Goal: Task Accomplishment & Management: Complete application form

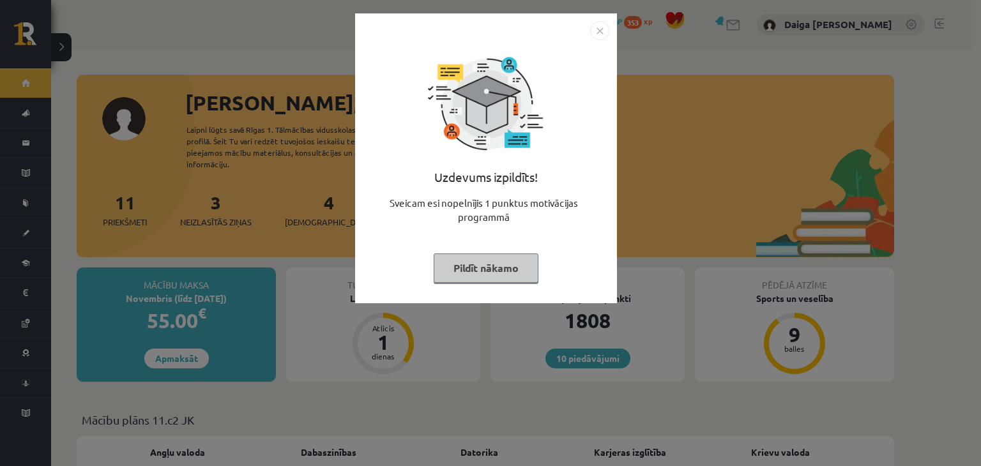
click at [465, 266] on button "Pildīt nākamo" at bounding box center [486, 268] width 105 height 29
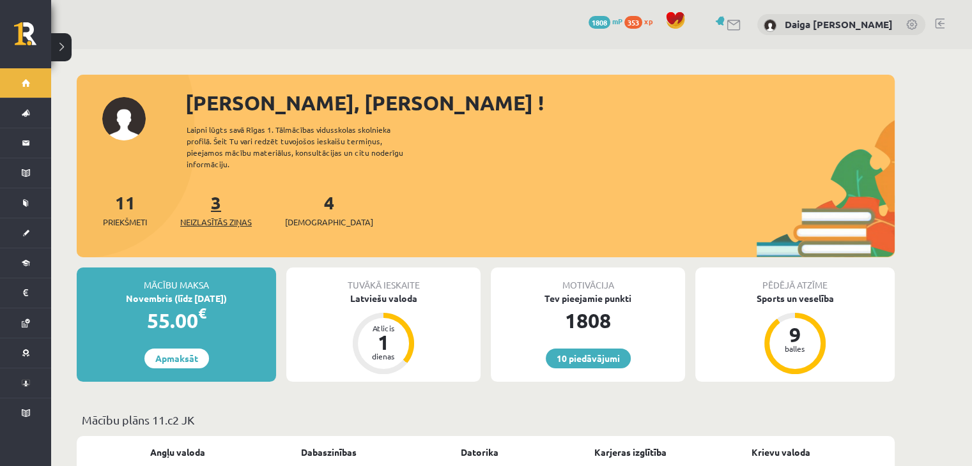
click at [234, 216] on span "Neizlasītās ziņas" at bounding box center [216, 222] width 72 height 13
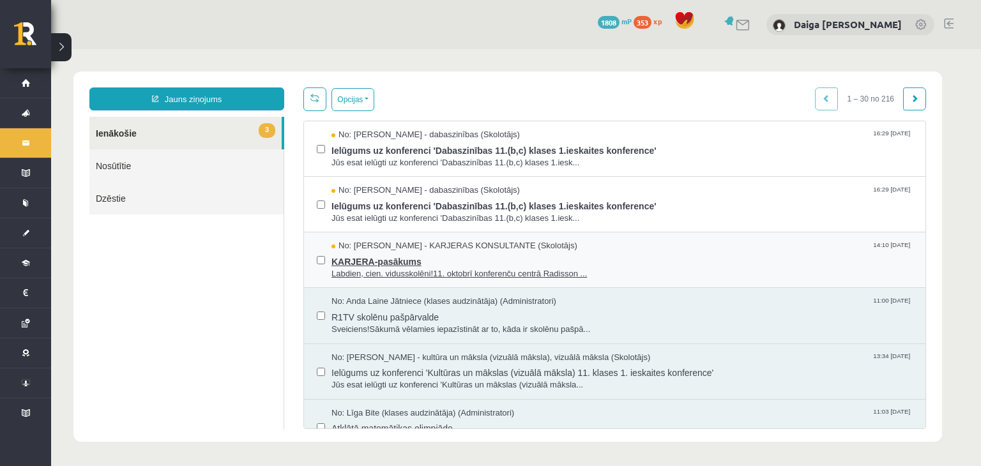
click at [438, 268] on span "Labdien, cien. vidusskolēni!11. oktobrī konferenču centrā Radisson ..." at bounding box center [622, 274] width 581 height 12
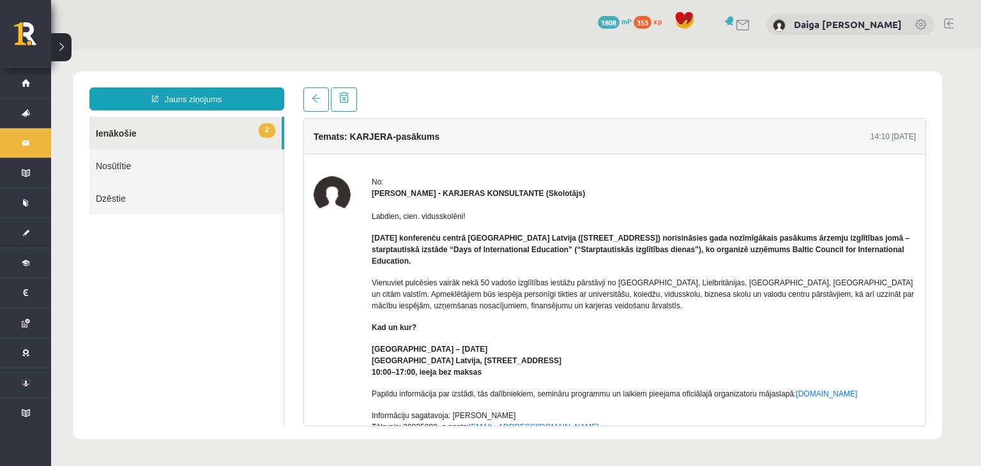
click at [158, 135] on link "2 Ienākošie" at bounding box center [185, 133] width 192 height 33
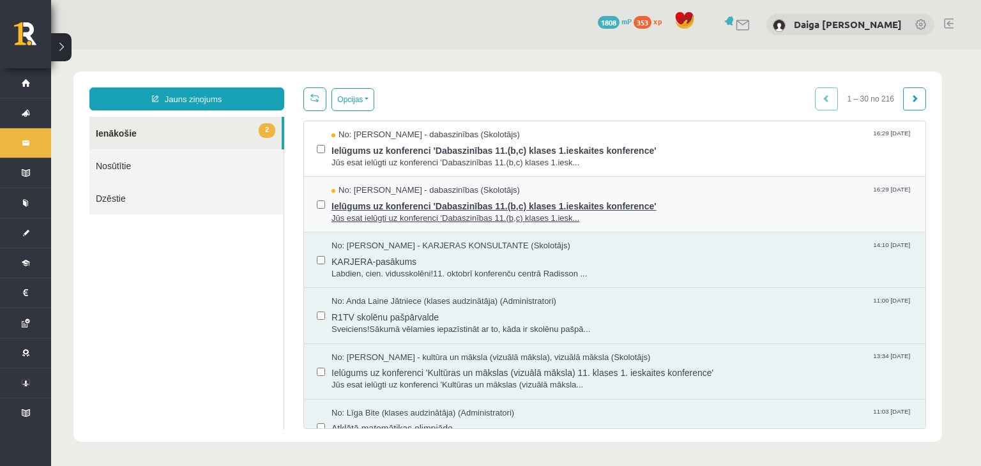
click at [388, 218] on span "Jūs esat ielūgti uz konferenci 'Dabaszinības 11.(b,c) klases 1.iesk..." at bounding box center [622, 219] width 581 height 12
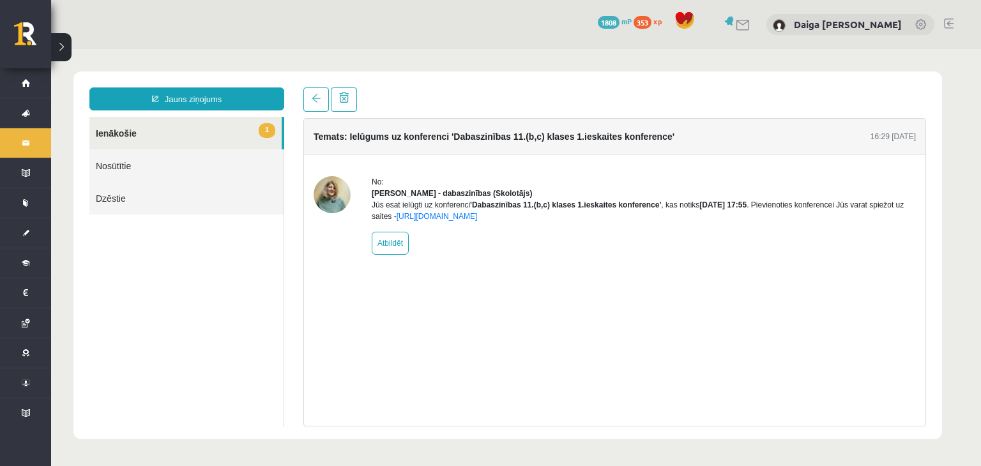
click at [123, 132] on link "1 Ienākošie" at bounding box center [185, 133] width 192 height 33
click at [121, 137] on link "1 Ienākošie" at bounding box center [185, 133] width 192 height 33
click at [125, 170] on link "Nosūtītie" at bounding box center [186, 166] width 194 height 33
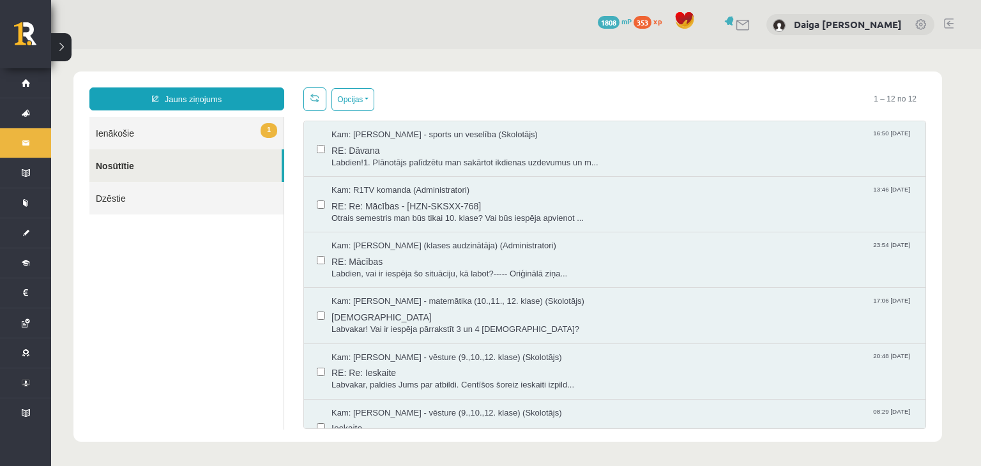
click at [123, 128] on link "1 Ienākošie" at bounding box center [186, 133] width 194 height 33
click at [156, 136] on link "1 Ienākošie" at bounding box center [186, 133] width 194 height 33
click at [127, 132] on link "1 Ienākošie" at bounding box center [186, 133] width 194 height 33
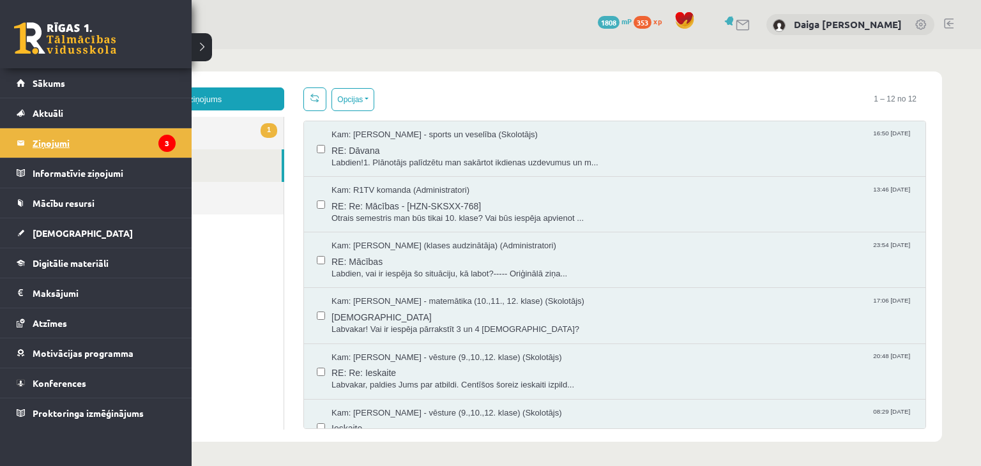
click at [43, 144] on legend "Ziņojumi 3" at bounding box center [104, 142] width 143 height 29
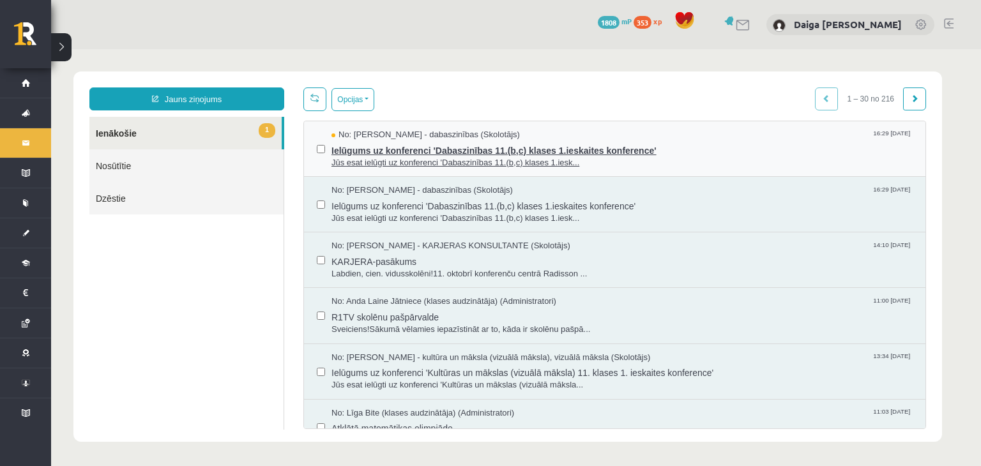
click at [628, 144] on span "Ielūgums uz konferenci 'Dabaszinības 11.(b,c) klases 1.ieskaites konference'" at bounding box center [622, 149] width 581 height 16
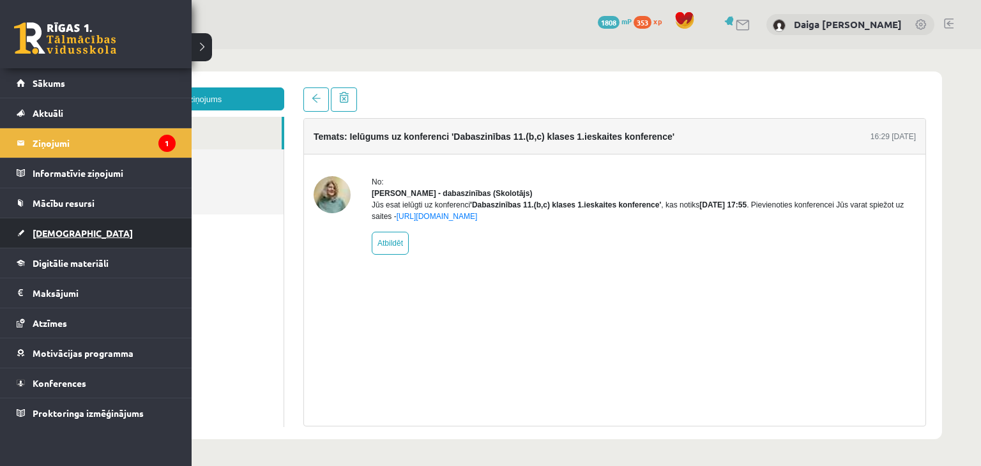
click at [54, 231] on span "[DEMOGRAPHIC_DATA]" at bounding box center [83, 233] width 100 height 12
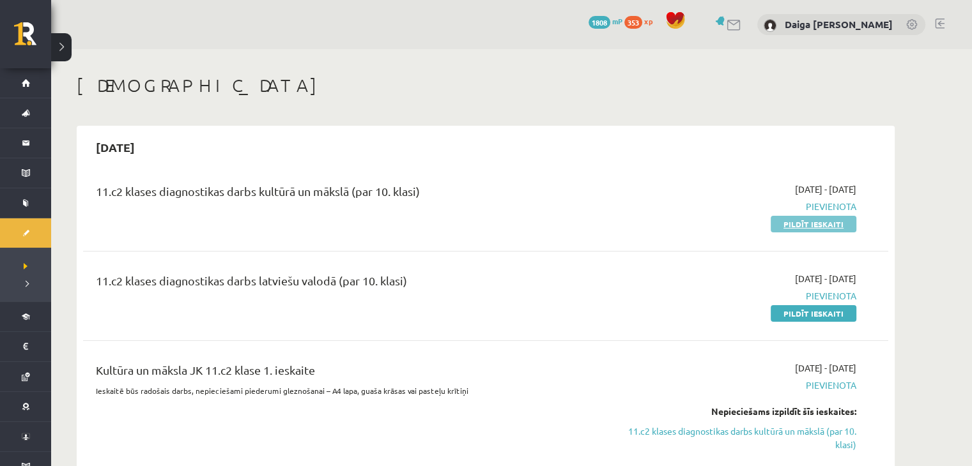
click at [788, 220] on link "Pildīt ieskaiti" at bounding box center [814, 224] width 86 height 17
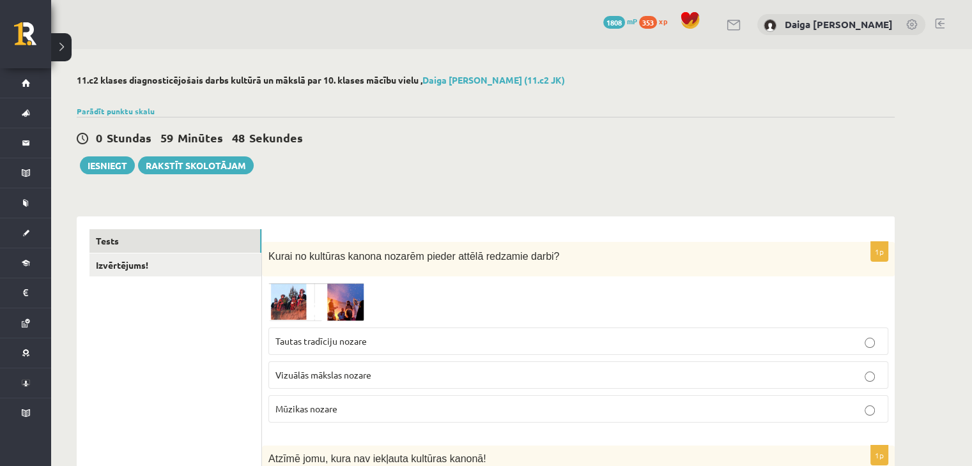
scroll to position [121, 0]
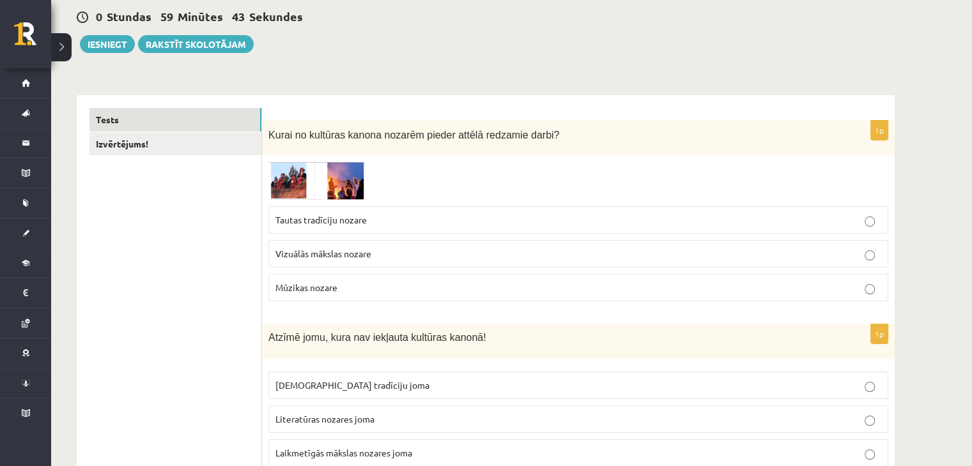
click at [301, 180] on img at bounding box center [316, 181] width 96 height 38
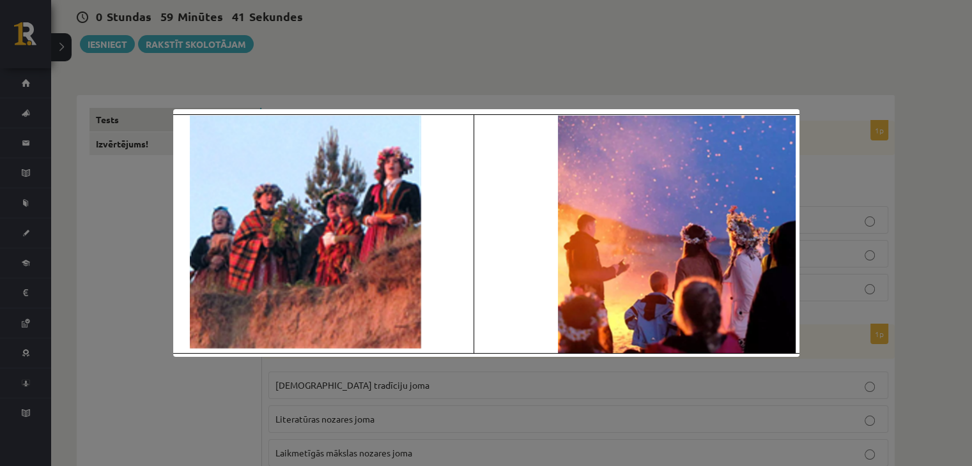
click at [118, 222] on div at bounding box center [486, 233] width 972 height 466
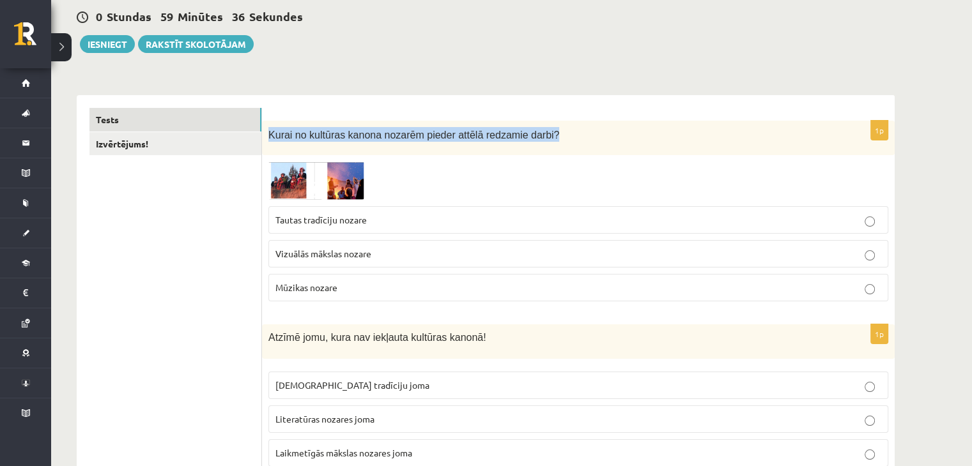
drag, startPoint x: 268, startPoint y: 136, endPoint x: 550, endPoint y: 141, distance: 281.2
click at [550, 141] on div "Kurai no kultūras kanona nozarēm pieder attēlā redzamie darbi?" at bounding box center [578, 138] width 633 height 35
copy span "Kurai no kultūras kanona nozarēm pieder attēlā redzamie darbi?"
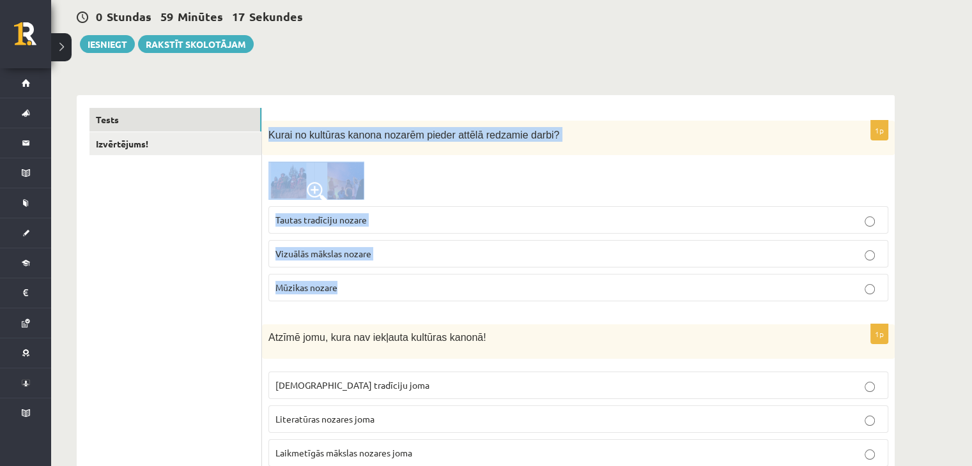
drag, startPoint x: 268, startPoint y: 137, endPoint x: 361, endPoint y: 292, distance: 181.1
click at [361, 292] on div "1p Kurai no kultūras kanona nozarēm pieder attēlā redzamie darbi? Tautas tradīc…" at bounding box center [578, 216] width 633 height 191
copy div "Kurai no kultūras kanona nozarēm pieder attēlā redzamie darbi? Tautas tradīciju…"
click at [408, 166] on div at bounding box center [578, 181] width 620 height 38
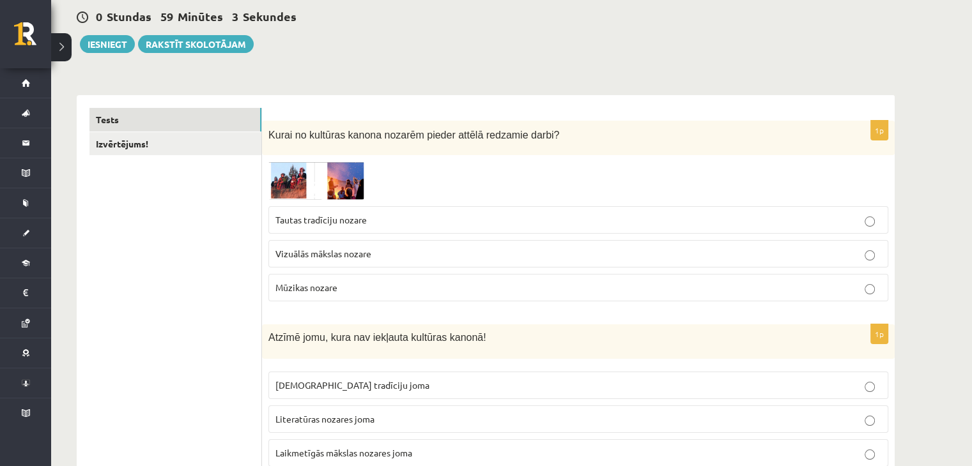
click at [276, 186] on img at bounding box center [316, 181] width 96 height 38
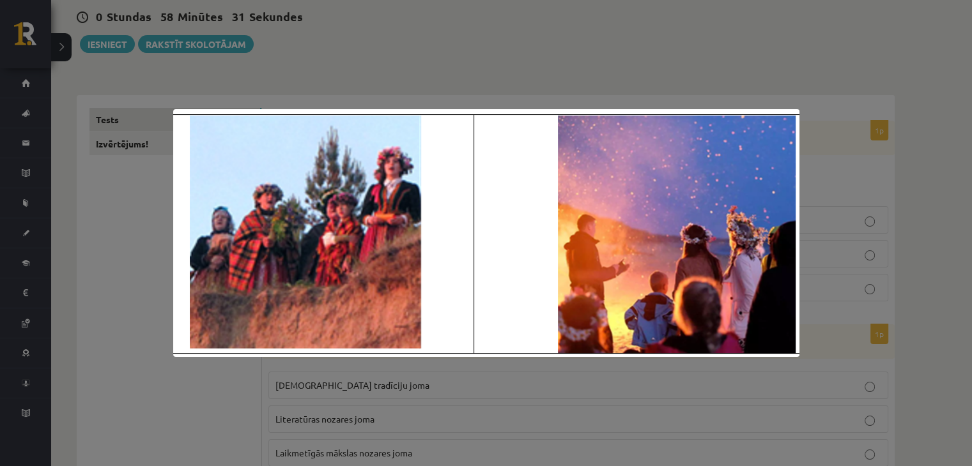
click at [489, 47] on div at bounding box center [486, 233] width 972 height 466
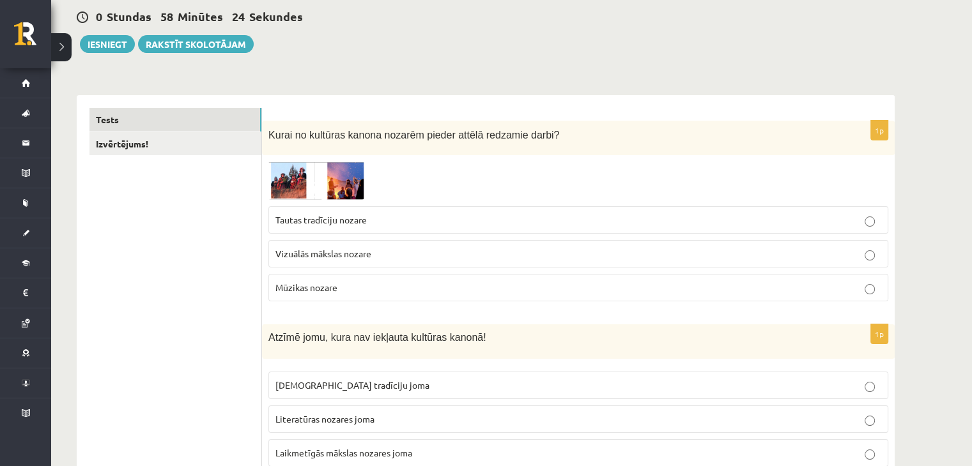
click at [391, 221] on p "Tautas tradīciju nozare" at bounding box center [578, 219] width 606 height 13
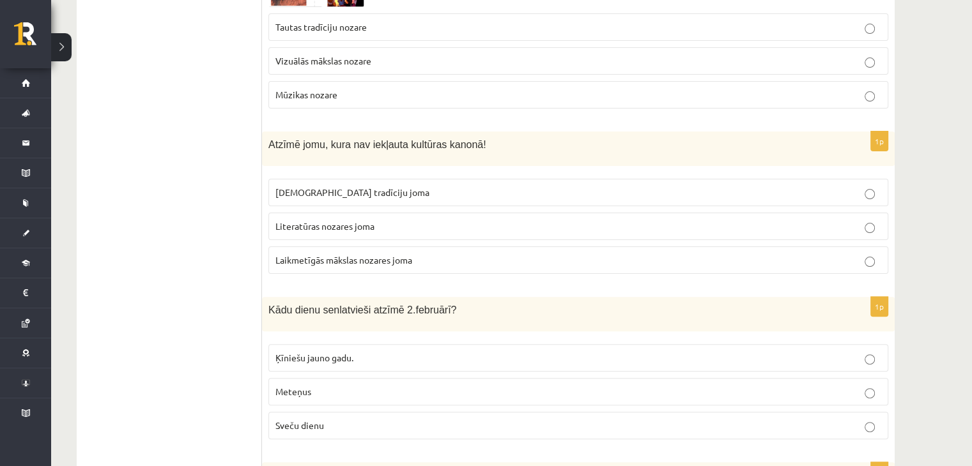
scroll to position [314, 0]
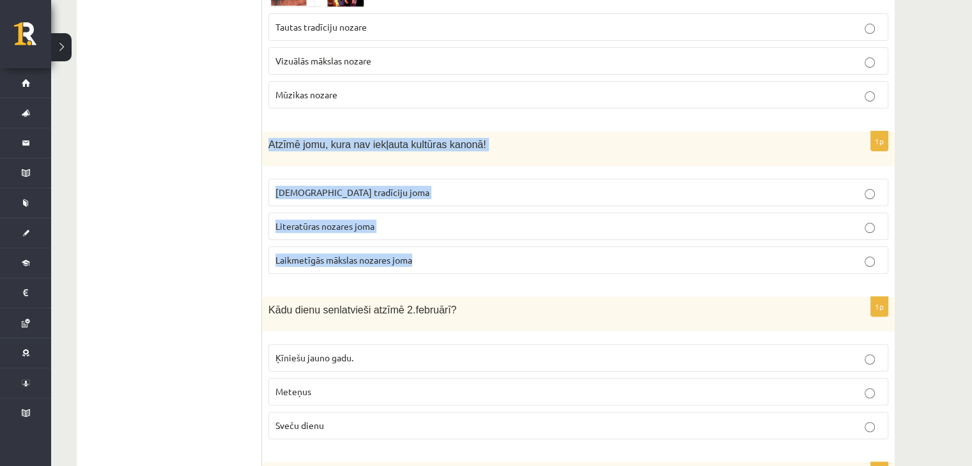
drag, startPoint x: 267, startPoint y: 143, endPoint x: 440, endPoint y: 261, distance: 209.1
click at [440, 261] on div "1p Atzīmē jomu, kura nav iekļauta kultūras kanonā! Tautas tradīciju joma Litera…" at bounding box center [578, 208] width 633 height 153
copy div "Atzīmē jomu, kura nav iekļauta kultūras kanonā! Tautas tradīciju joma Literatūr…"
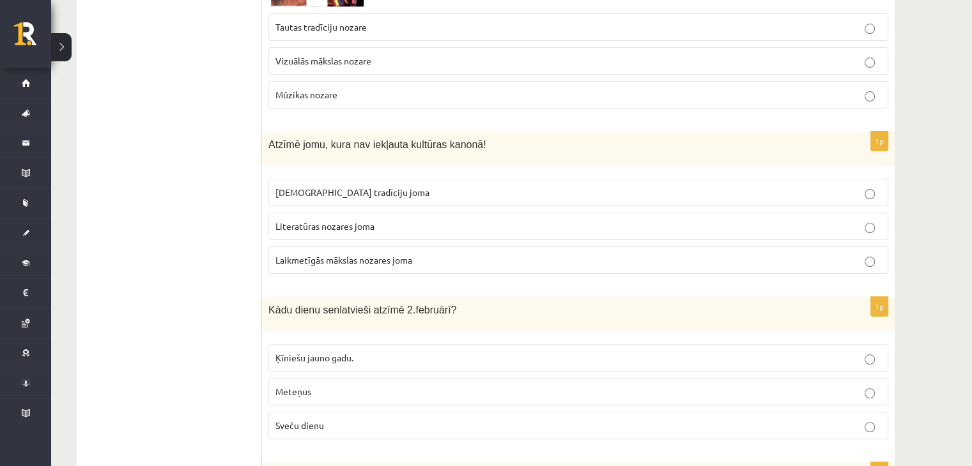
click at [306, 255] on span "Laikmetīgās mākslas nozares joma" at bounding box center [343, 260] width 137 height 12
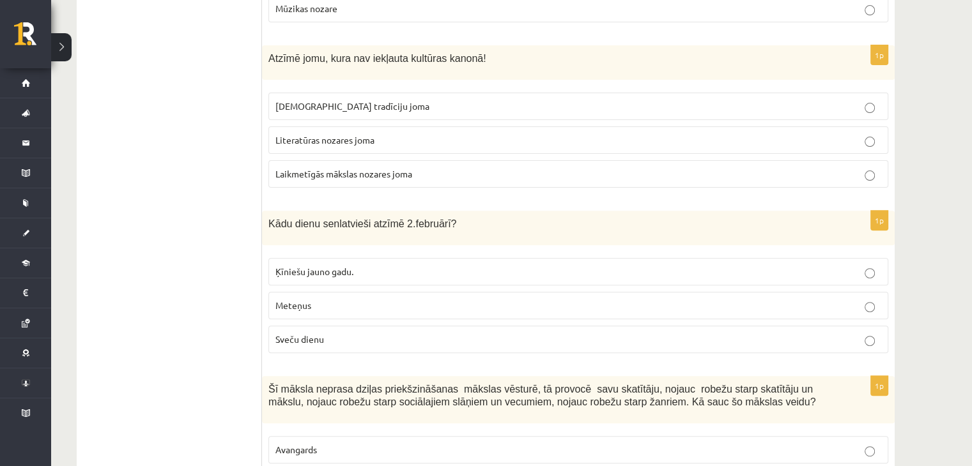
scroll to position [422, 0]
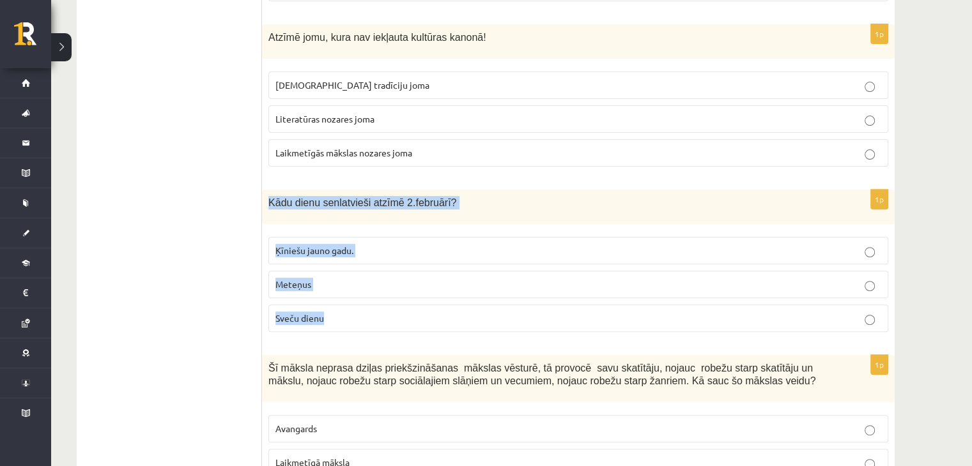
drag, startPoint x: 268, startPoint y: 206, endPoint x: 352, endPoint y: 316, distance: 138.2
click at [352, 316] on div "1p Kādu dienu senlatvieši atzīmē 2.februārī? Ķīniešu jauno gadu. Meteņus Sveču …" at bounding box center [578, 266] width 633 height 153
copy div "Kādu dienu senlatvieši atzīmē 2.februārī? Ķīniešu jauno gadu. Meteņus Sveču die…"
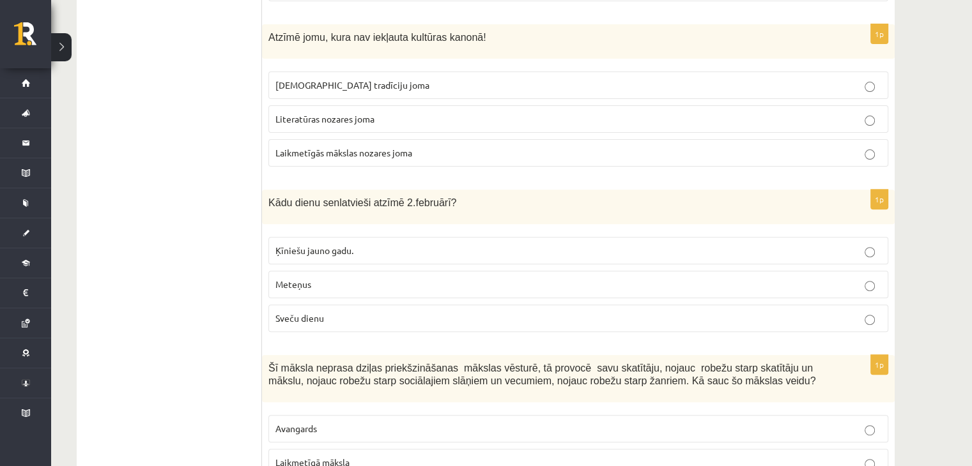
click at [297, 313] on span "Sveču dienu" at bounding box center [299, 318] width 49 height 12
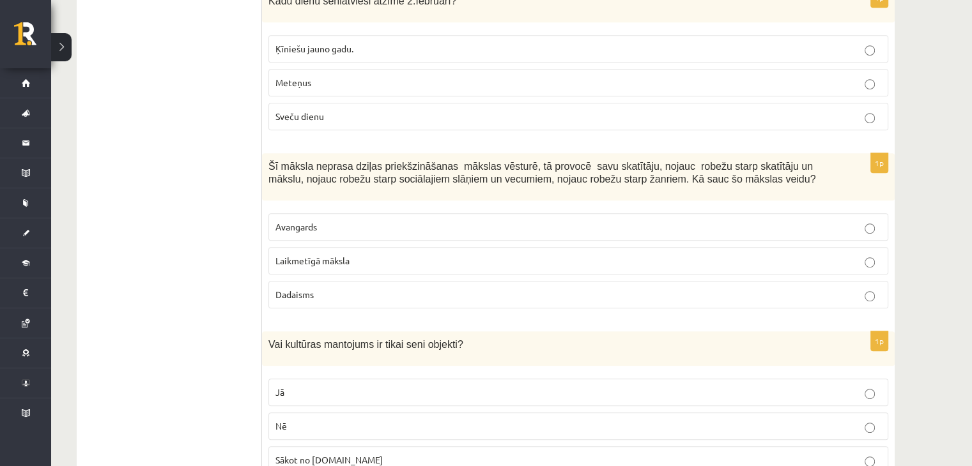
scroll to position [627, 0]
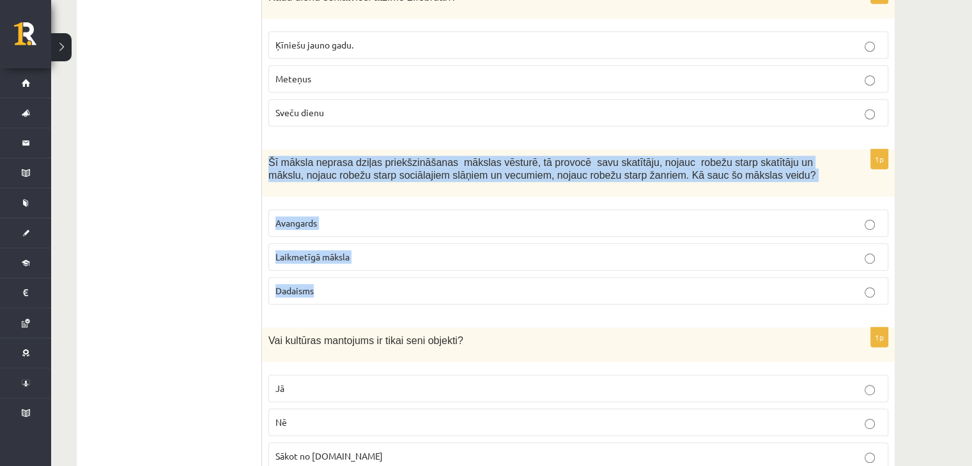
drag, startPoint x: 265, startPoint y: 154, endPoint x: 335, endPoint y: 288, distance: 151.5
click at [335, 288] on div "1p Šī māksla neprasa dziļas priekšzināšanas mākslas vēsturē, tā provocē savu sk…" at bounding box center [578, 233] width 633 height 166
copy div "Šī māksla neprasa dziļas priekšzināšanas mākslas vēsturē, tā provocē savu skatī…"
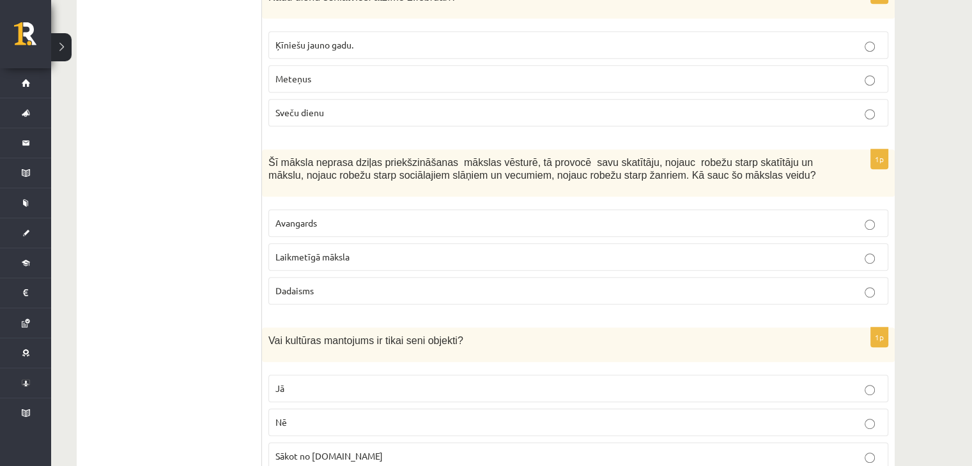
click at [308, 253] on span "Laikmetīgā māksla" at bounding box center [312, 257] width 74 height 12
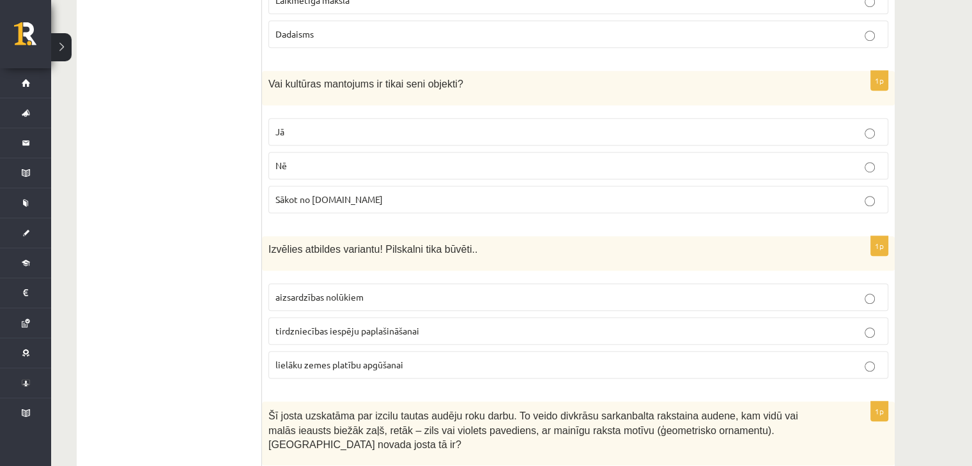
scroll to position [887, 0]
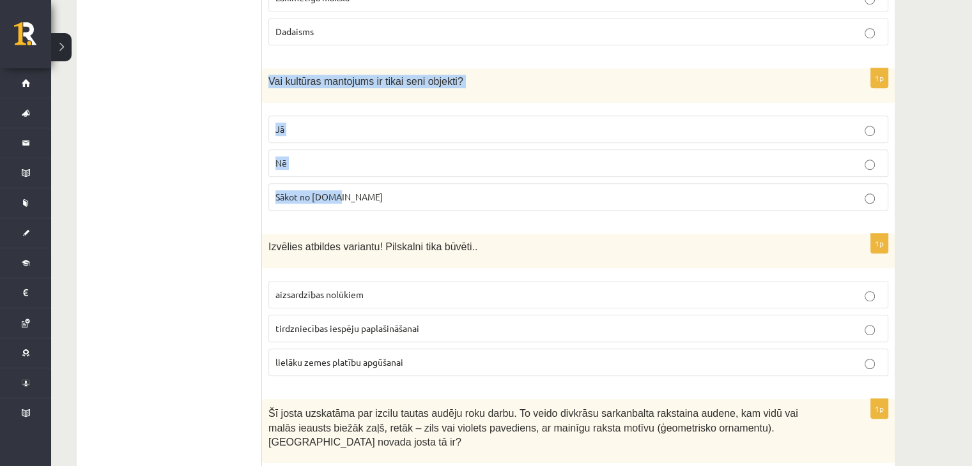
drag, startPoint x: 270, startPoint y: 74, endPoint x: 384, endPoint y: 196, distance: 166.8
click at [384, 196] on div "1p Vai kultūras mantojums ir tikai seni objekti? Jā Nē Sākot no 10.gs" at bounding box center [578, 144] width 633 height 153
copy div "Vai kultūras mantojums ir tikai seni objekti? Jā Nē Sākot no 10.gs"
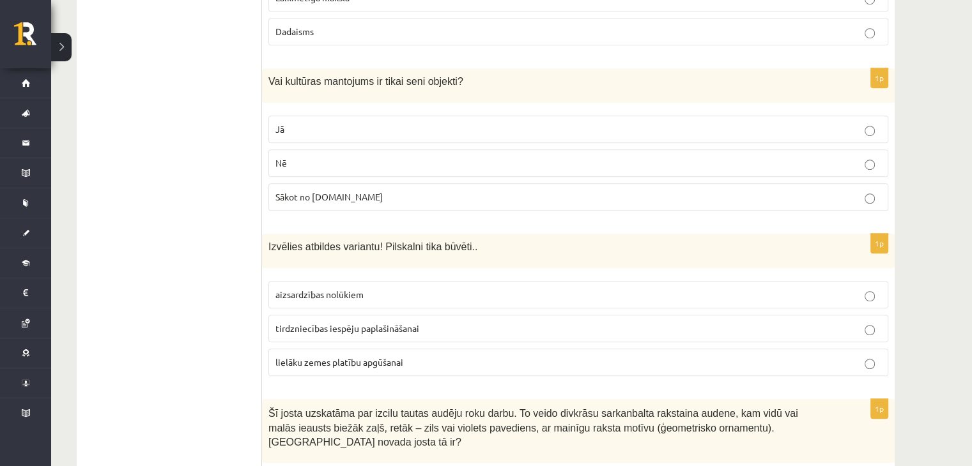
click at [277, 159] on span "Nē" at bounding box center [281, 163] width 12 height 12
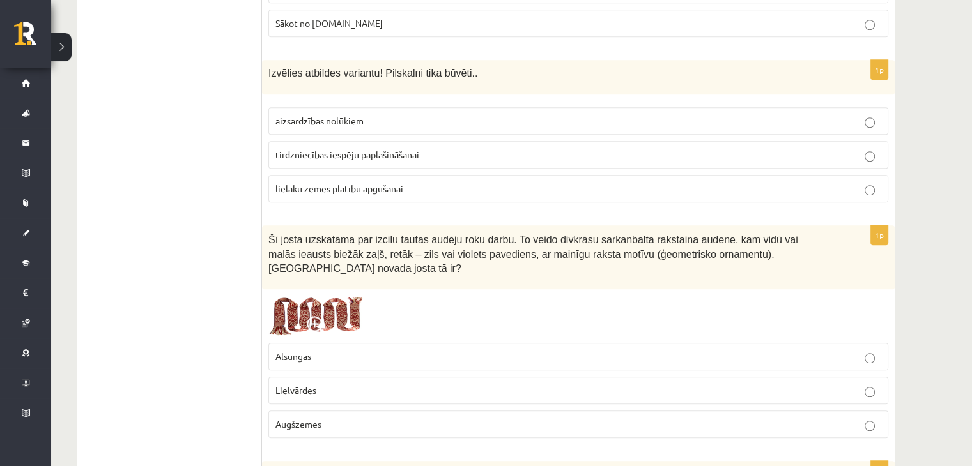
scroll to position [1061, 0]
click at [304, 300] on img at bounding box center [316, 316] width 96 height 41
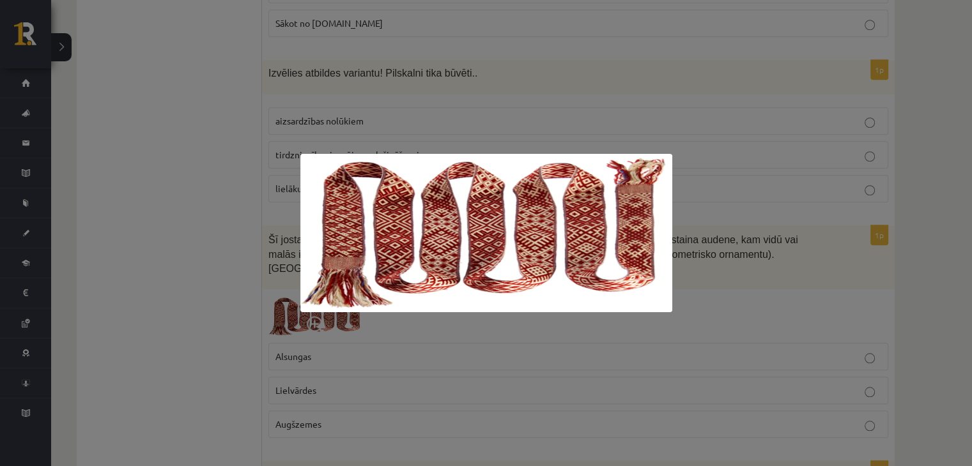
click at [213, 282] on div at bounding box center [486, 233] width 972 height 466
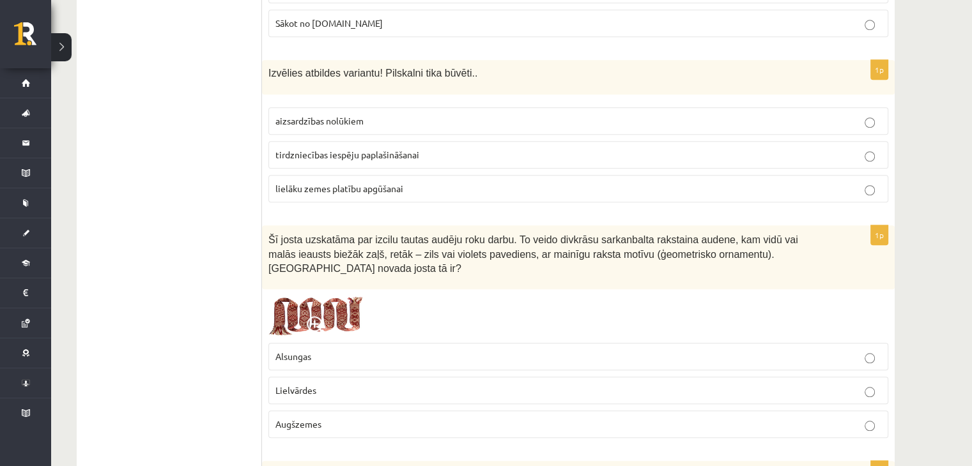
click at [298, 123] on label "aizsardzības nolūkiem" at bounding box center [578, 120] width 620 height 27
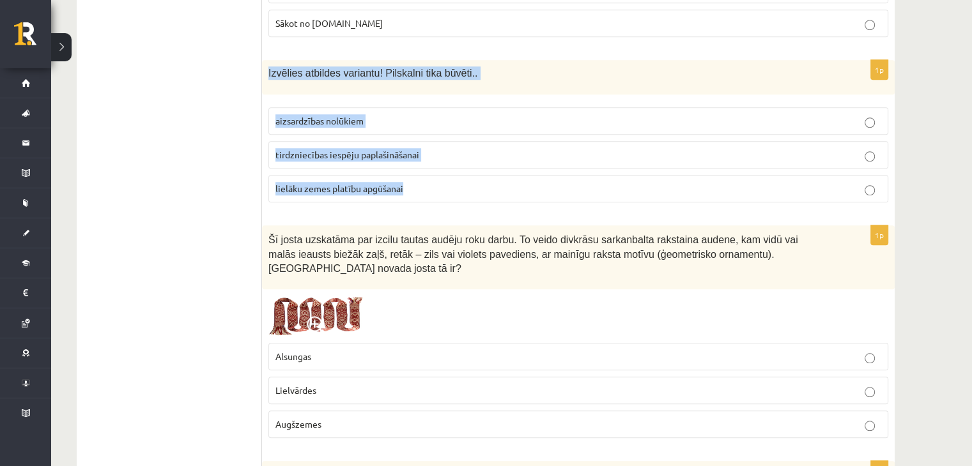
drag, startPoint x: 265, startPoint y: 70, endPoint x: 480, endPoint y: 202, distance: 252.2
click at [480, 202] on div "1p Izvēlies atbildes variantu! Pilskalni tika būvēti.. aizsardzības nolūkiem ti…" at bounding box center [578, 136] width 633 height 153
copy div "Izvēlies atbildes variantu! Pilskalni tika būvēti.. aizsardzības nolūkiem tirdz…"
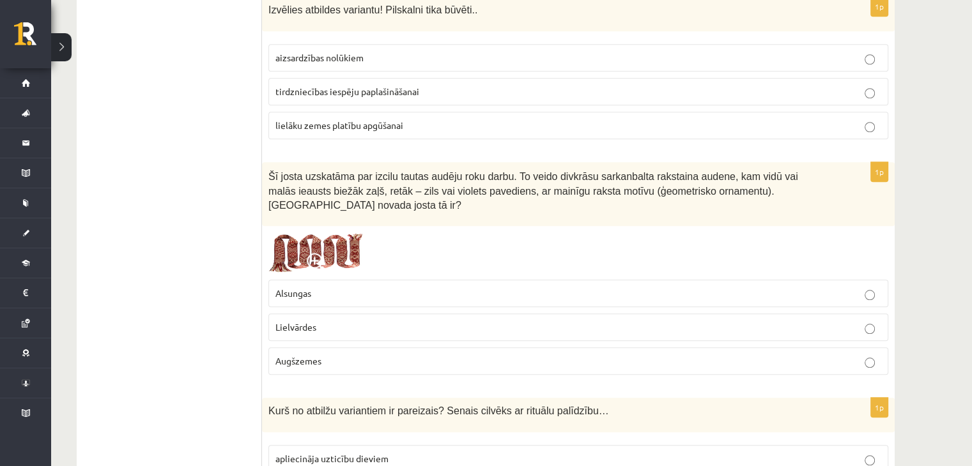
scroll to position [1199, 0]
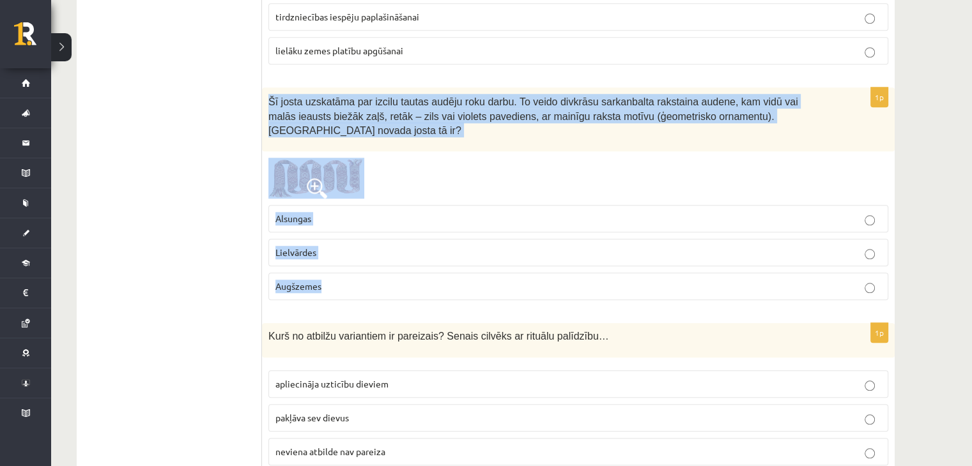
drag, startPoint x: 267, startPoint y: 93, endPoint x: 348, endPoint y: 259, distance: 184.3
click at [348, 259] on div "1p Šī josta uzskatāma par izcilu tautas audēju roku darbu. To veido divkrāsu sa…" at bounding box center [578, 199] width 633 height 223
copy div "Šī josta uzskatāma par izcilu tautas audēju roku darbu. To veido divkrāsu sarka…"
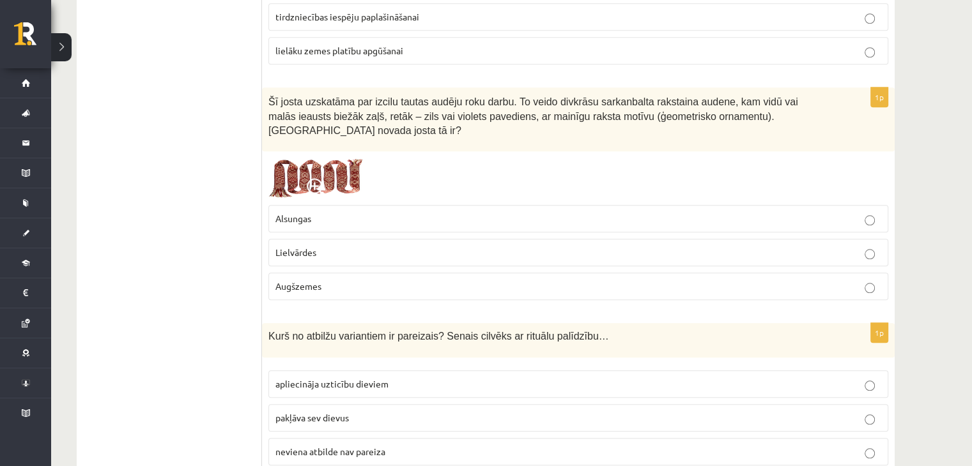
click at [299, 158] on img at bounding box center [316, 178] width 96 height 41
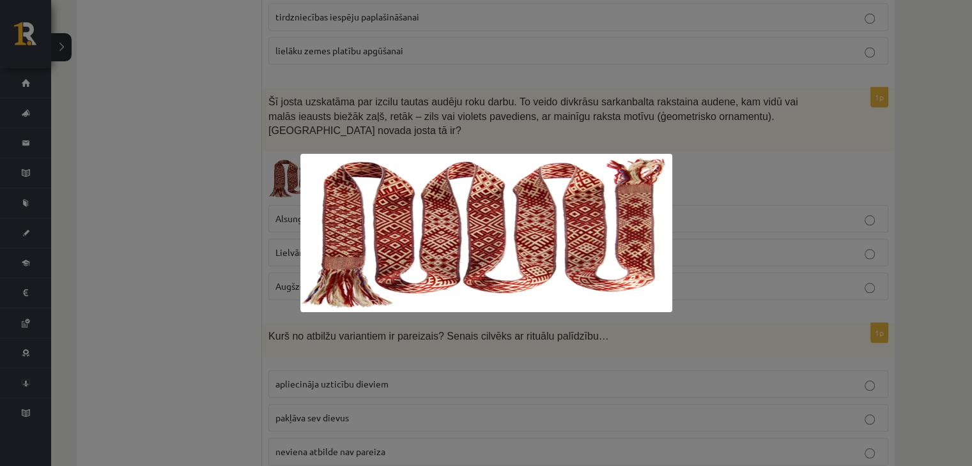
click at [167, 143] on div at bounding box center [486, 233] width 972 height 466
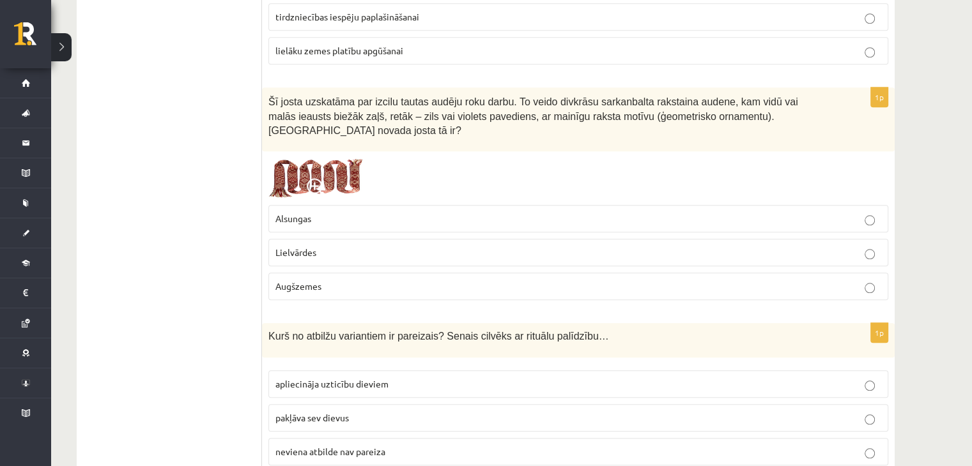
click at [318, 246] on p "Lielvārdes" at bounding box center [578, 252] width 606 height 13
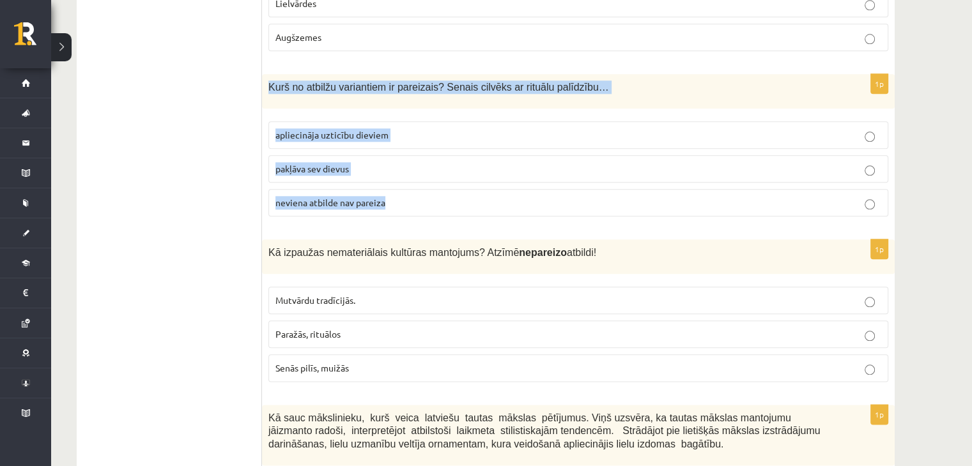
drag, startPoint x: 268, startPoint y: 66, endPoint x: 397, endPoint y: 176, distance: 169.9
click at [397, 176] on div "1p Kurš no atbilžu variantiem ir pareizais? Senais cilvēks ar rituālu palīdzību…" at bounding box center [578, 150] width 633 height 153
copy div "Kurš no atbilžu variantiem ir pareizais? Senais cilvēks ar rituālu palīdzību… a…"
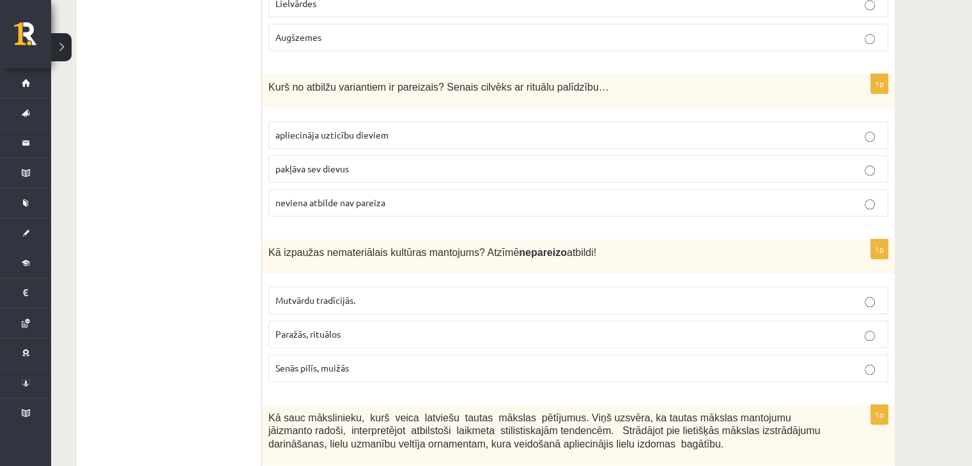
click at [304, 121] on label "apliecināja uzticību dieviem" at bounding box center [578, 134] width 620 height 27
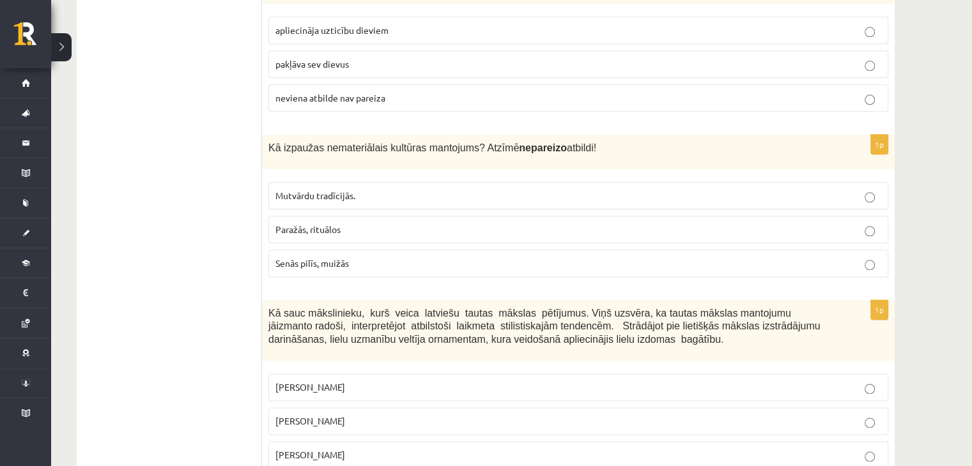
scroll to position [1554, 0]
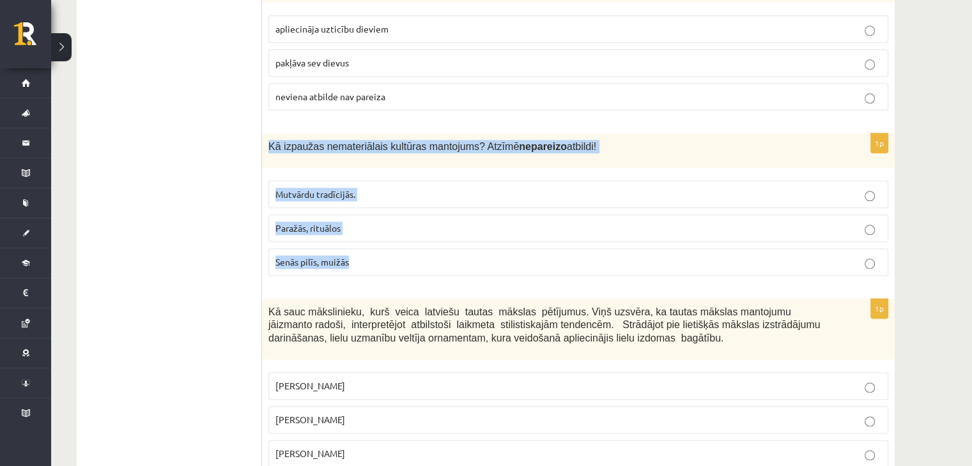
drag, startPoint x: 268, startPoint y: 123, endPoint x: 362, endPoint y: 240, distance: 149.6
click at [362, 240] on div "1p Kā izpaužas nemateriālais kultūras mantojums? Atzīmē nepareizo atbildi! Mutv…" at bounding box center [578, 210] width 633 height 153
copy div "Kā izpaužas nemateriālais kultūras mantojums? Atzīmē nepareizo atbildi! Mutvārd…"
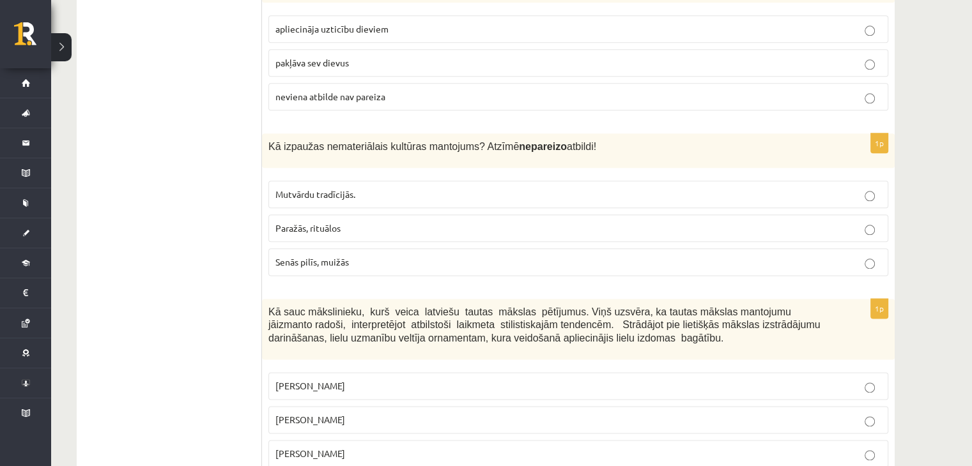
click at [314, 256] on span "Senās pilīs, muižās" at bounding box center [311, 262] width 73 height 12
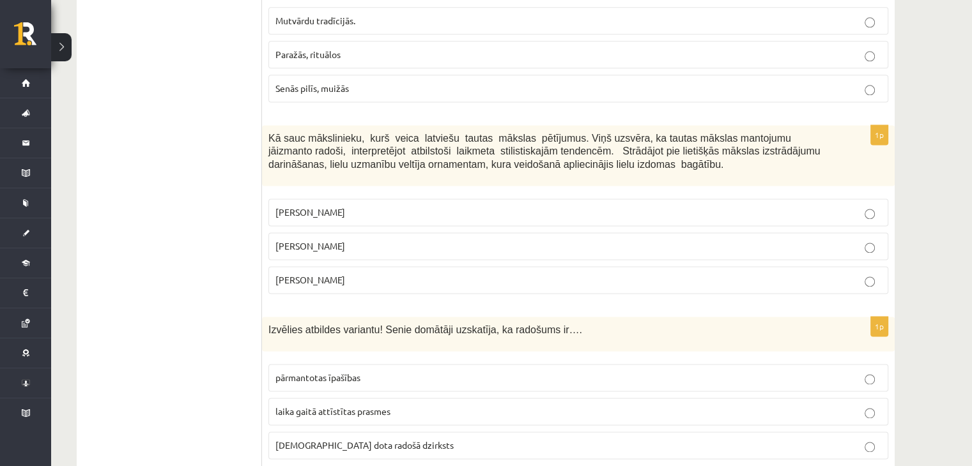
scroll to position [1760, 0]
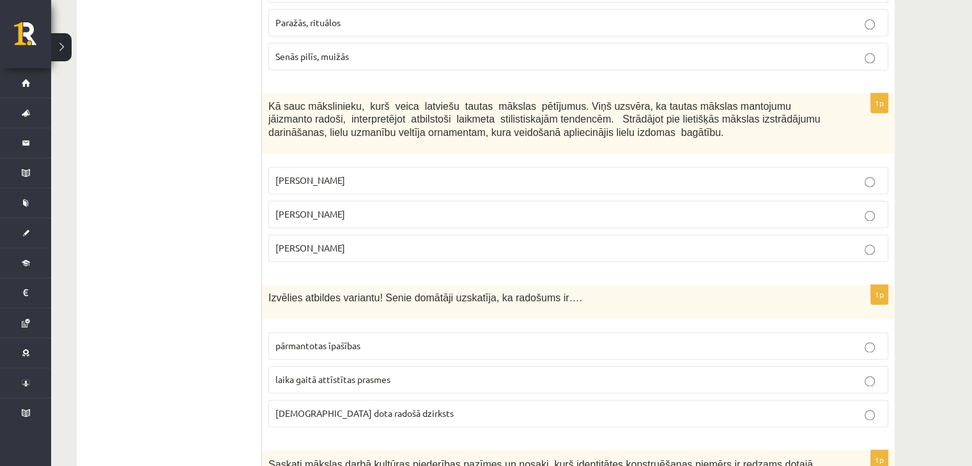
drag, startPoint x: 268, startPoint y: 85, endPoint x: 346, endPoint y: 231, distance: 165.5
click at [346, 231] on div "1p Kā sauc mākslinieku, kurš veica latviešu tautas mākslas pētījumus. Viņš uzsv…" at bounding box center [578, 182] width 633 height 179
drag, startPoint x: 216, startPoint y: 215, endPoint x: 253, endPoint y: -56, distance: 273.4
click at [318, 174] on p "Ansis Cīrulis" at bounding box center [578, 180] width 606 height 13
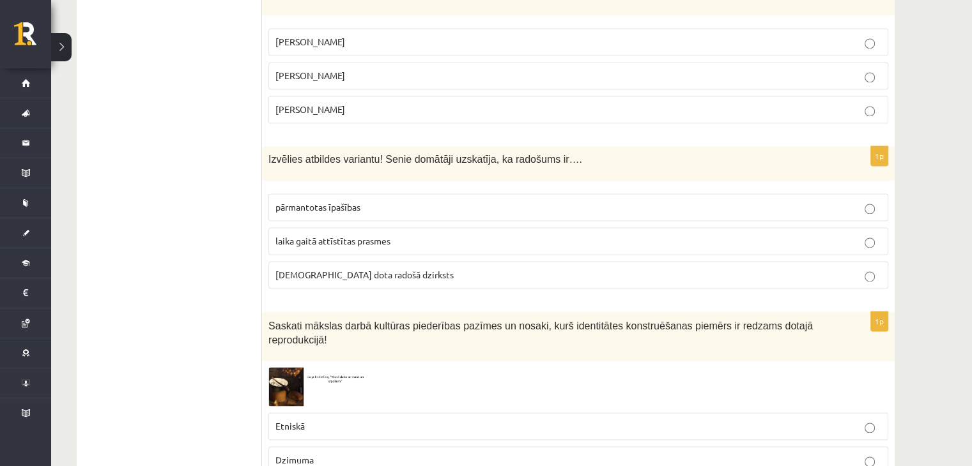
scroll to position [1899, 0]
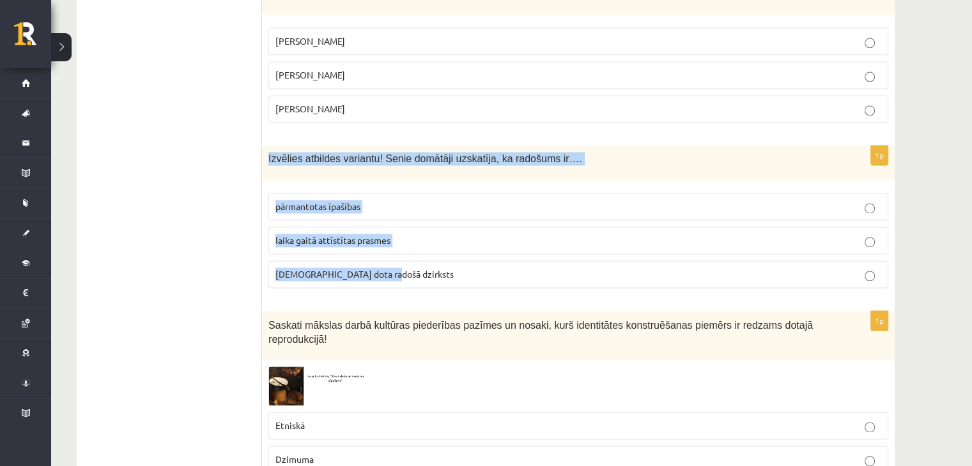
drag, startPoint x: 265, startPoint y: 139, endPoint x: 398, endPoint y: 256, distance: 177.9
click at [398, 256] on div "1p Izvēlies atbildes variantu! Senie domātāji uzskatīja, ka radošums ir…. pārma…" at bounding box center [578, 222] width 633 height 153
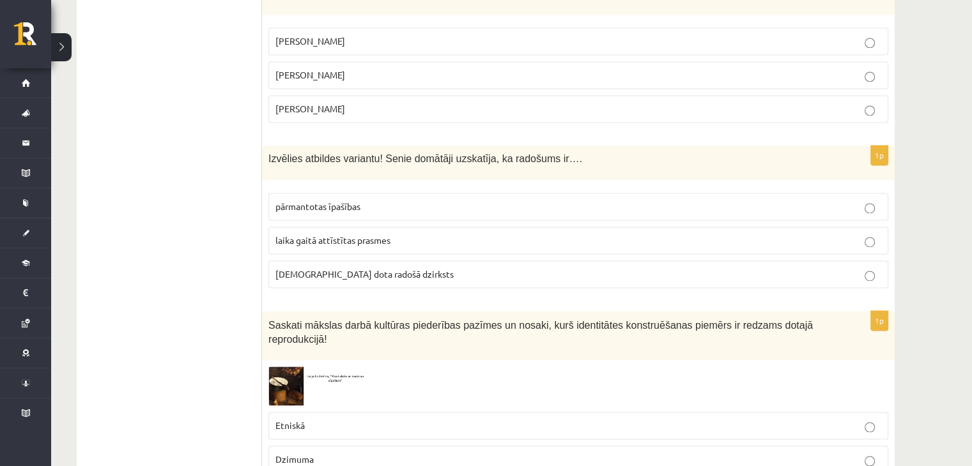
click at [314, 268] on span "dieva dota radošā dzirksts" at bounding box center [364, 274] width 178 height 12
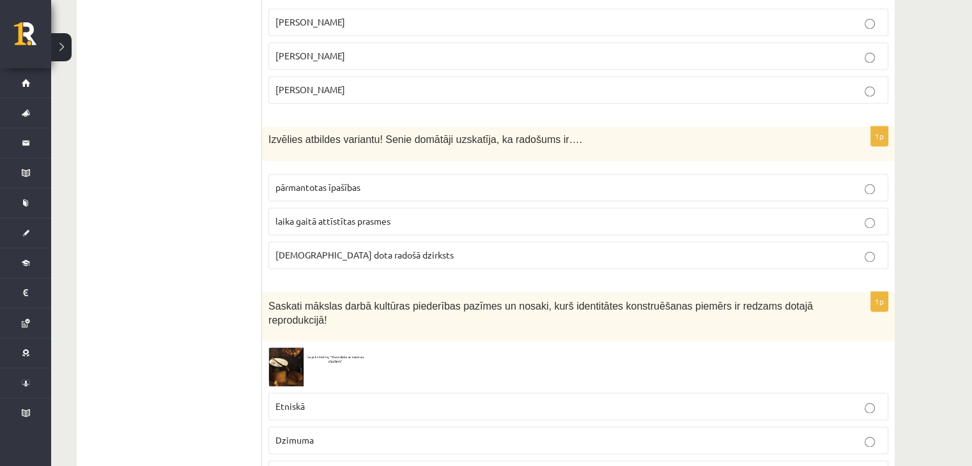
scroll to position [2104, 0]
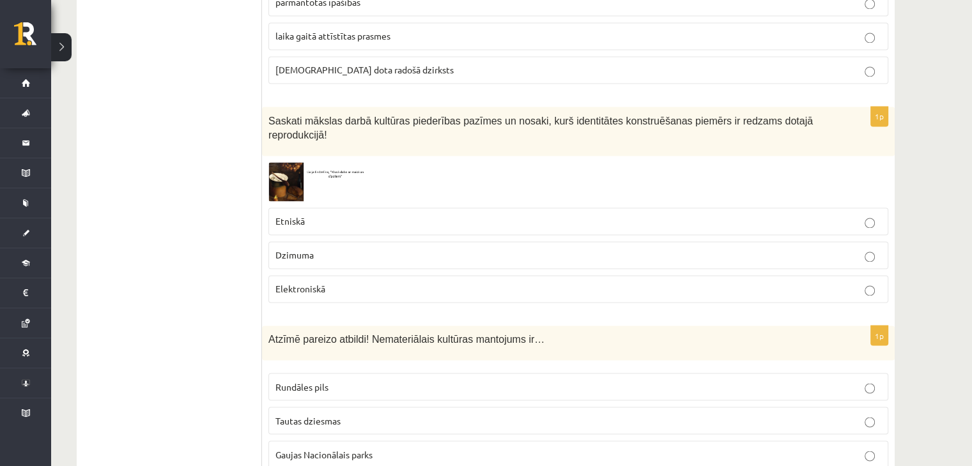
click at [286, 162] on img at bounding box center [316, 181] width 96 height 39
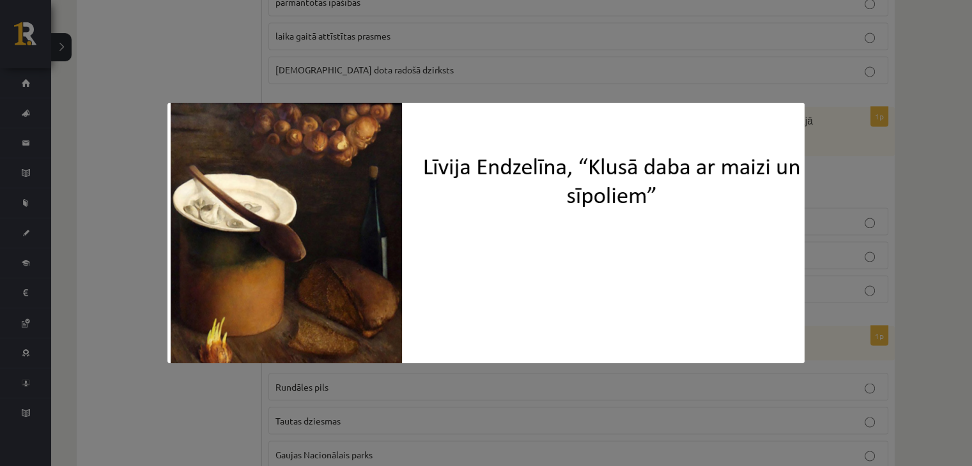
click at [248, 2] on div at bounding box center [486, 233] width 972 height 466
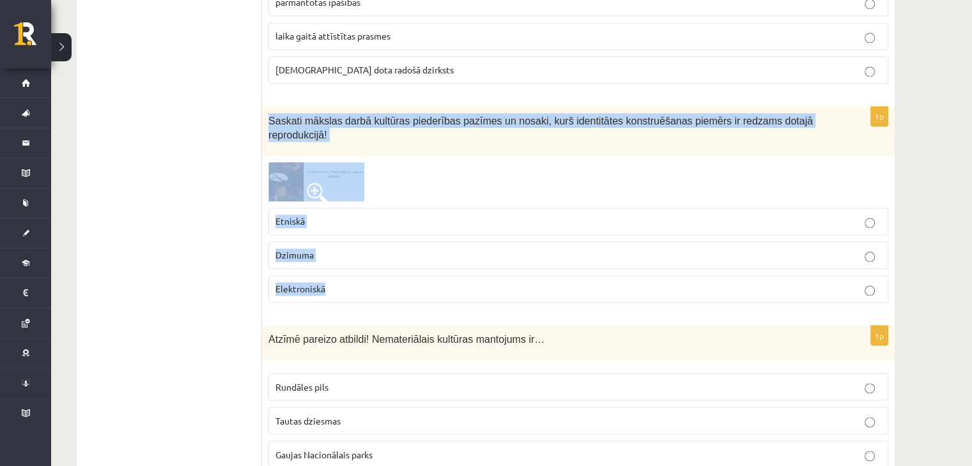
drag, startPoint x: 266, startPoint y: 95, endPoint x: 359, endPoint y: 270, distance: 197.8
click at [359, 270] on div "1p Saskati mākslas darbā kultūras piederības pazīmes un nosaki, kurš identitāte…" at bounding box center [578, 210] width 633 height 207
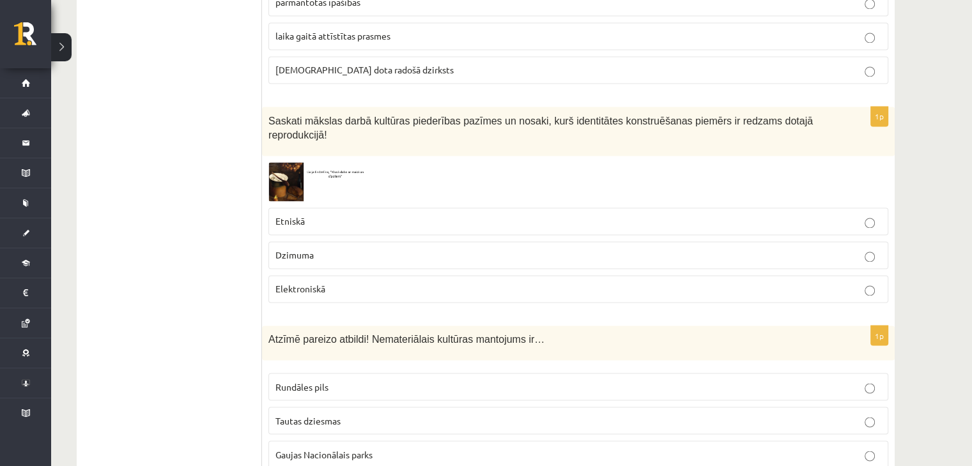
click at [286, 162] on img at bounding box center [316, 181] width 96 height 39
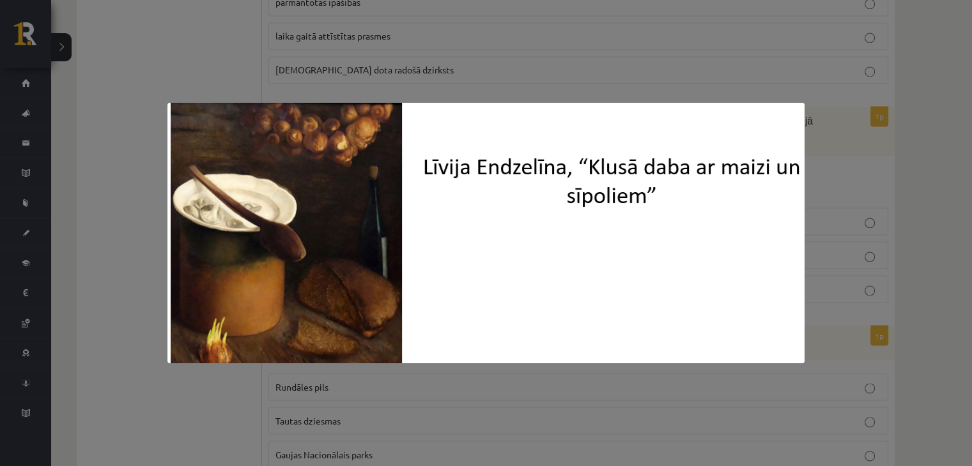
click at [156, 197] on div at bounding box center [486, 233] width 972 height 466
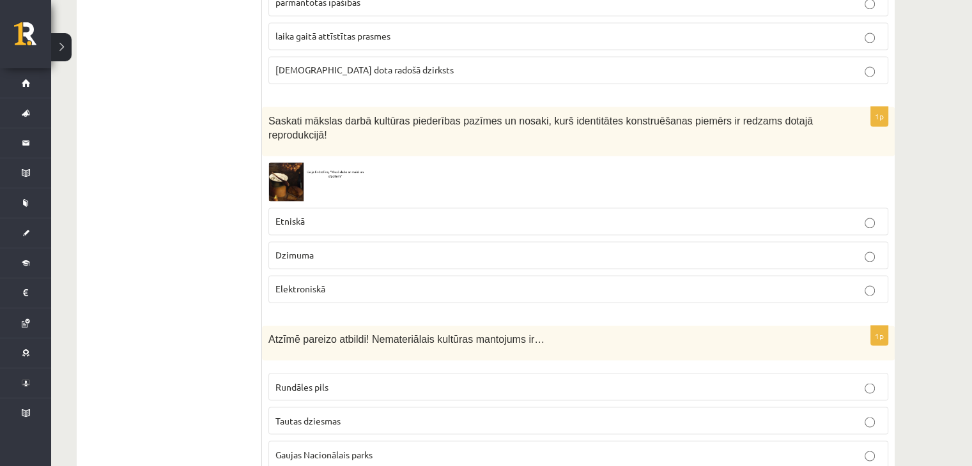
click at [340, 215] on p "Etniskā" at bounding box center [578, 221] width 606 height 13
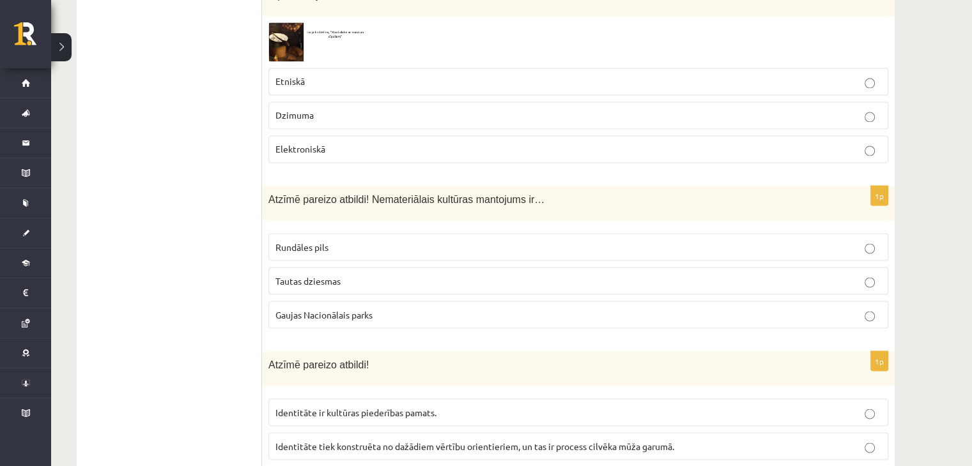
scroll to position [2244, 0]
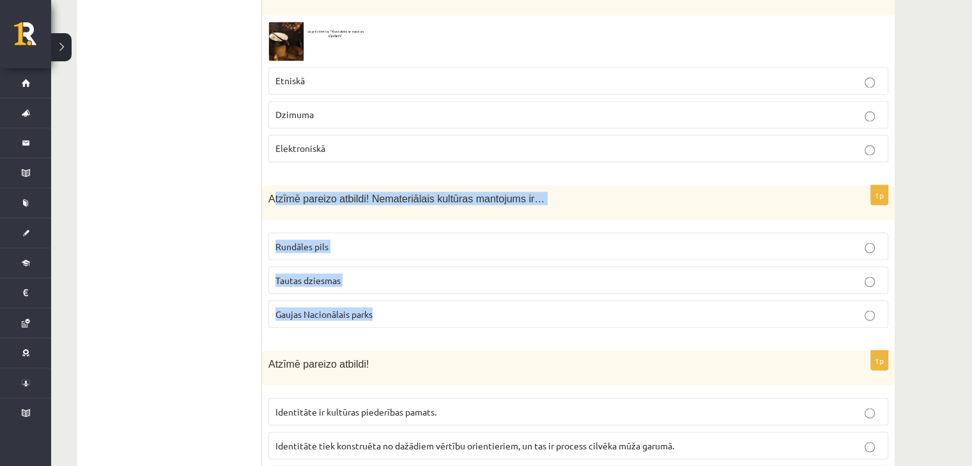
drag, startPoint x: 272, startPoint y: 162, endPoint x: 413, endPoint y: 265, distance: 174.2
click at [413, 265] on div "1p Atzīmē pareizo atbildi! Nemateriālais kultūras mantojums ir… Rundāles pils T…" at bounding box center [578, 261] width 633 height 153
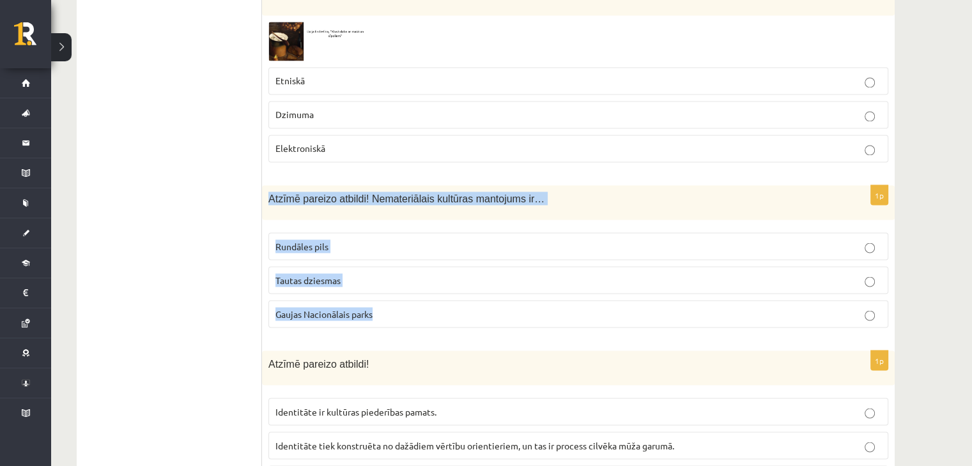
drag, startPoint x: 268, startPoint y: 162, endPoint x: 392, endPoint y: 274, distance: 167.4
click at [392, 274] on div "1p Atzīmē pareizo atbildi! Nemateriālais kultūras mantojums ir… Rundāles pils T…" at bounding box center [578, 261] width 633 height 153
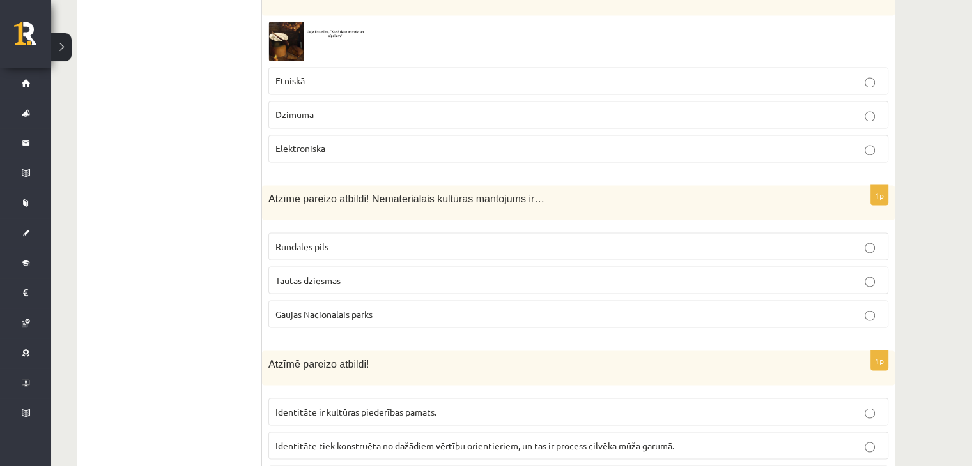
click at [314, 274] on span "Tautas dziesmas" at bounding box center [307, 280] width 65 height 12
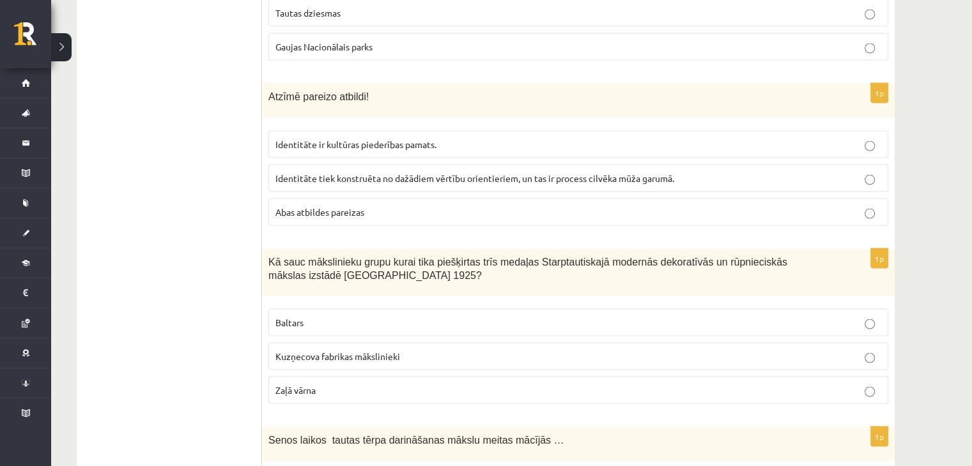
scroll to position [2512, 0]
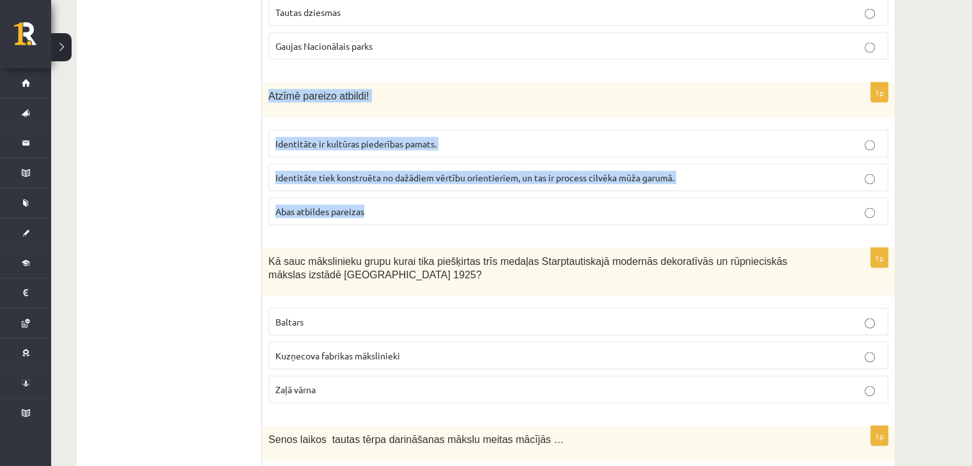
drag, startPoint x: 269, startPoint y: 59, endPoint x: 386, endPoint y: 177, distance: 166.3
click at [386, 177] on div "1p Atzīmē pareizo atbildi! Identitāte ir kultūras piederības pamats. Identitāte…" at bounding box center [578, 159] width 633 height 153
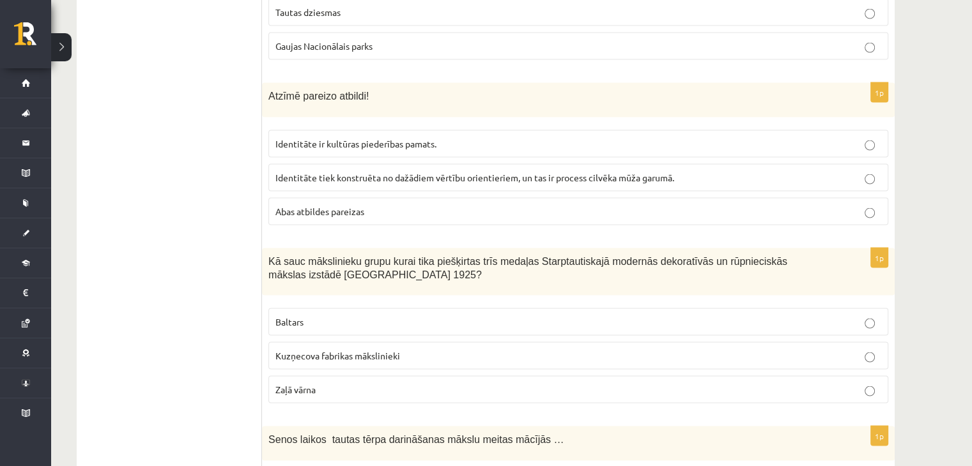
click at [226, 144] on ul "Tests Izvērtējums!" at bounding box center [175, 407] width 173 height 5378
click at [291, 206] on span "Abas atbildes pareizas" at bounding box center [319, 212] width 89 height 12
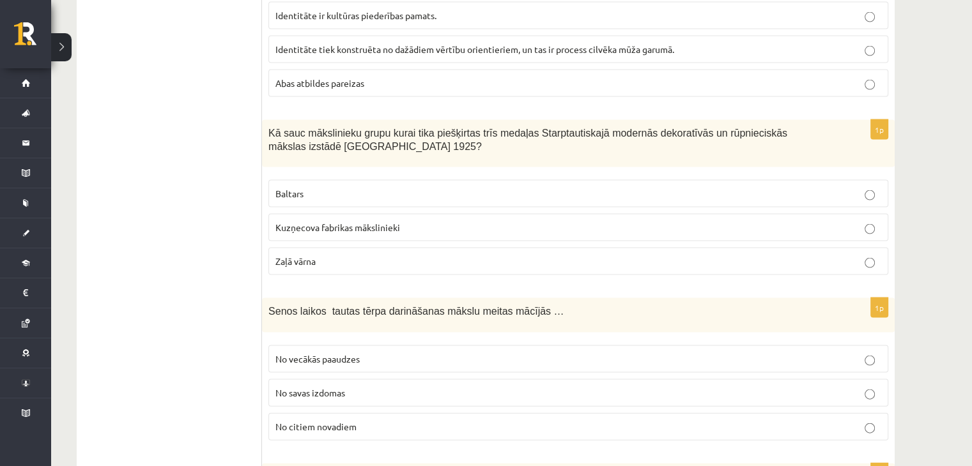
scroll to position [2643, 0]
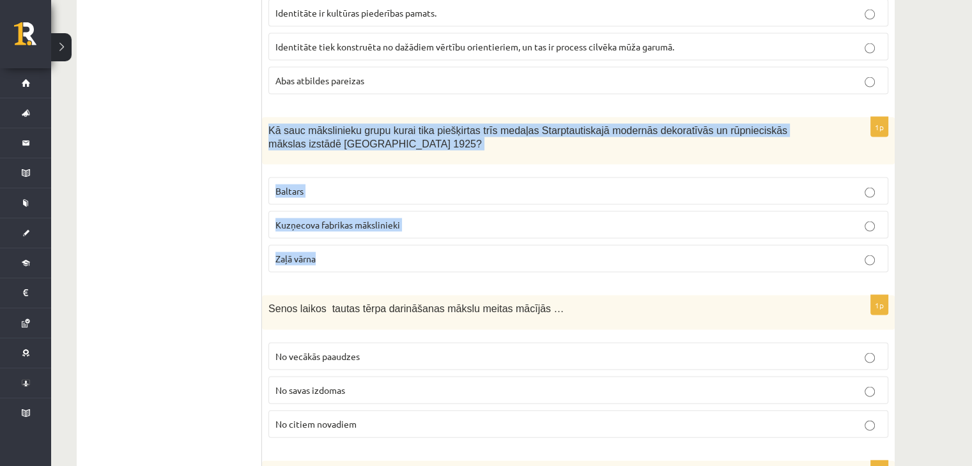
drag, startPoint x: 269, startPoint y: 91, endPoint x: 327, endPoint y: 223, distance: 144.2
click at [327, 223] on div "1p Kā sauc mākslinieku grupu kurai tika piešķirtas trīs medaļas Starptautiskajā…" at bounding box center [578, 201] width 633 height 166
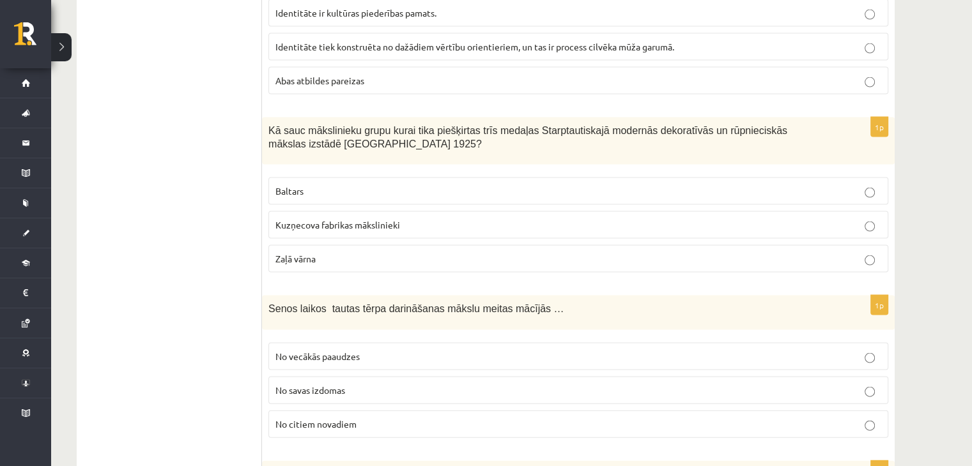
click at [156, 100] on ul "Tests Izvērtējums!" at bounding box center [175, 276] width 173 height 5378
click at [309, 185] on p "Baltars" at bounding box center [578, 191] width 606 height 13
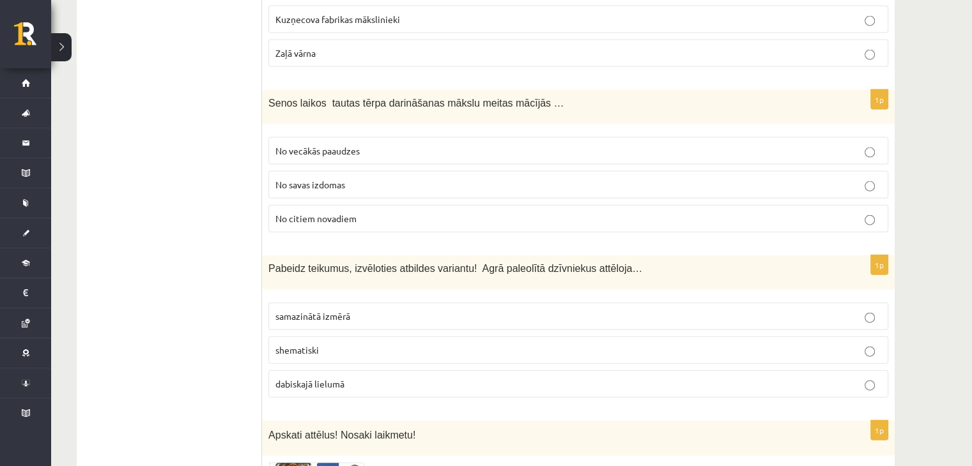
scroll to position [2849, 0]
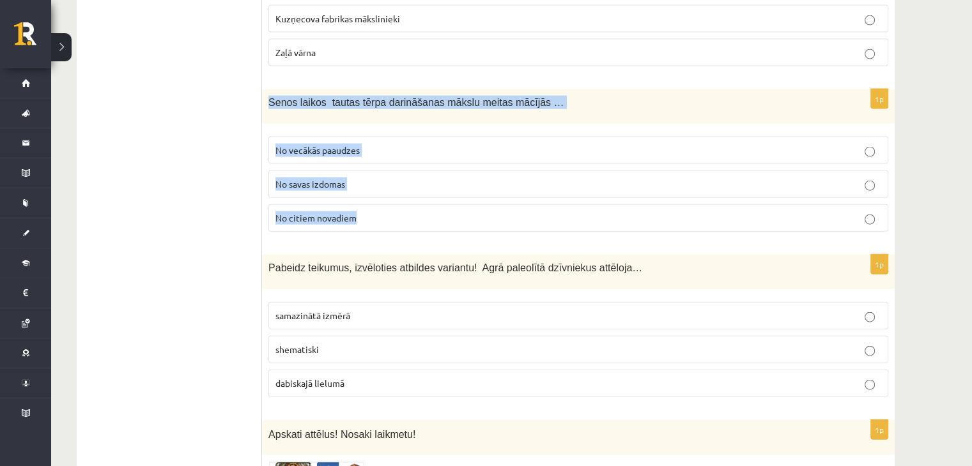
drag, startPoint x: 267, startPoint y: 59, endPoint x: 385, endPoint y: 182, distance: 169.9
click at [385, 182] on div "1p Senos laikos tautas tērpa darināšanas mākslu meitas mācījās … No vecākās paa…" at bounding box center [578, 165] width 633 height 153
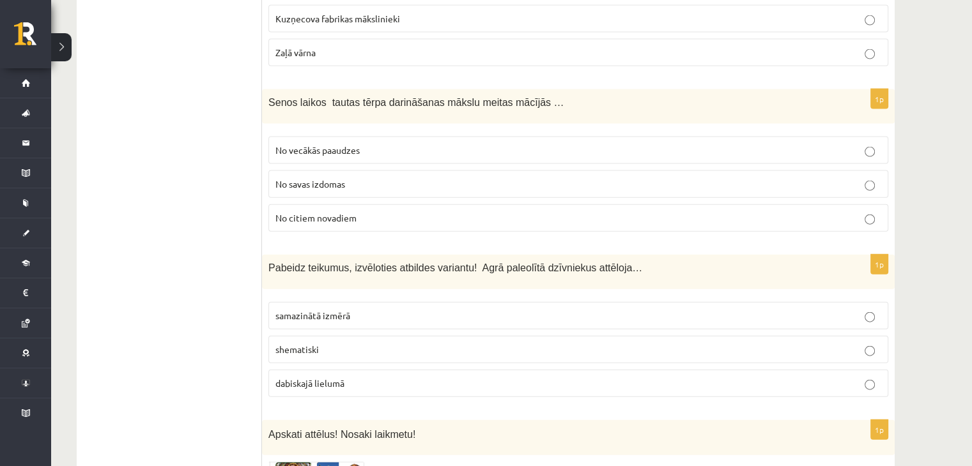
drag, startPoint x: 207, startPoint y: 144, endPoint x: 247, endPoint y: -56, distance: 203.3
click at [309, 144] on span "No vecākās paaudzes" at bounding box center [317, 150] width 84 height 12
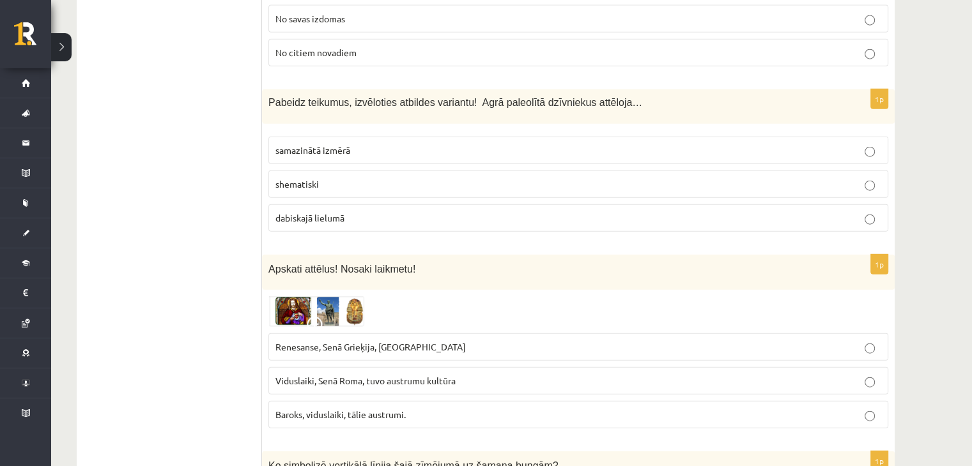
scroll to position [3013, 0]
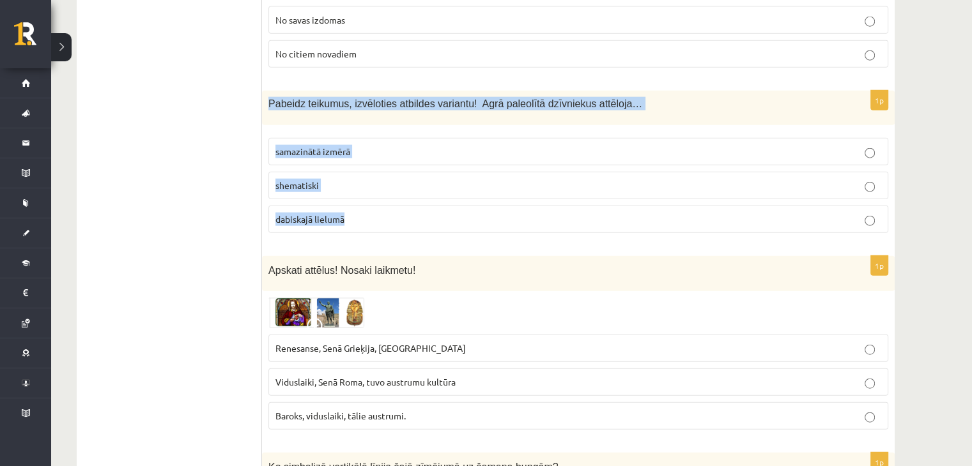
drag, startPoint x: 268, startPoint y: 59, endPoint x: 368, endPoint y: 181, distance: 157.6
click at [368, 181] on div "1p Pabeidz teikumus, izvēloties atbildes variantu! Agrā paleolītā dzīvniekus at…" at bounding box center [578, 167] width 633 height 153
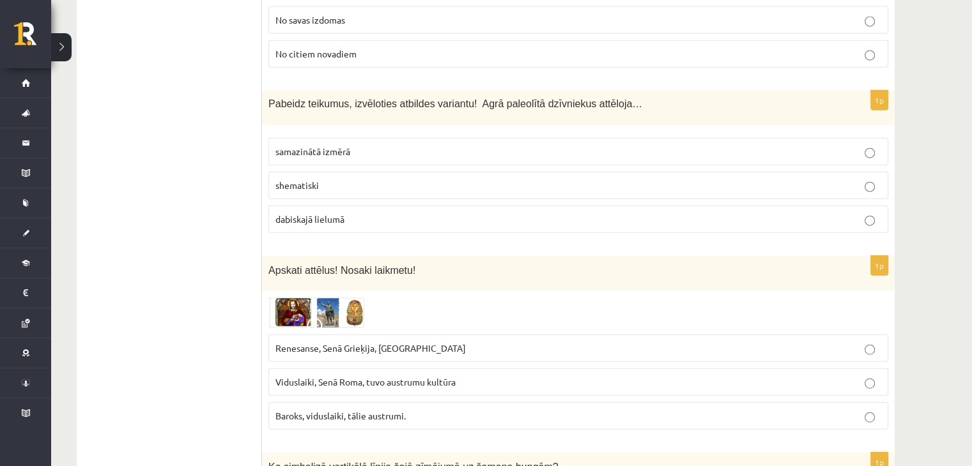
click at [293, 213] on p "dabiskajā lielumā" at bounding box center [578, 219] width 606 height 13
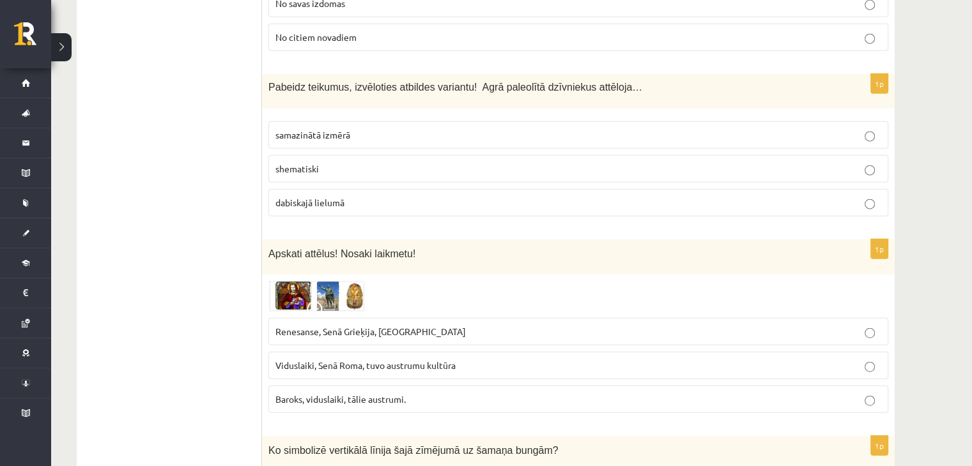
scroll to position [3029, 0]
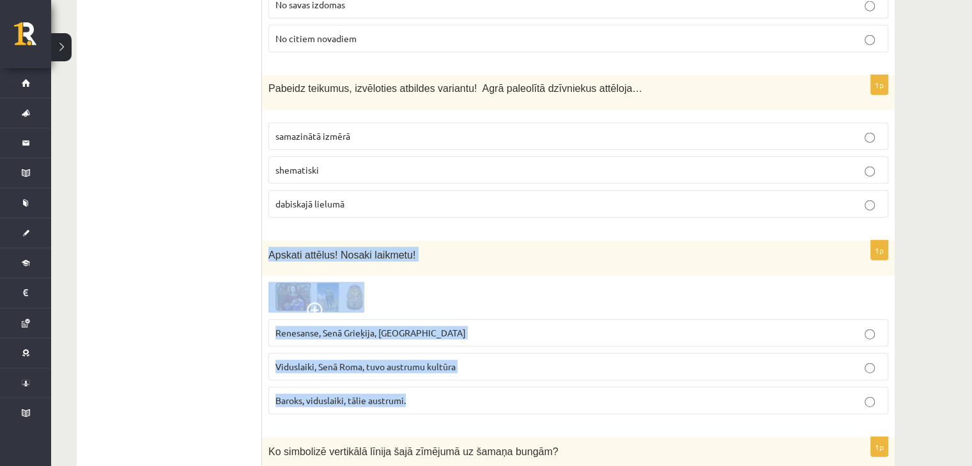
drag, startPoint x: 270, startPoint y: 212, endPoint x: 427, endPoint y: 369, distance: 222.3
click at [427, 369] on div "1p Apskati attēlus! Nosaki laikmetu! Renesanse, Senā Grieķija, Ēģipte Viduslaik…" at bounding box center [578, 333] width 633 height 184
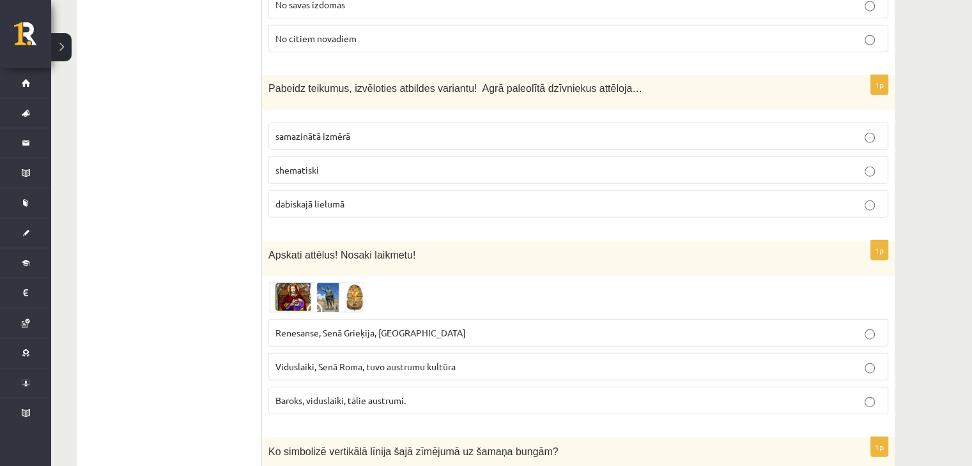
click at [291, 282] on img at bounding box center [316, 297] width 96 height 31
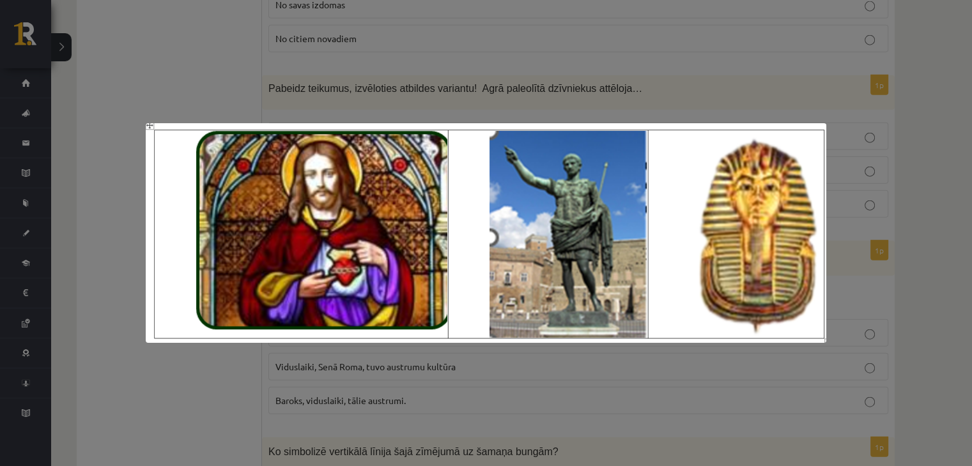
click at [107, 180] on div at bounding box center [486, 233] width 972 height 466
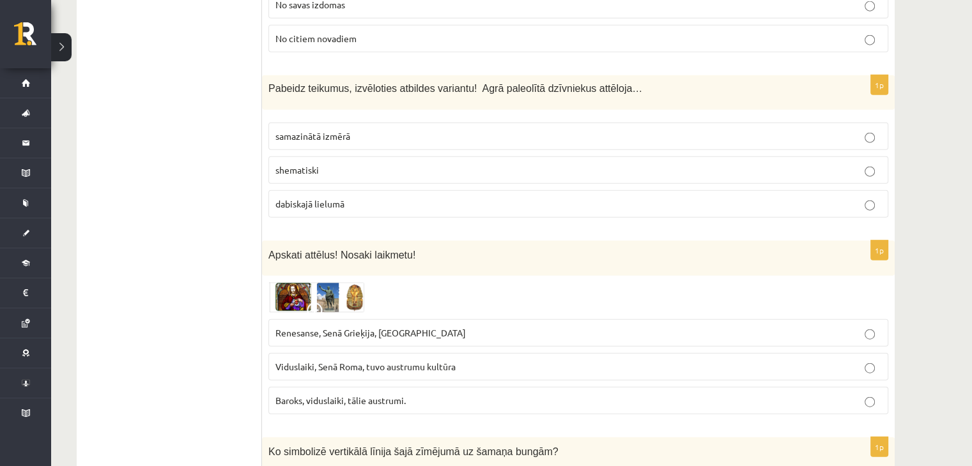
click at [331, 282] on img at bounding box center [316, 297] width 96 height 31
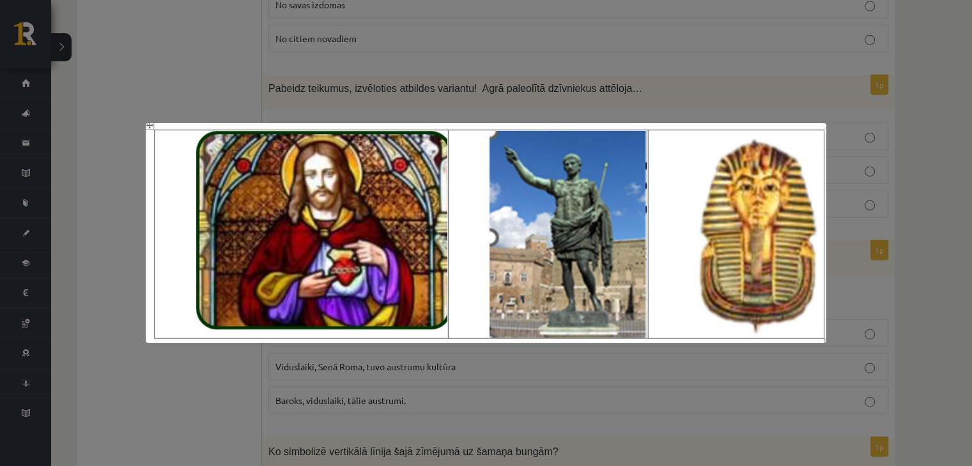
click at [220, 65] on div at bounding box center [486, 233] width 972 height 466
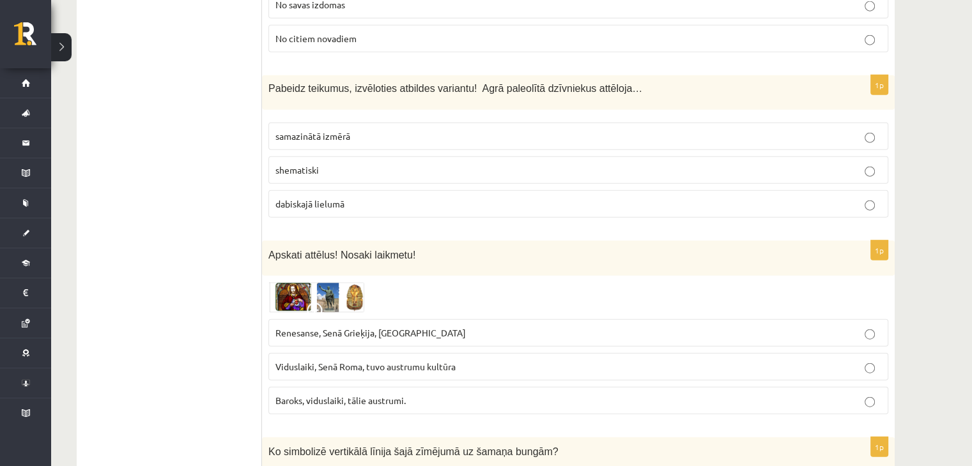
click at [298, 282] on img at bounding box center [316, 297] width 96 height 31
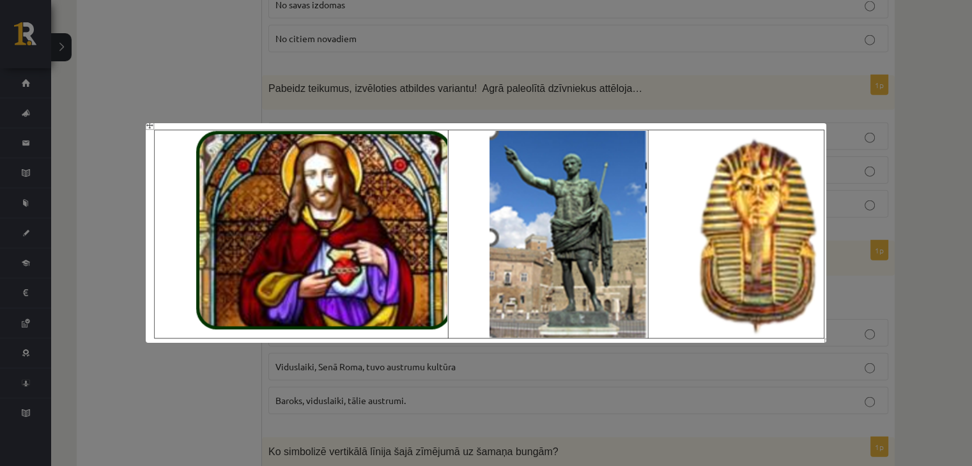
click at [235, 407] on div at bounding box center [486, 233] width 972 height 466
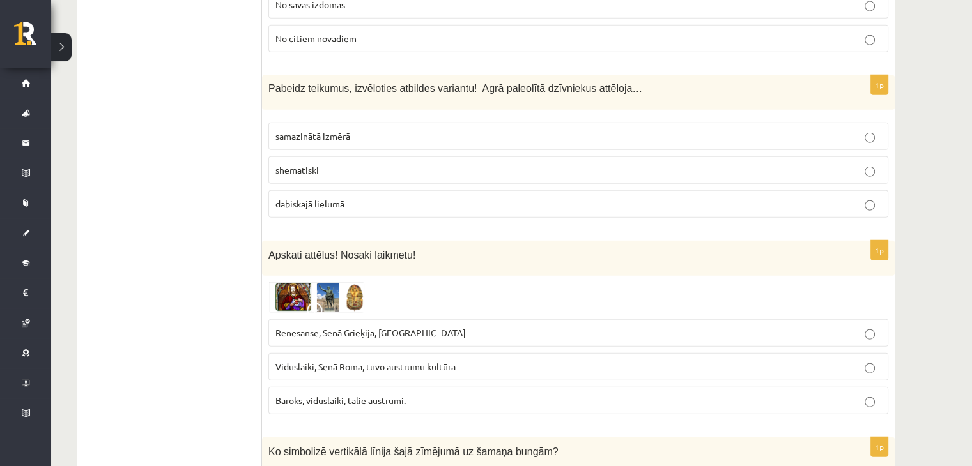
click at [324, 282] on img at bounding box center [316, 297] width 96 height 31
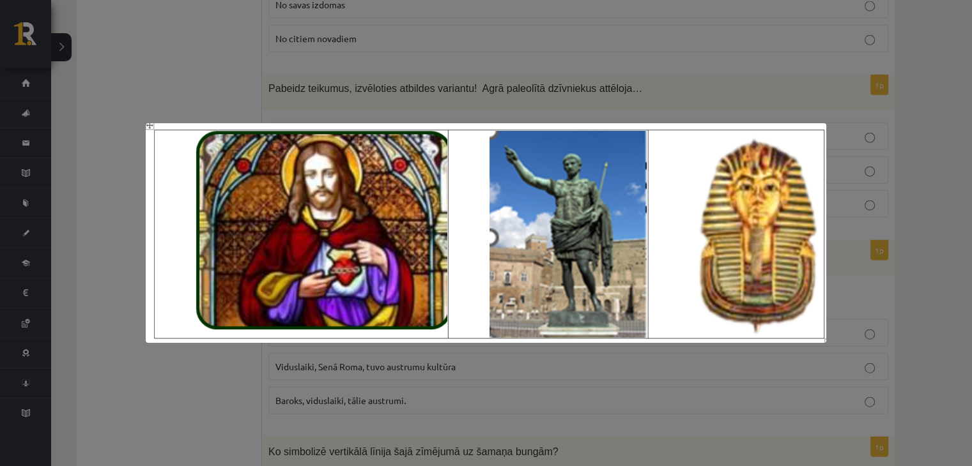
click at [249, 80] on div at bounding box center [486, 233] width 972 height 466
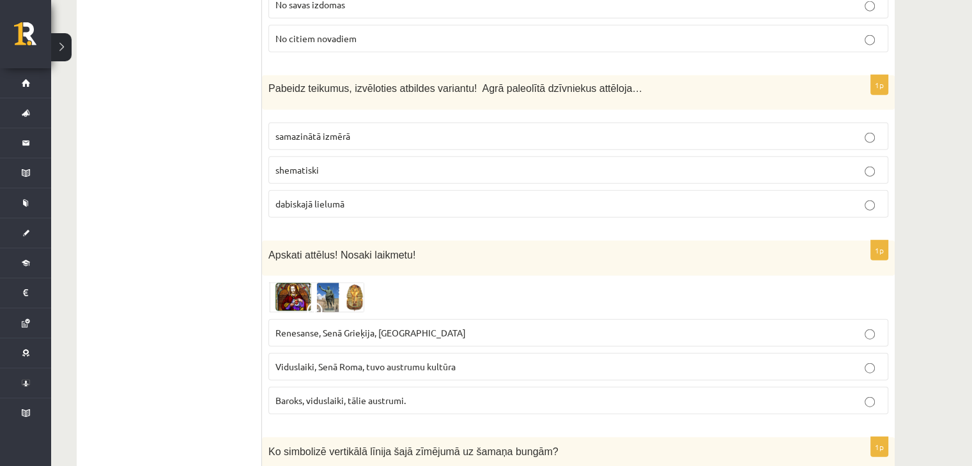
click at [348, 327] on span "Renesanse, Senā Grieķija, Ēģipte" at bounding box center [370, 333] width 190 height 12
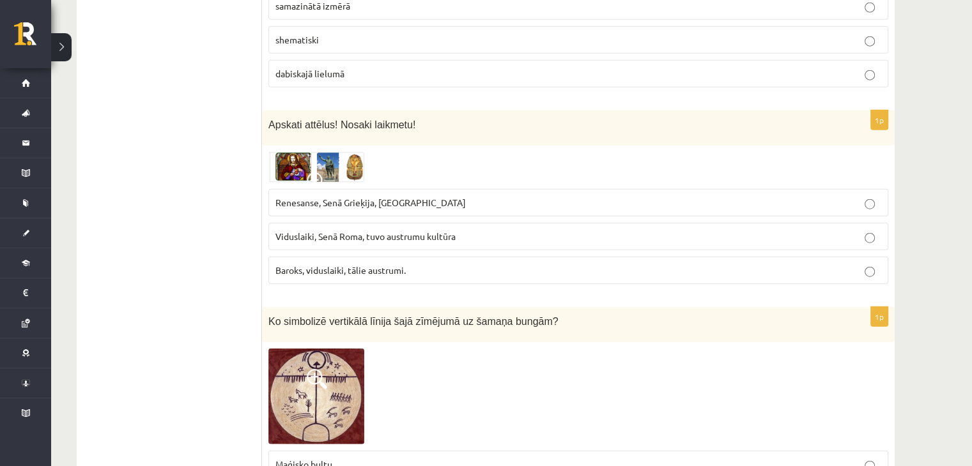
scroll to position [3333, 0]
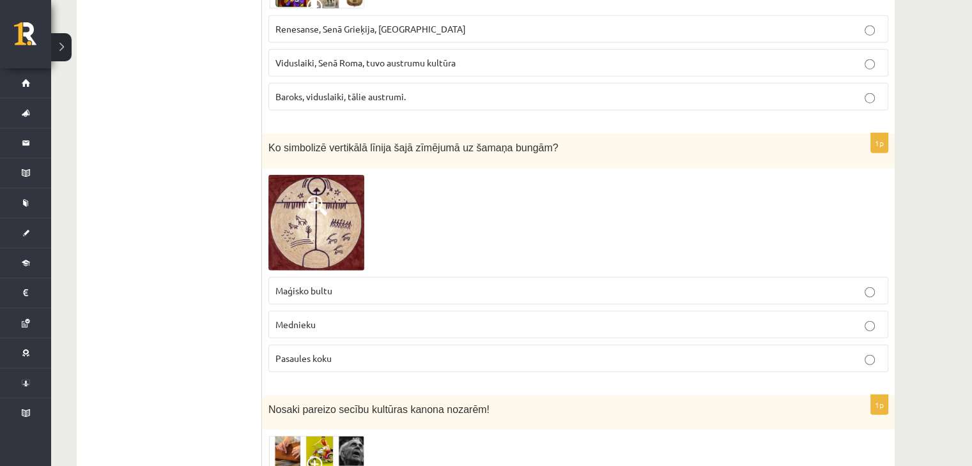
click at [319, 182] on img at bounding box center [316, 223] width 96 height 96
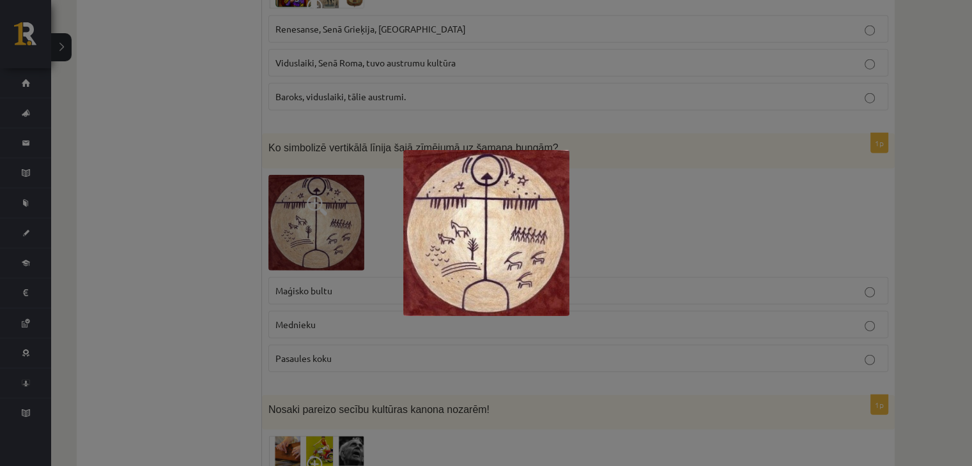
click at [207, 212] on div at bounding box center [486, 233] width 972 height 466
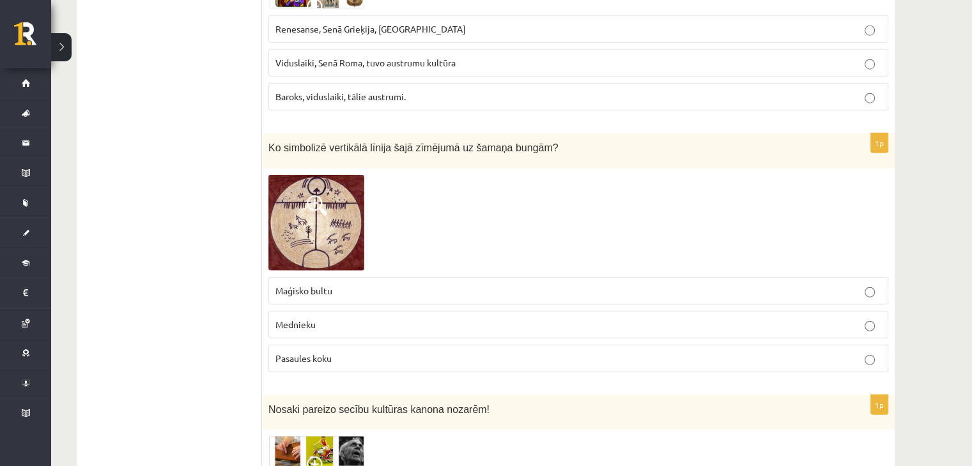
click at [327, 196] on span at bounding box center [317, 206] width 20 height 20
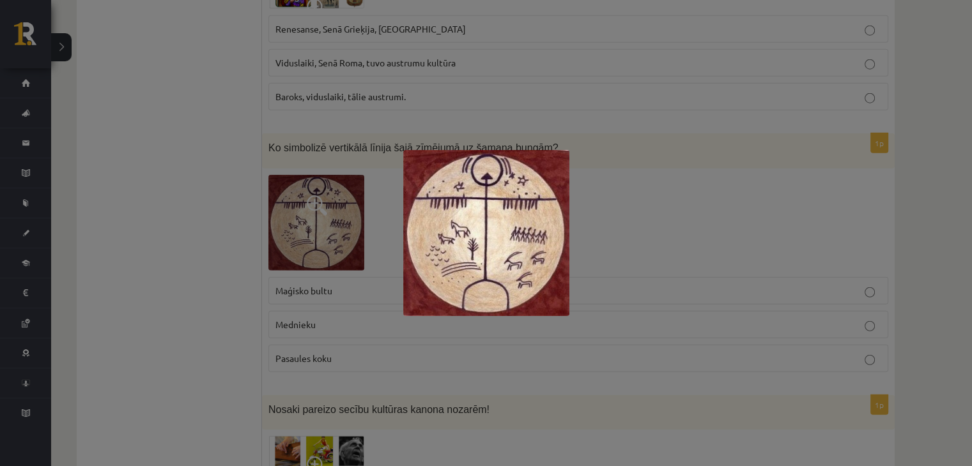
click at [213, 187] on div at bounding box center [486, 233] width 972 height 466
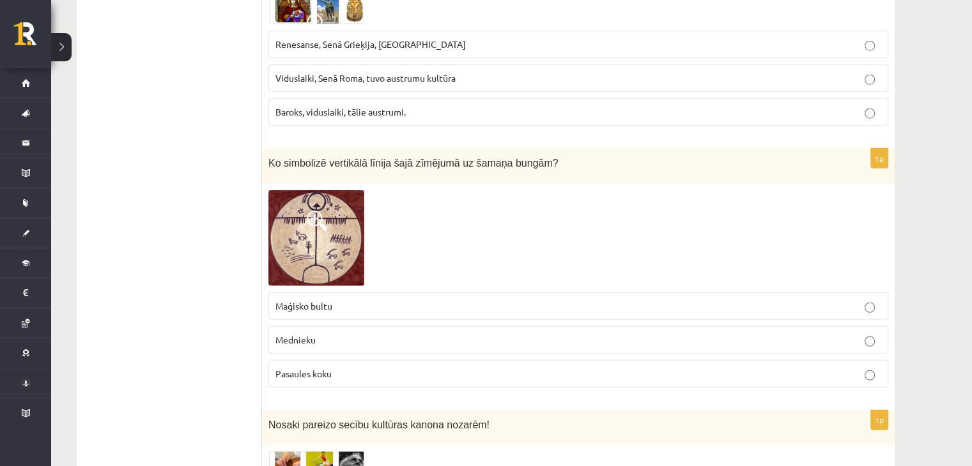
scroll to position [3312, 0]
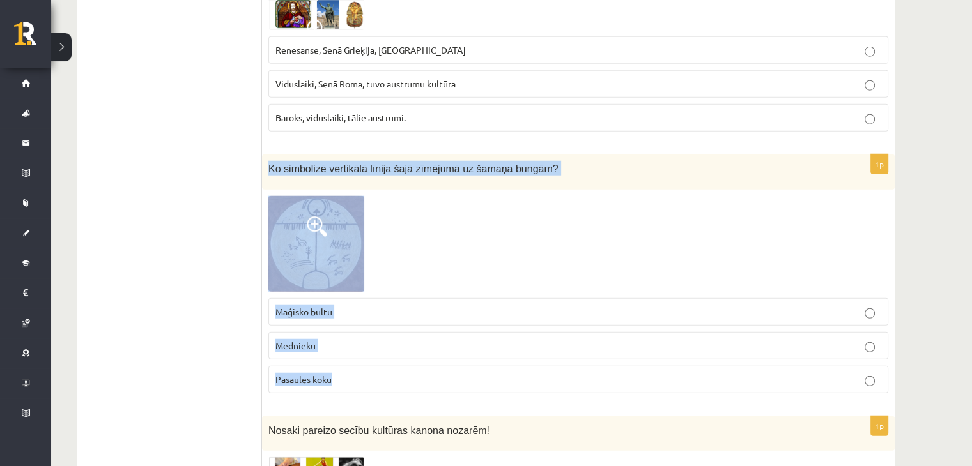
drag, startPoint x: 270, startPoint y: 128, endPoint x: 357, endPoint y: 348, distance: 236.4
click at [357, 348] on div "1p Ko simbolizē vertikālā līnija šajā zīmējumā uz šamaņa bungām? Maģisko bultu …" at bounding box center [578, 279] width 633 height 249
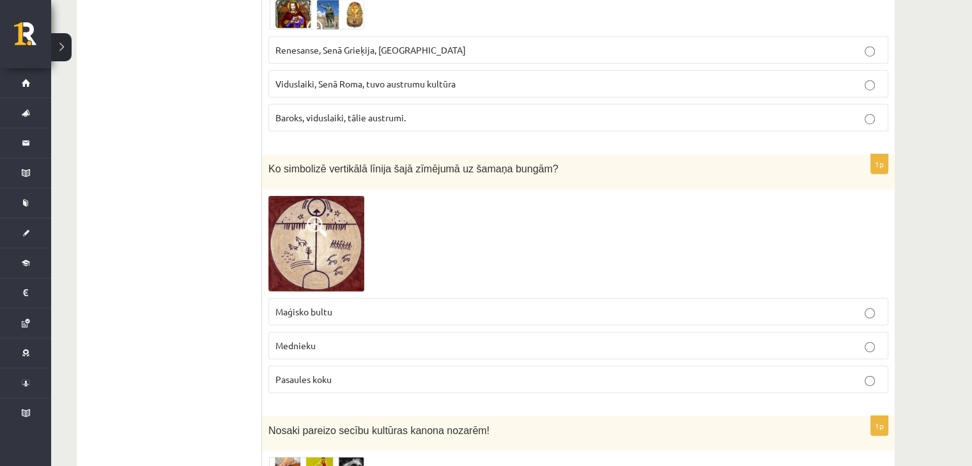
click at [339, 212] on img at bounding box center [316, 244] width 96 height 96
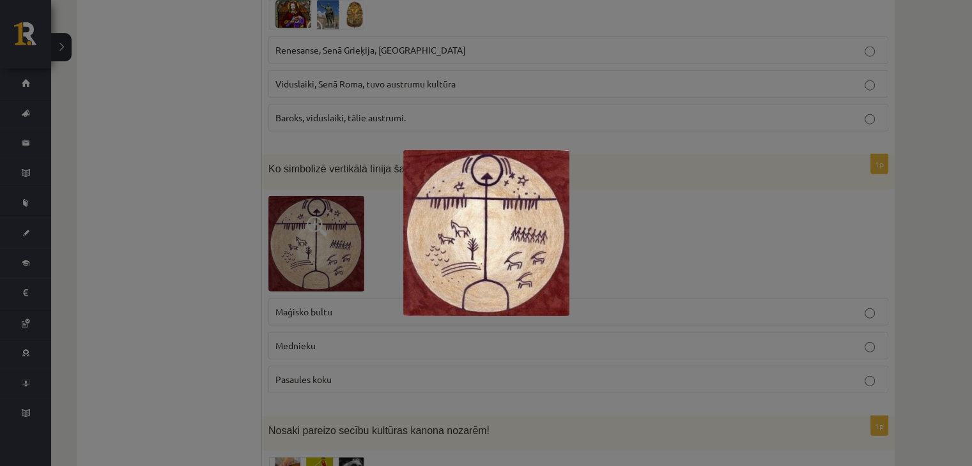
drag, startPoint x: 339, startPoint y: 212, endPoint x: 510, endPoint y: 225, distance: 171.1
click at [510, 225] on img at bounding box center [486, 233] width 166 height 166
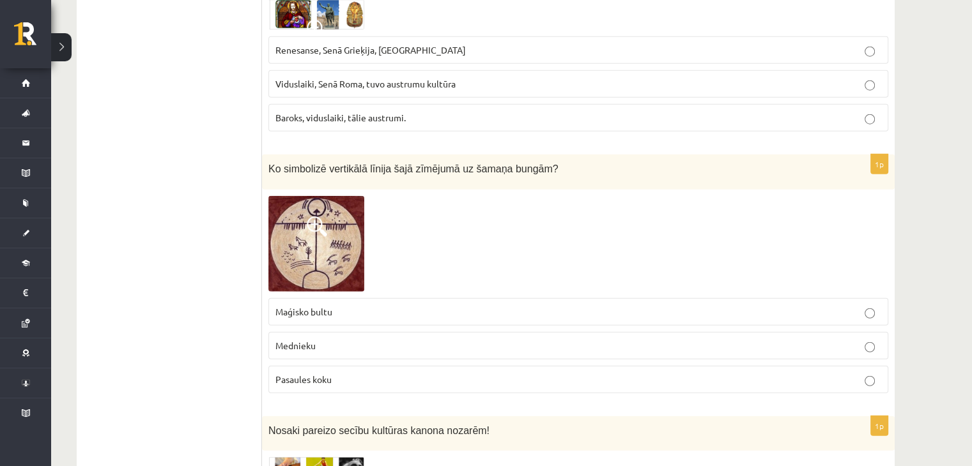
drag, startPoint x: 510, startPoint y: 225, endPoint x: 312, endPoint y: 204, distance: 199.1
click at [312, 204] on img at bounding box center [316, 244] width 96 height 96
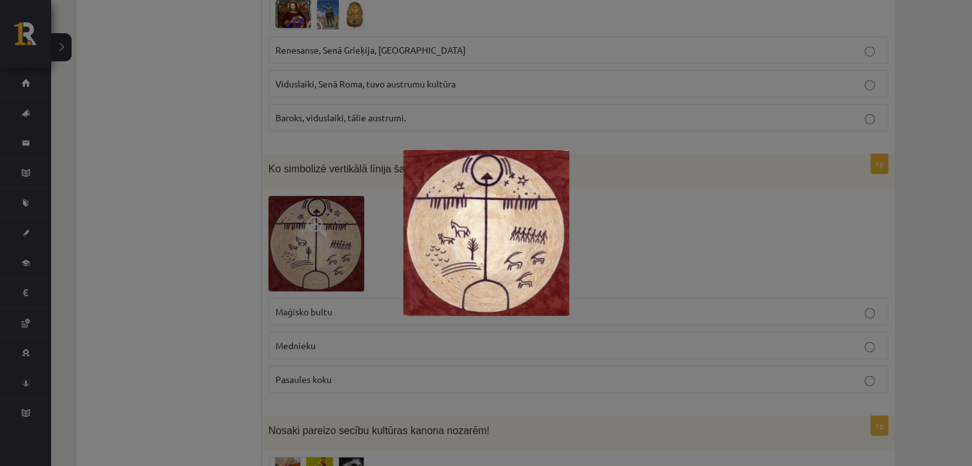
click at [231, 225] on div at bounding box center [486, 233] width 972 height 466
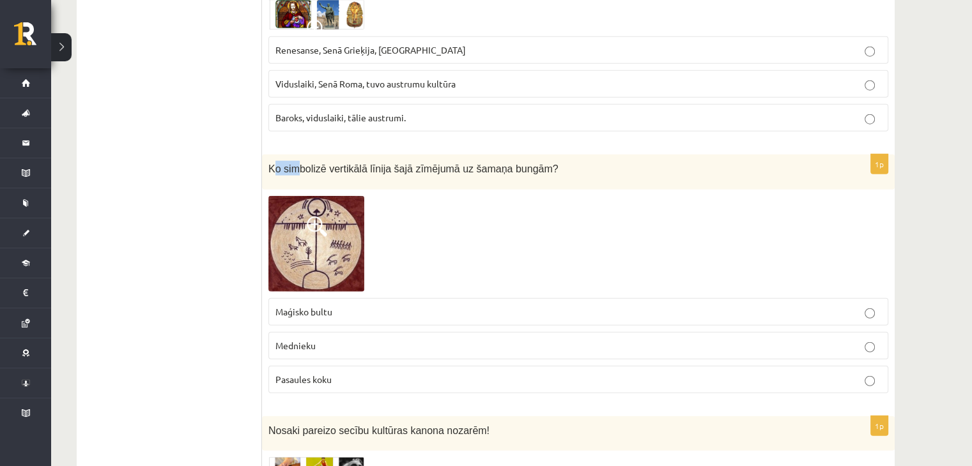
drag, startPoint x: 271, startPoint y: 128, endPoint x: 295, endPoint y: 134, distance: 25.1
click at [295, 155] on div "Ko simbolizē vertikālā līnija šajā zīmējumā uz šamaņa bungām?" at bounding box center [578, 172] width 633 height 35
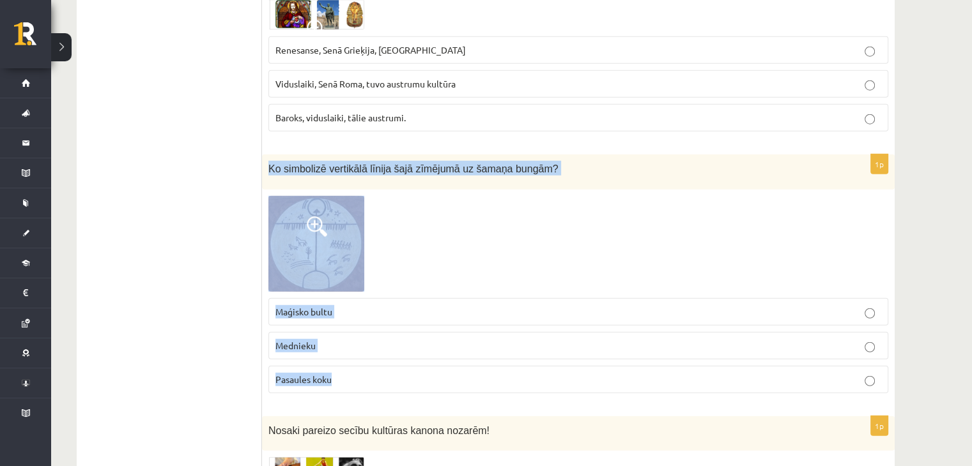
drag, startPoint x: 271, startPoint y: 128, endPoint x: 388, endPoint y: 339, distance: 241.1
click at [388, 339] on div "1p Ko simbolizē vertikālā līnija šajā zīmējumā uz šamaņa bungām? Maģisko bultu …" at bounding box center [578, 279] width 633 height 249
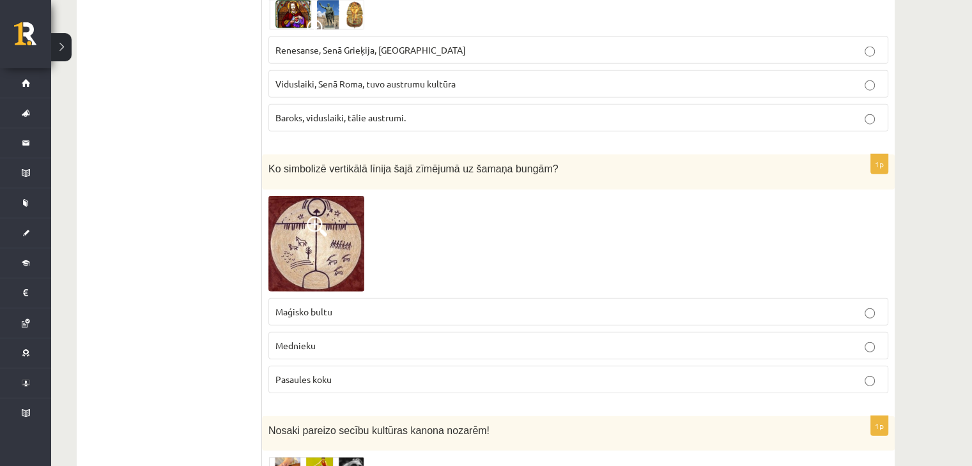
click at [351, 373] on p "Pasaules koku" at bounding box center [578, 379] width 606 height 13
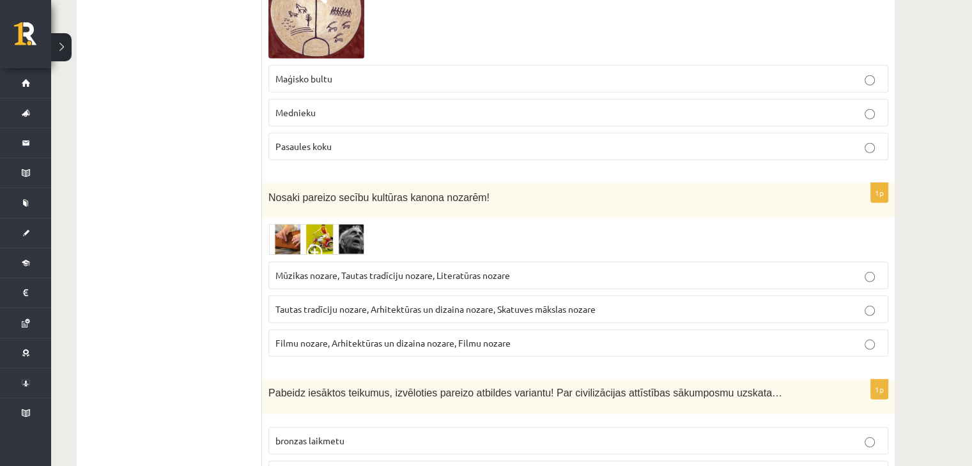
scroll to position [3545, 0]
click at [282, 224] on img at bounding box center [316, 239] width 96 height 31
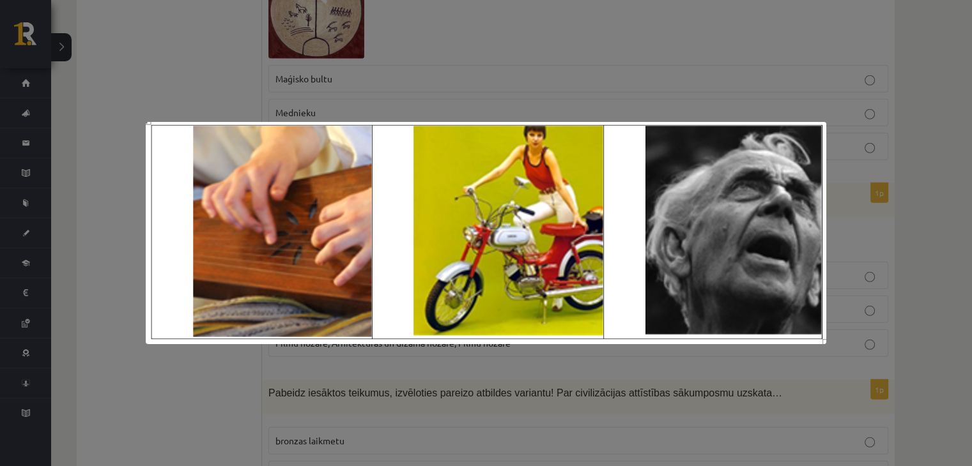
click at [513, 67] on div at bounding box center [486, 233] width 972 height 466
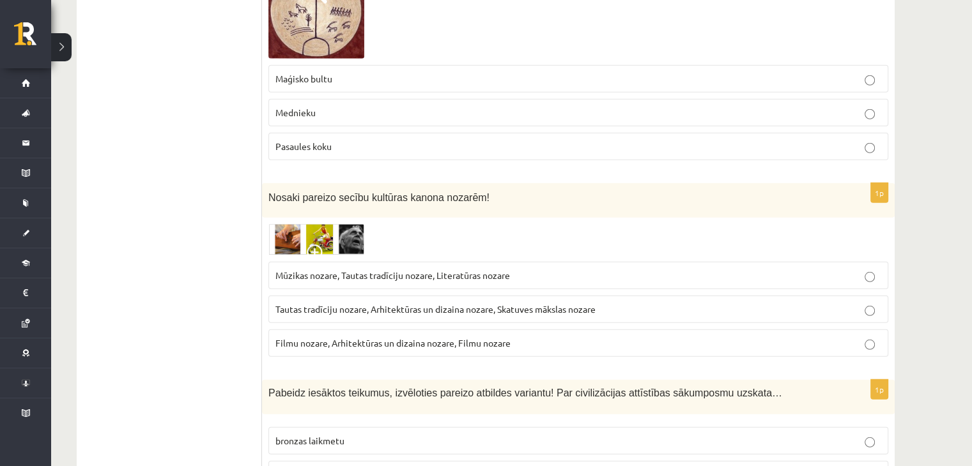
click at [331, 224] on img at bounding box center [316, 239] width 96 height 31
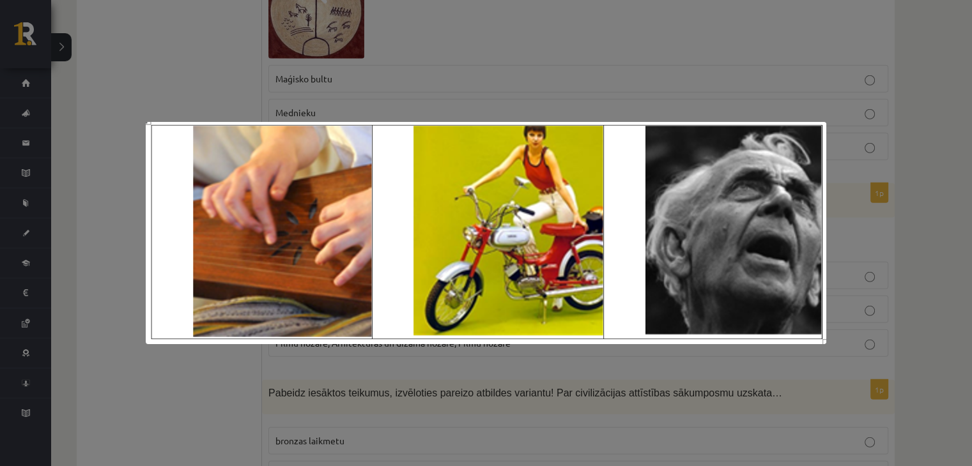
click at [190, 70] on div at bounding box center [486, 233] width 972 height 466
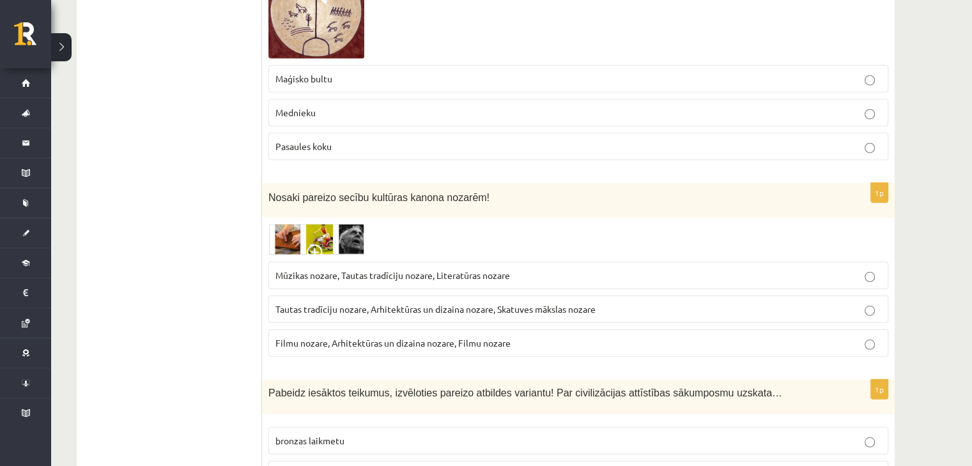
click at [355, 224] on img at bounding box center [316, 239] width 96 height 31
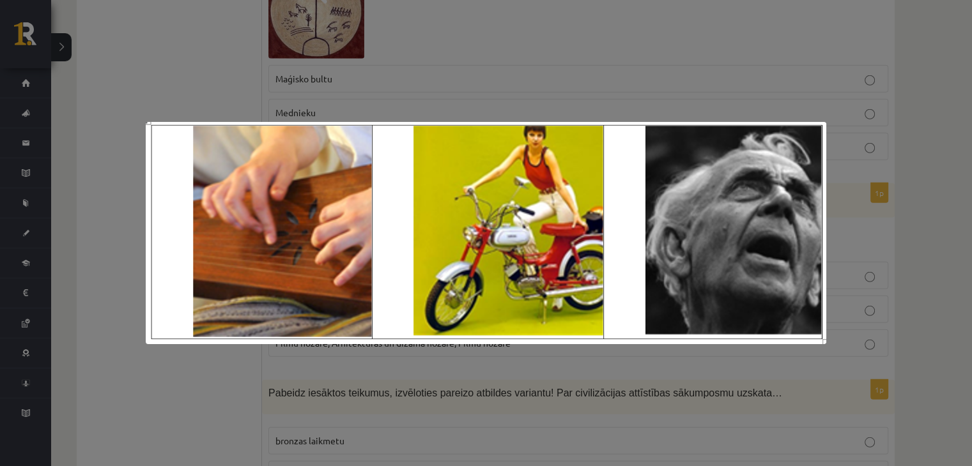
click at [204, 8] on div at bounding box center [486, 233] width 972 height 466
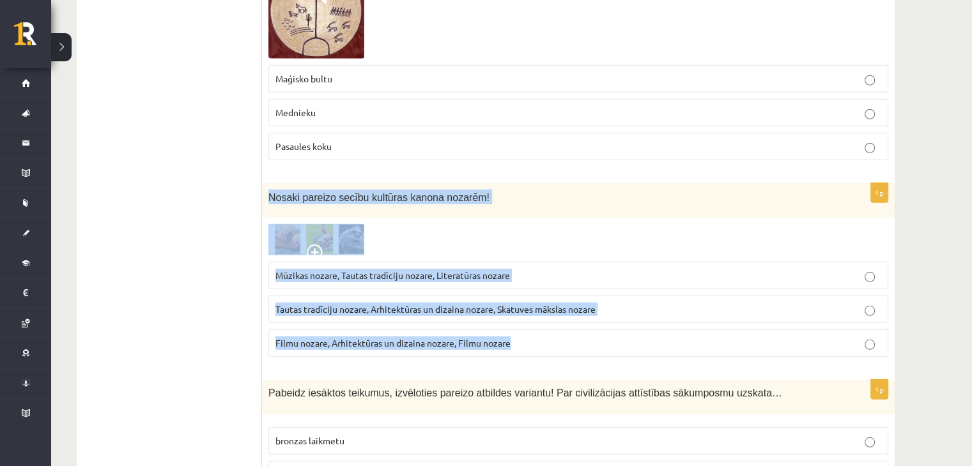
drag, startPoint x: 266, startPoint y: 153, endPoint x: 567, endPoint y: 298, distance: 333.8
click at [567, 298] on div "1p Nosaki pareizo secību kultūras kanona nozarēm! Mūzikas nozare, Tautas tradīc…" at bounding box center [578, 275] width 633 height 185
click at [352, 224] on img at bounding box center [316, 239] width 96 height 31
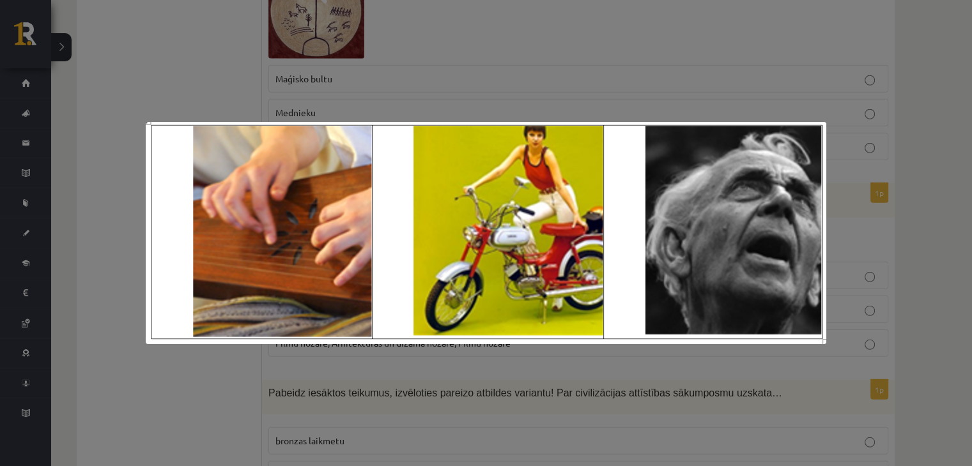
click at [169, 66] on div at bounding box center [486, 233] width 972 height 466
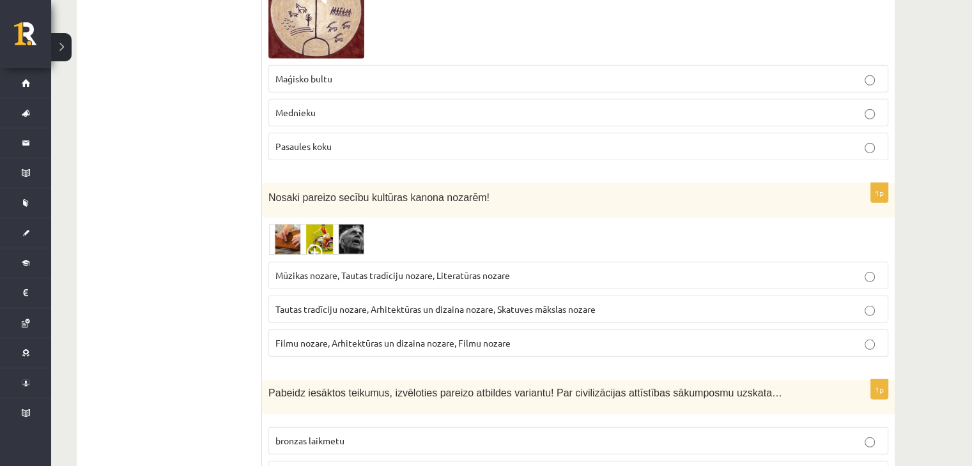
click at [328, 224] on img at bounding box center [316, 239] width 96 height 31
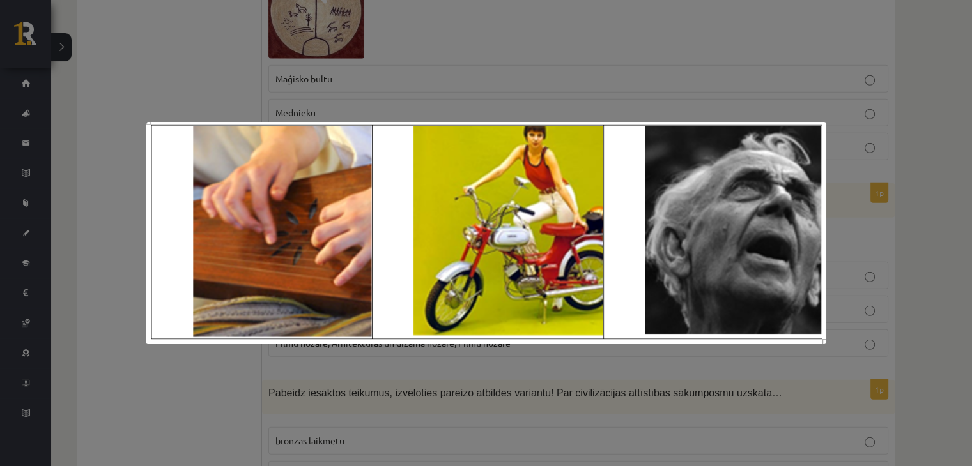
click at [176, 82] on div at bounding box center [486, 233] width 972 height 466
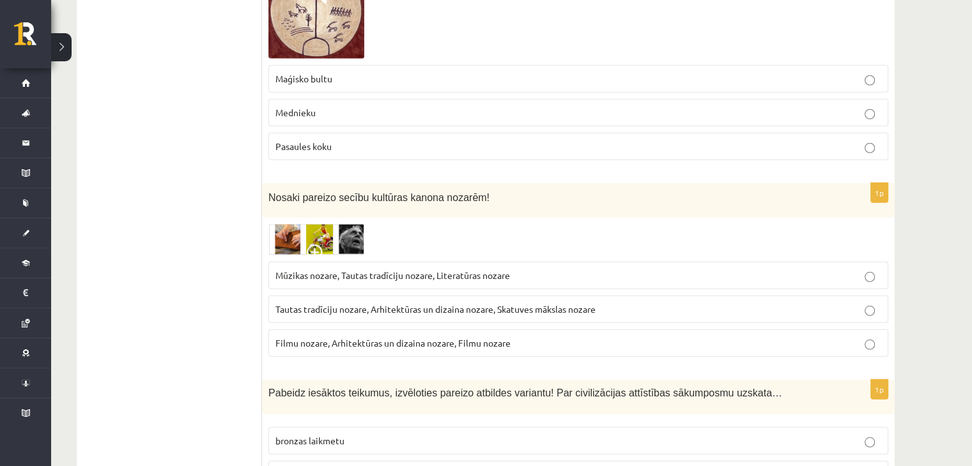
click at [295, 304] on span "Tautas tradīciju nozare, Arhitektūras un dizaina nozare, Skatuves mākslas nozare" at bounding box center [435, 310] width 320 height 12
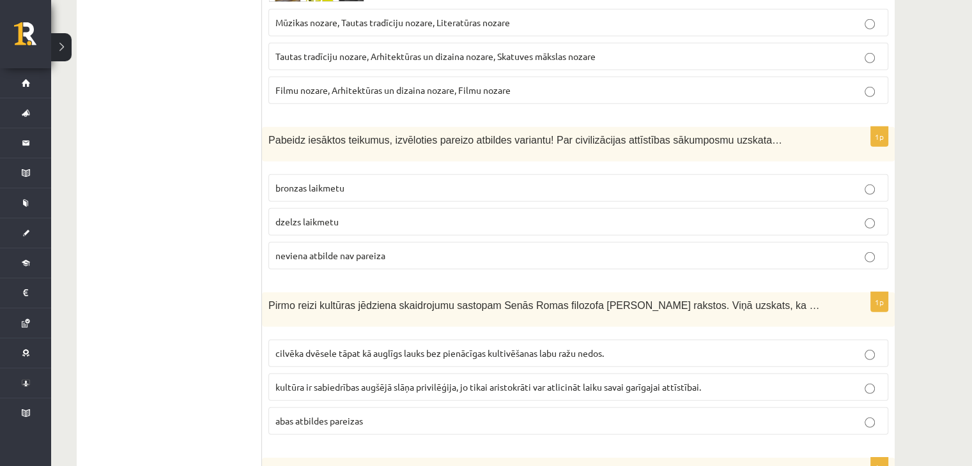
scroll to position [3803, 0]
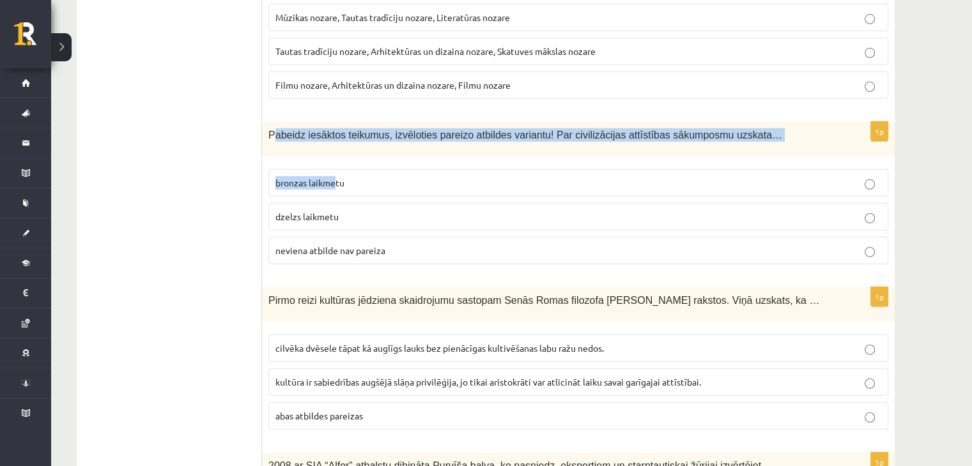
drag, startPoint x: 272, startPoint y: 91, endPoint x: 309, endPoint y: 137, distance: 58.6
click at [309, 137] on div "1p Pabeidz iesāktos teikumus, izvēloties pareizo atbildes variantu! Par civiliz…" at bounding box center [578, 198] width 633 height 153
drag, startPoint x: 261, startPoint y: 88, endPoint x: 420, endPoint y: 213, distance: 202.0
click at [420, 213] on div "1p Pabeidz iesāktos teikumus, izvēloties pareizo atbildes variantu! Par civiliz…" at bounding box center [578, 198] width 633 height 153
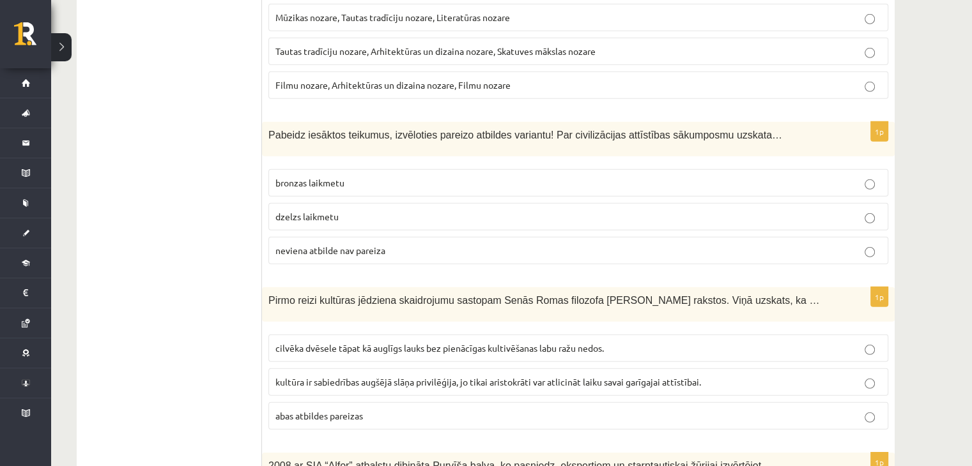
click at [385, 176] on p "bronzas laikmetu" at bounding box center [578, 182] width 606 height 13
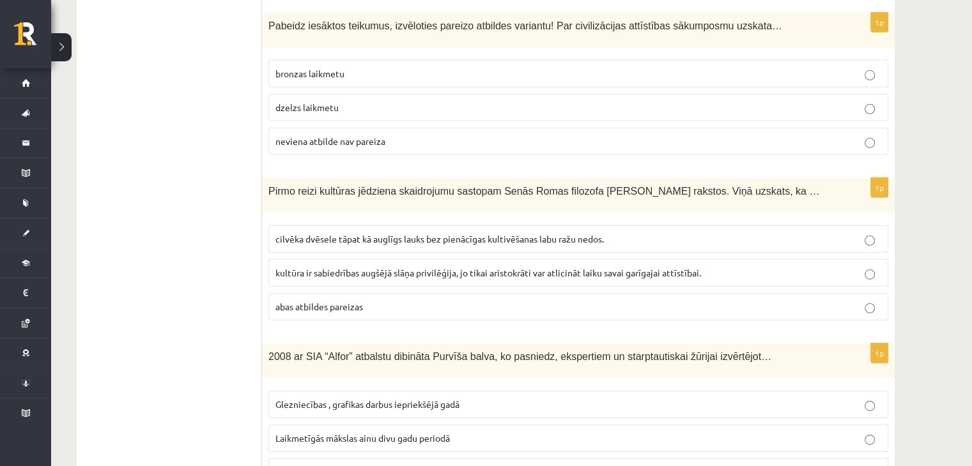
scroll to position [3916, 0]
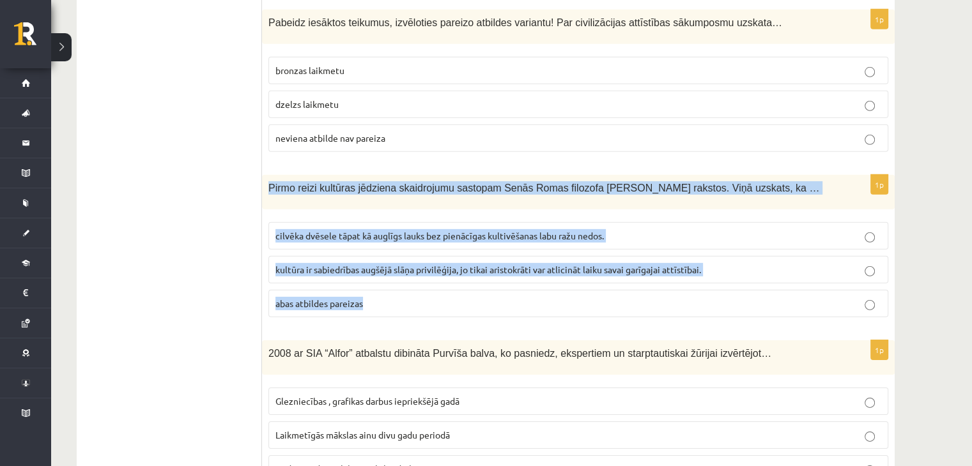
drag, startPoint x: 266, startPoint y: 142, endPoint x: 406, endPoint y: 257, distance: 181.6
click at [406, 257] on div "1p Pirmo reizi kultūras jēdziena skaidrojumu sastopam Senās Romas filozofa Cice…" at bounding box center [578, 251] width 633 height 153
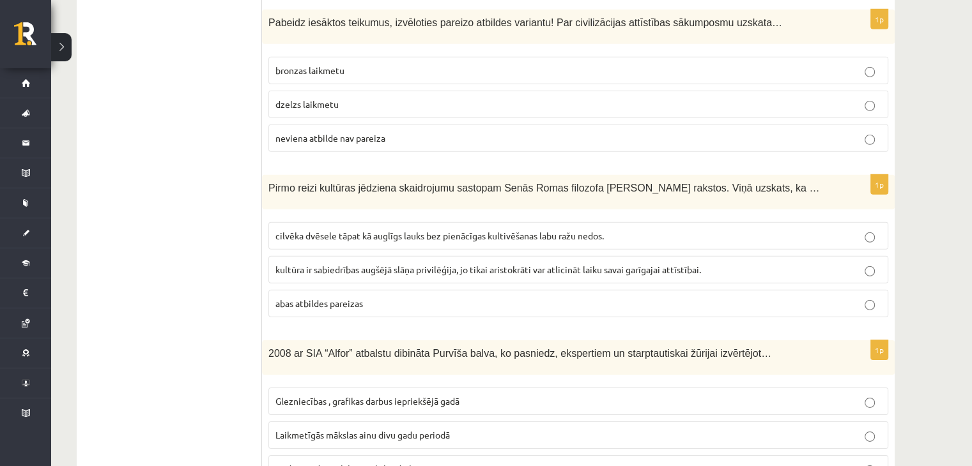
click at [299, 230] on span "cilvēka dvēsele tāpat kā auglīgs lauks bez pienācīgas kultivēšanas labu ražu ne…" at bounding box center [439, 236] width 328 height 12
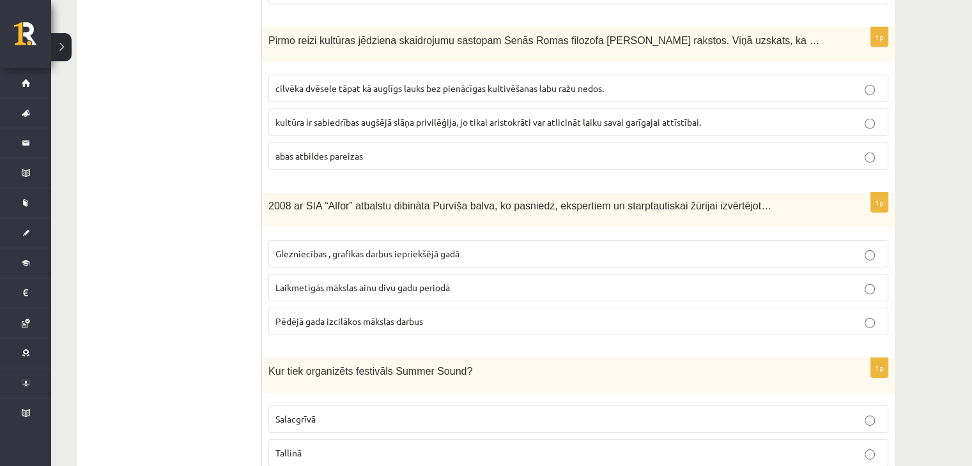
scroll to position [4066, 0]
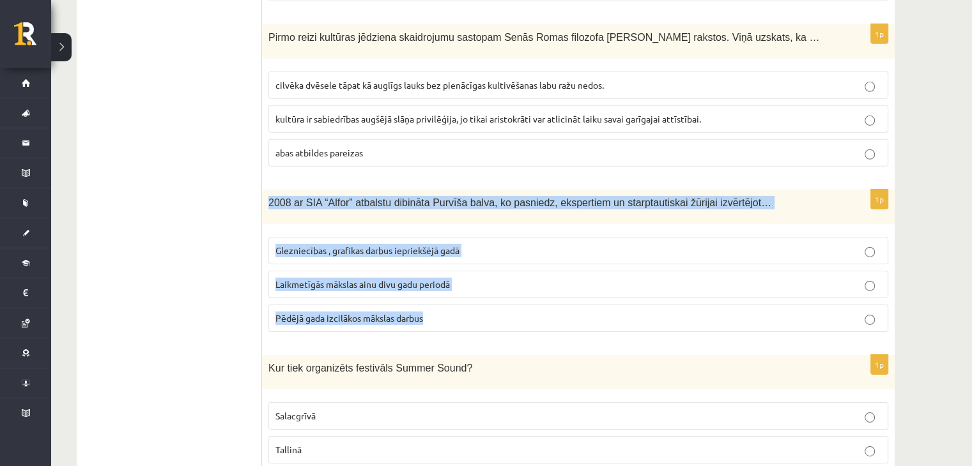
drag, startPoint x: 263, startPoint y: 155, endPoint x: 463, endPoint y: 277, distance: 234.0
click at [463, 277] on div "1p 2008 ar SIA “Alfor” atbalstu dibināta Purvīša balva, ko pasniedz, ekspertiem…" at bounding box center [578, 266] width 633 height 153
click at [463, 305] on label "Pēdējā gada izcilākos mākslas darbus" at bounding box center [578, 318] width 620 height 27
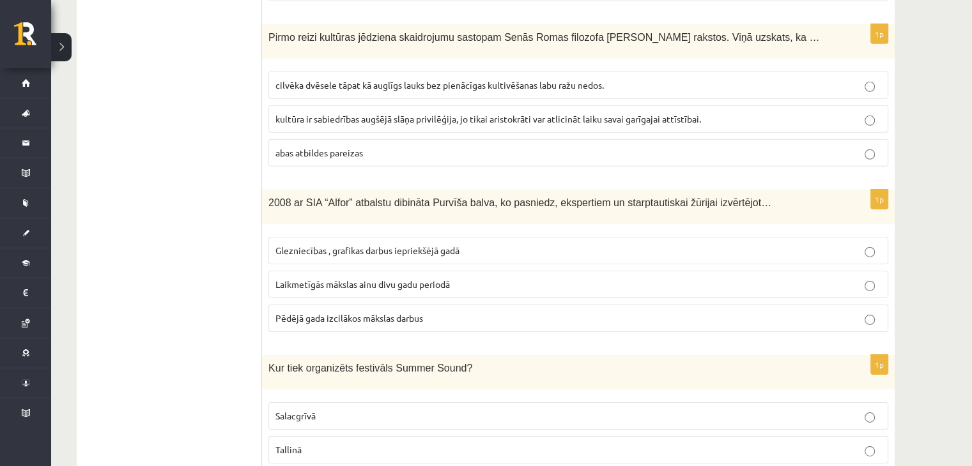
click at [327, 279] on span "Laikmetīgās mākslas ainu divu gadu periodā" at bounding box center [362, 285] width 174 height 12
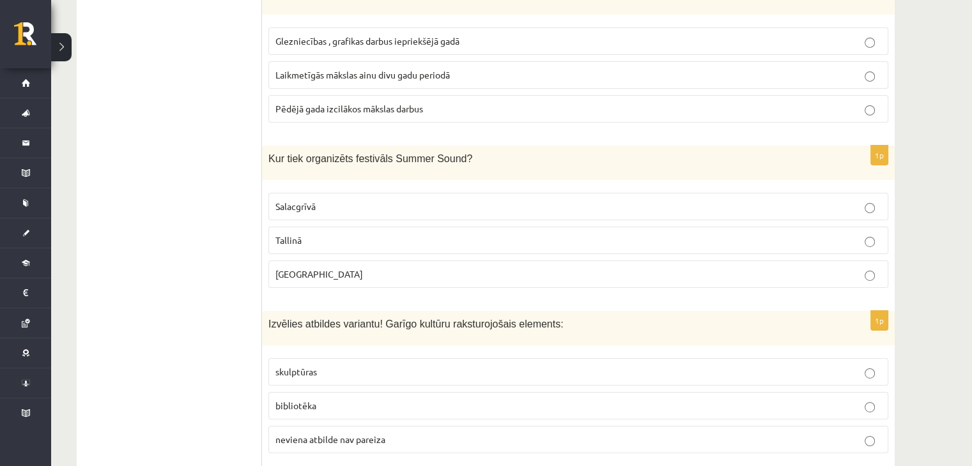
scroll to position [4278, 0]
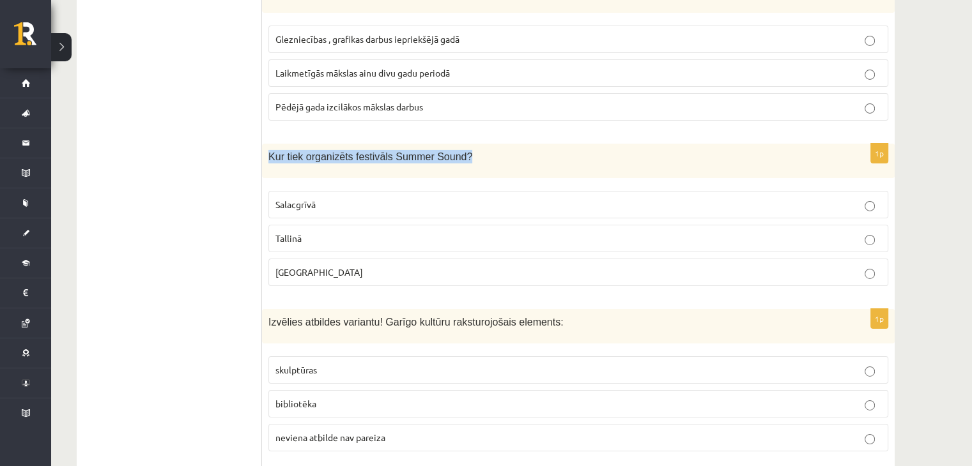
drag, startPoint x: 268, startPoint y: 114, endPoint x: 467, endPoint y: 116, distance: 198.7
click at [467, 144] on div "Kur tiek organizēts festivāls Summer Sound?" at bounding box center [578, 161] width 633 height 35
click at [379, 144] on div "Kur tiek organizēts festivāls Summer Sound?" at bounding box center [578, 161] width 633 height 35
click at [325, 259] on label "Liepājā" at bounding box center [578, 272] width 620 height 27
drag, startPoint x: 259, startPoint y: 108, endPoint x: 242, endPoint y: 139, distance: 35.5
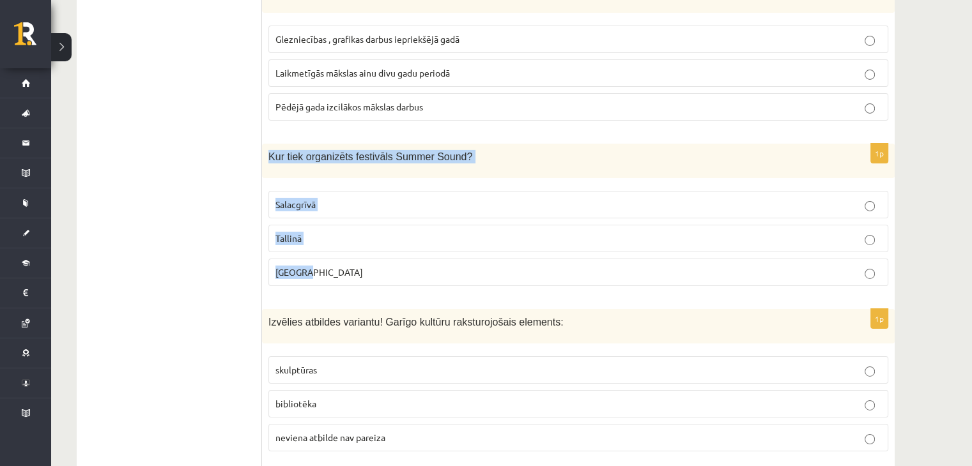
drag, startPoint x: 268, startPoint y: 110, endPoint x: 327, endPoint y: 234, distance: 136.9
click at [327, 234] on div "1p Kur tiek organizēts festivāls Summer Sound? Salacgrīvā Tallinā Liepājā" at bounding box center [578, 220] width 633 height 153
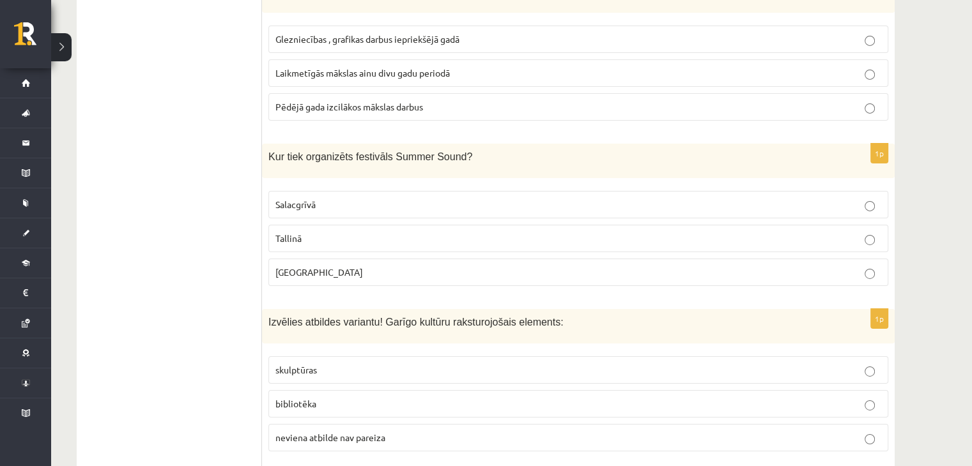
drag, startPoint x: 268, startPoint y: 111, endPoint x: 458, endPoint y: 93, distance: 190.0
click at [502, 144] on div "Kur tiek organizēts festivāls Summer Sound?" at bounding box center [578, 161] width 633 height 35
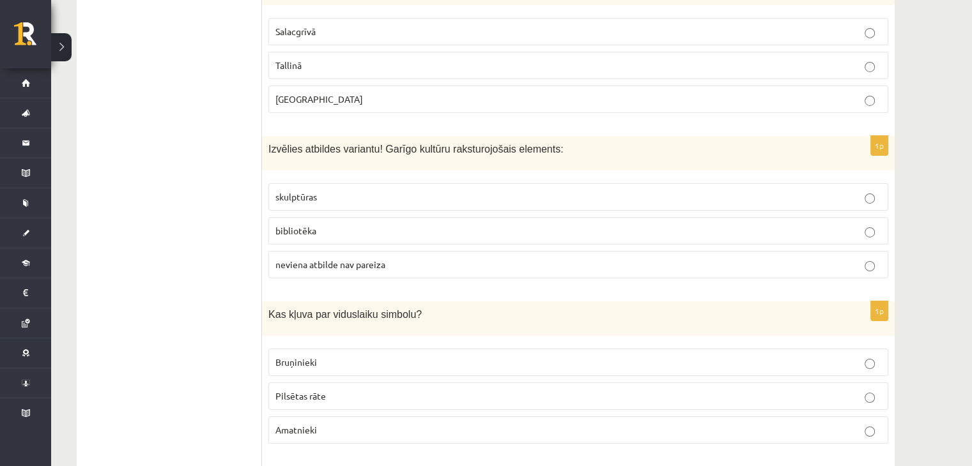
scroll to position [4452, 0]
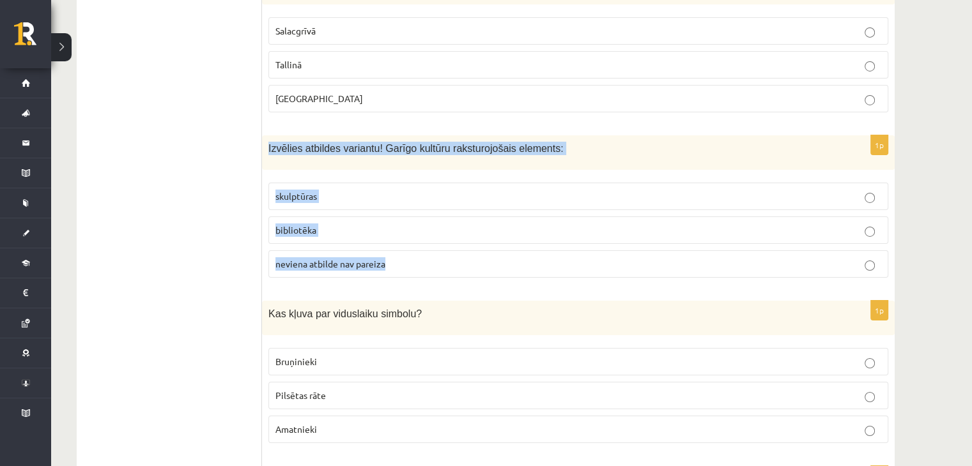
drag, startPoint x: 263, startPoint y: 95, endPoint x: 405, endPoint y: 215, distance: 185.5
click at [405, 215] on div "1p Izvēlies atbildes variantu! Garīgo kultūru raksturojošais elements: skulptūr…" at bounding box center [578, 211] width 633 height 153
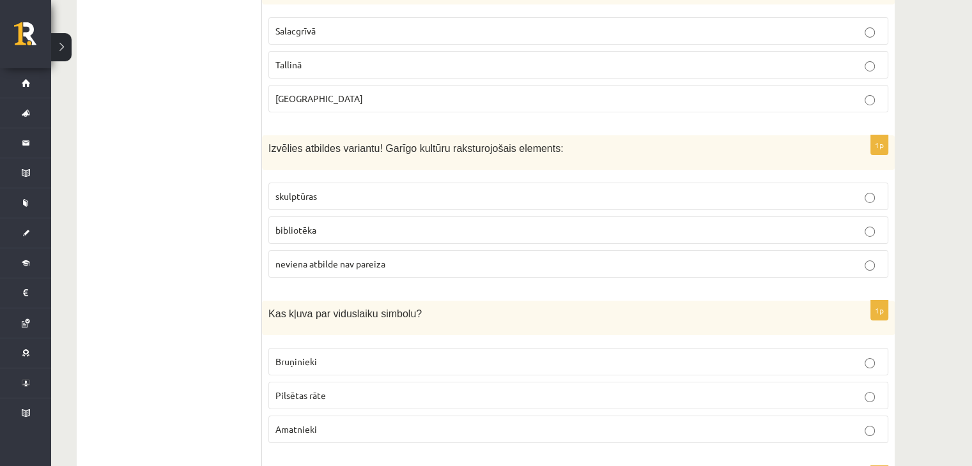
click at [304, 224] on span "bibliotēka" at bounding box center [295, 230] width 41 height 12
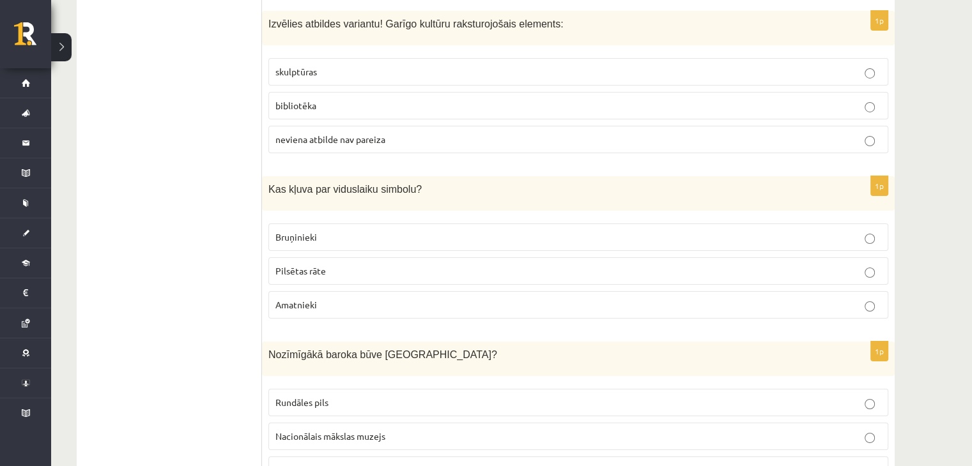
scroll to position [4577, 0]
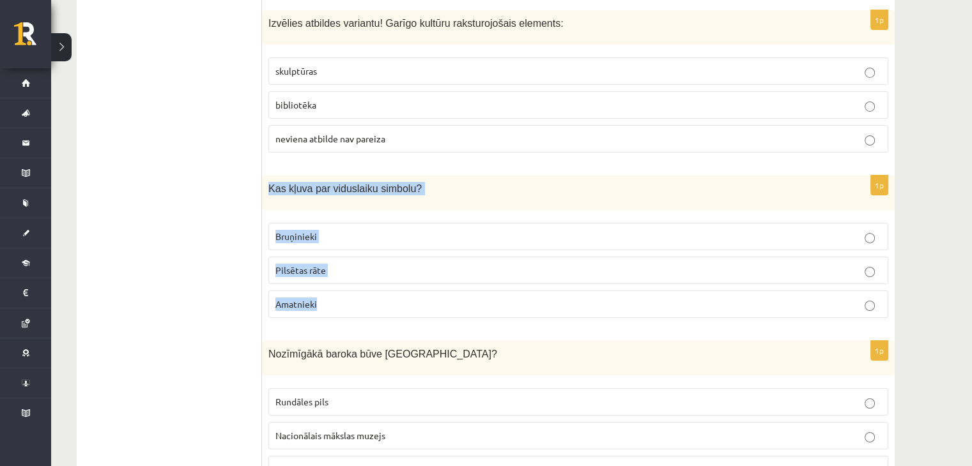
drag, startPoint x: 268, startPoint y: 143, endPoint x: 344, endPoint y: 256, distance: 136.6
click at [344, 256] on div "1p Kas kļuva par viduslaiku simbolu? Bruņinieki Pilsētas rāte Amatnieki" at bounding box center [578, 252] width 633 height 153
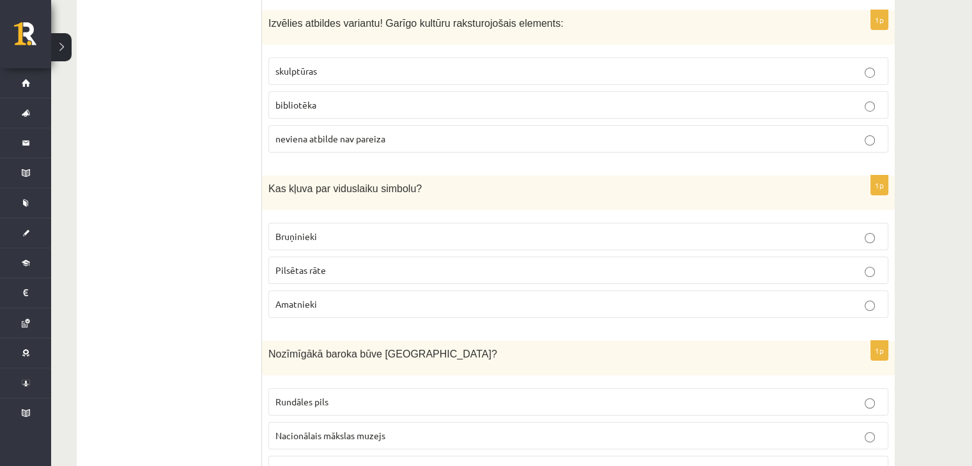
click at [333, 230] on p "Bruņinieki" at bounding box center [578, 236] width 606 height 13
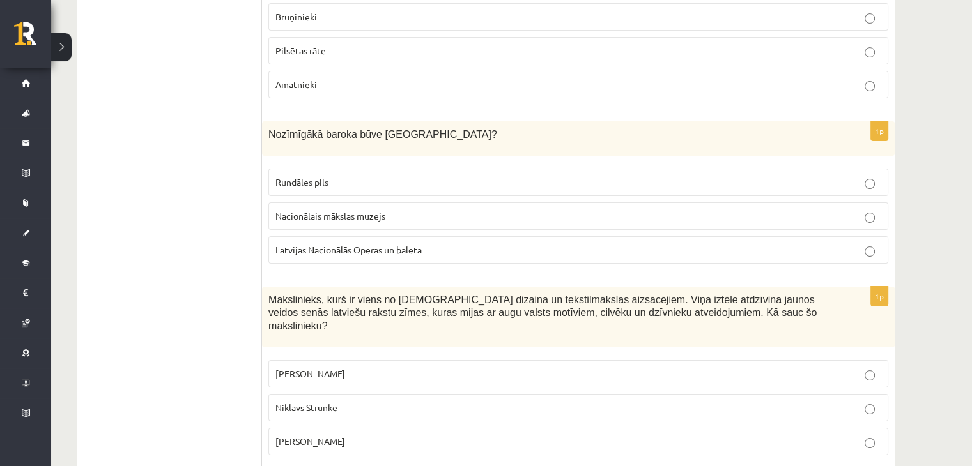
scroll to position [4797, 0]
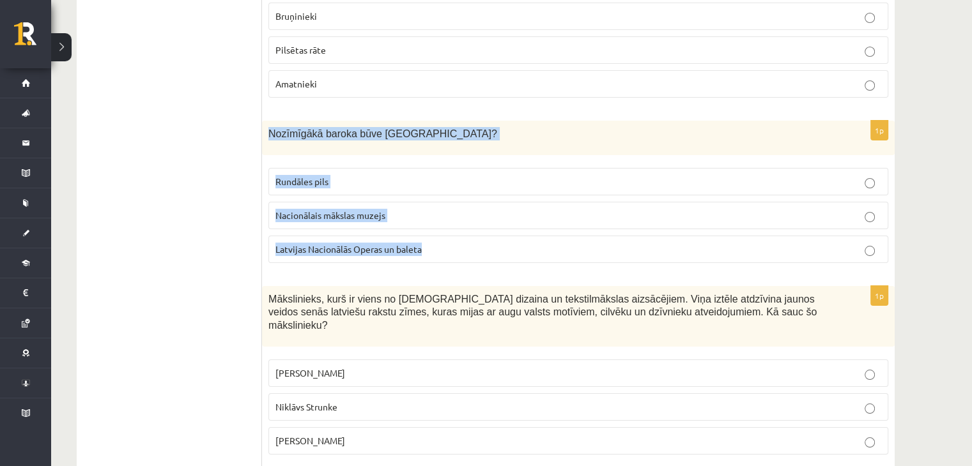
drag, startPoint x: 270, startPoint y: 84, endPoint x: 445, endPoint y: 210, distance: 215.6
click at [445, 210] on div "1p Nozīmīgākā baroka būve Latvijā? Rundāles pils Nacionālais mākslas muzejs Lat…" at bounding box center [578, 197] width 633 height 153
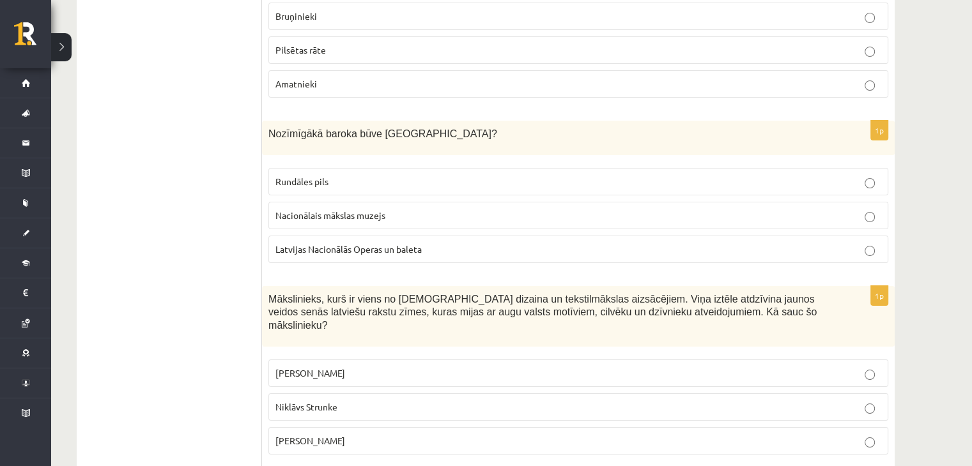
click at [341, 175] on p "Rundāles pils" at bounding box center [578, 181] width 606 height 13
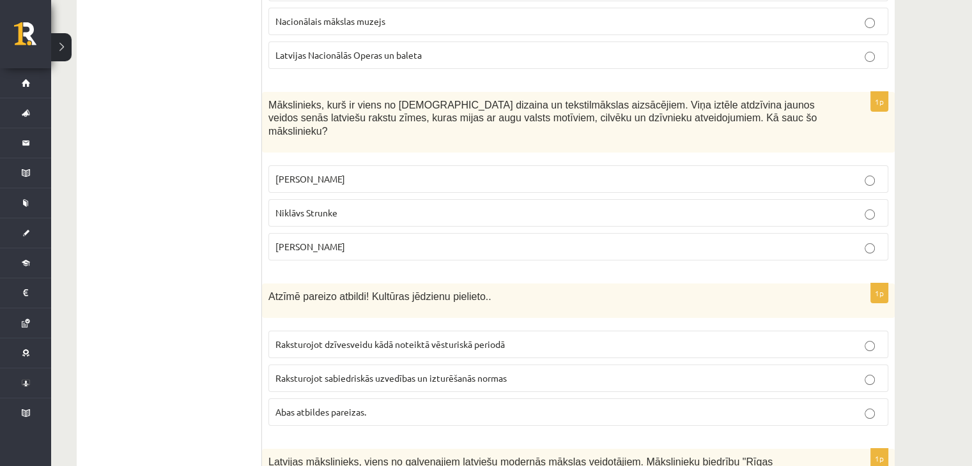
scroll to position [5112, 0]
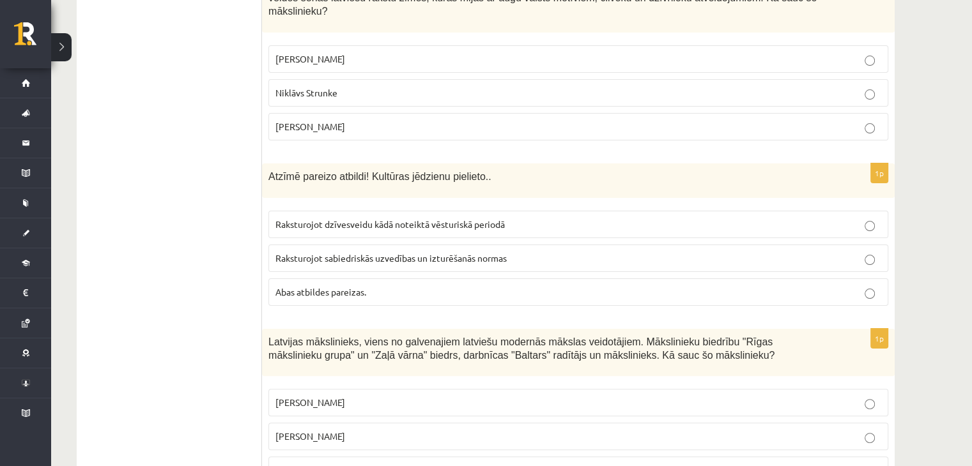
drag, startPoint x: 267, startPoint y: 122, endPoint x: 527, endPoint y: 489, distance: 449.2
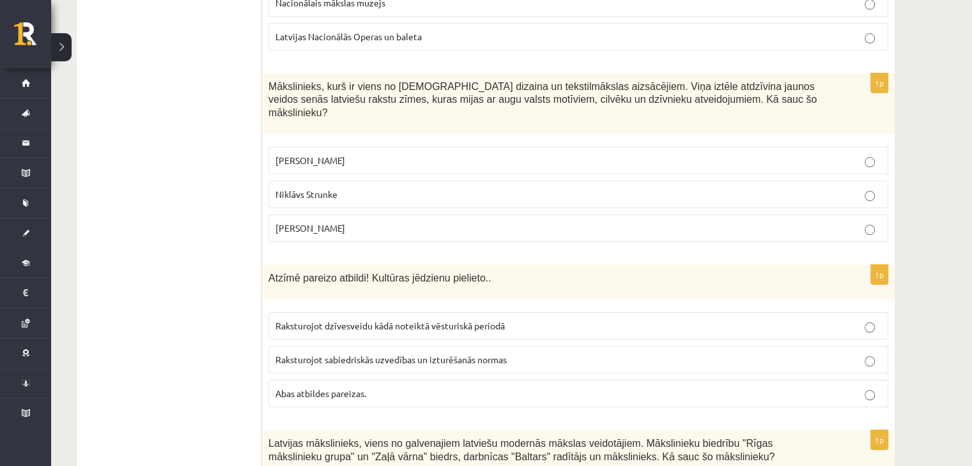
click at [298, 147] on label "Ansis Cīrulis" at bounding box center [578, 160] width 620 height 27
click at [318, 388] on span "Abas atbildes pareizas." at bounding box center [320, 394] width 91 height 12
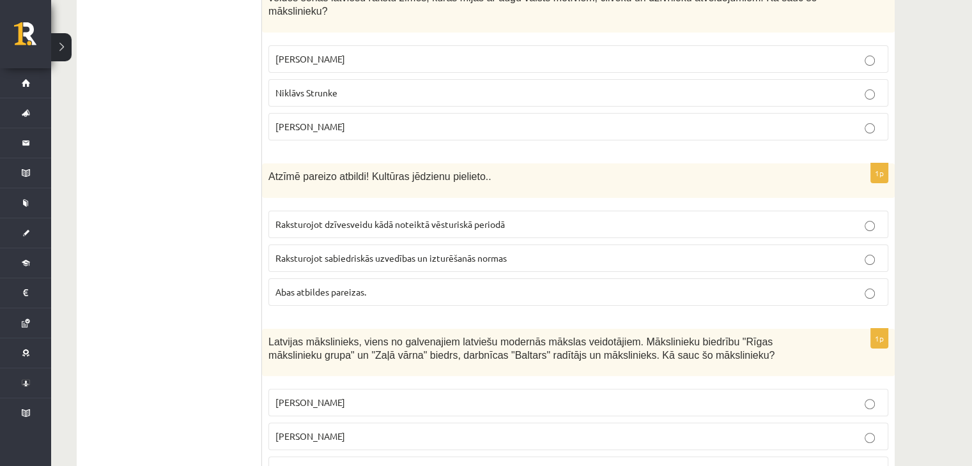
click at [323, 431] on span "Romāns Suta" at bounding box center [310, 437] width 70 height 12
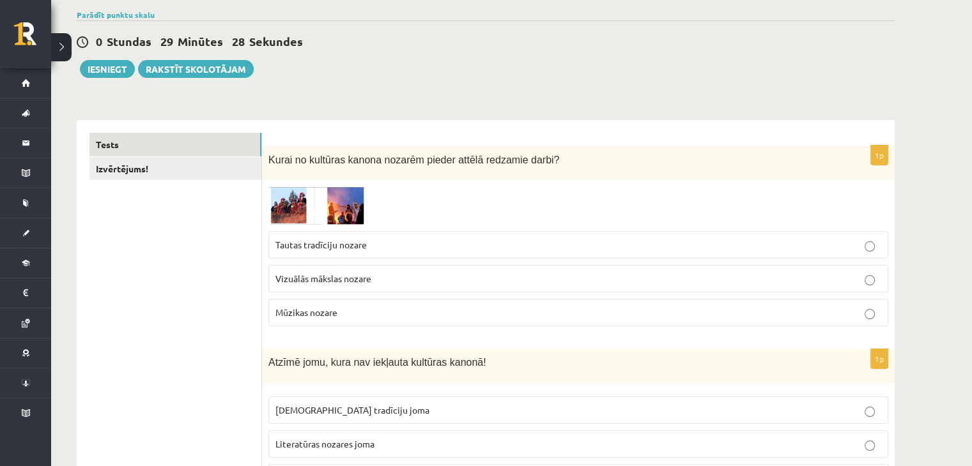
scroll to position [35, 0]
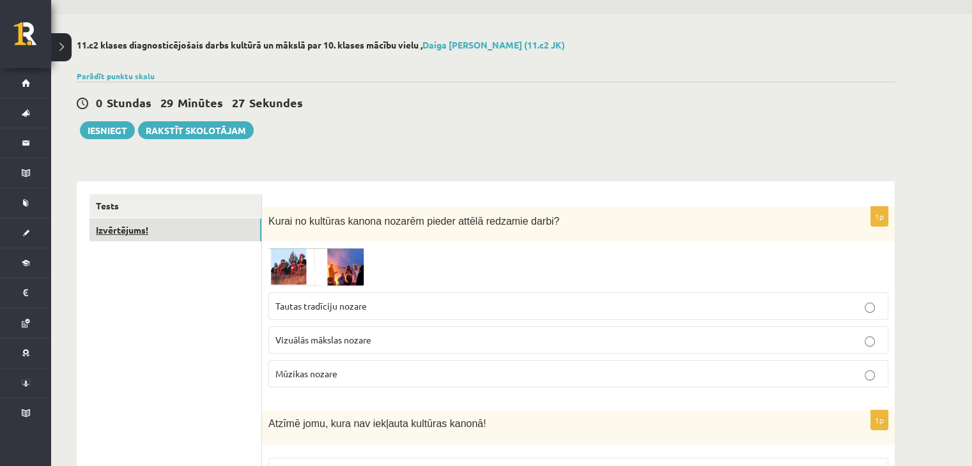
click at [127, 236] on link "Izvērtējums!" at bounding box center [175, 231] width 172 height 24
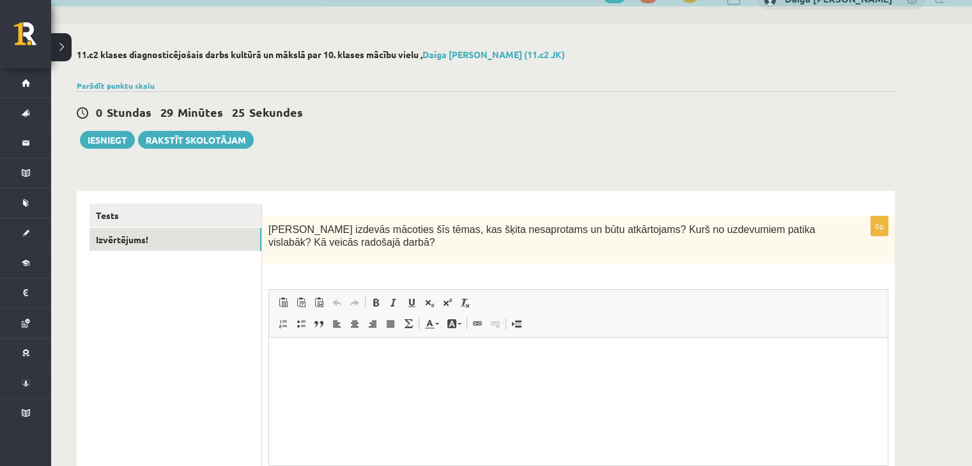
scroll to position [0, 0]
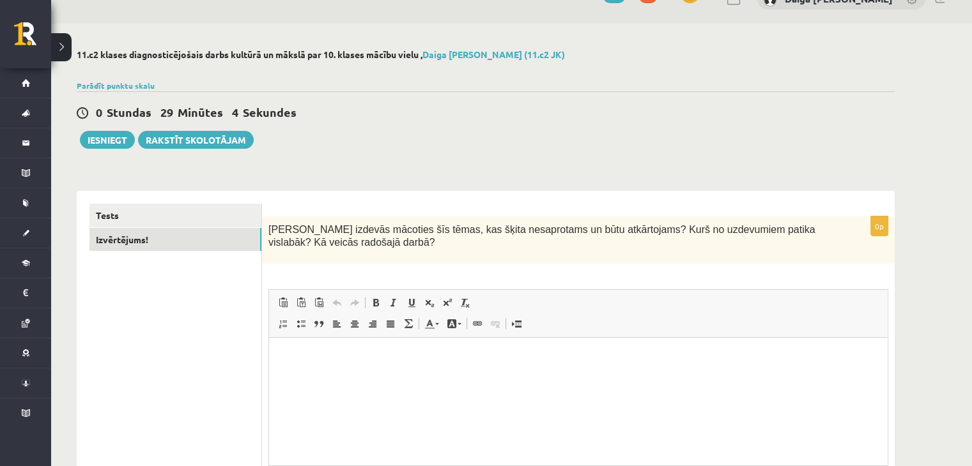
click at [390, 363] on p "Bagātinātā teksta redaktors, wiswyg-editor-user-answer-47433870177560" at bounding box center [578, 357] width 593 height 13
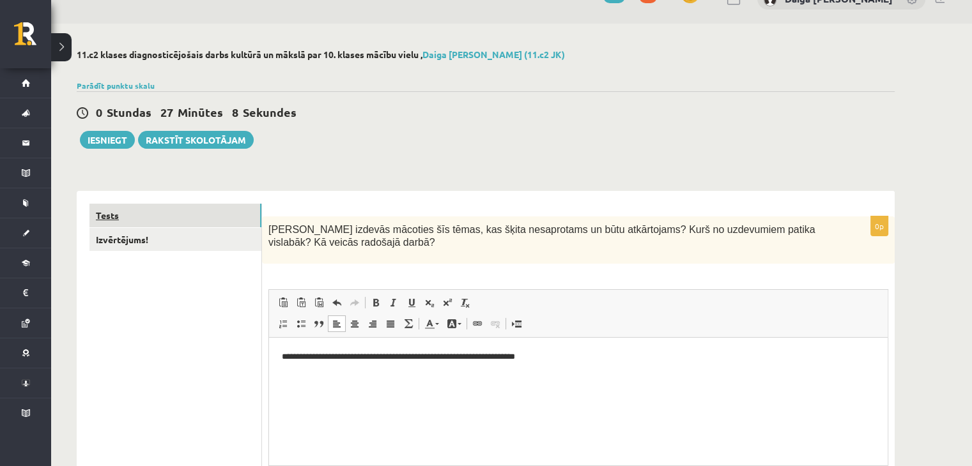
click at [110, 217] on link "Tests" at bounding box center [175, 216] width 172 height 24
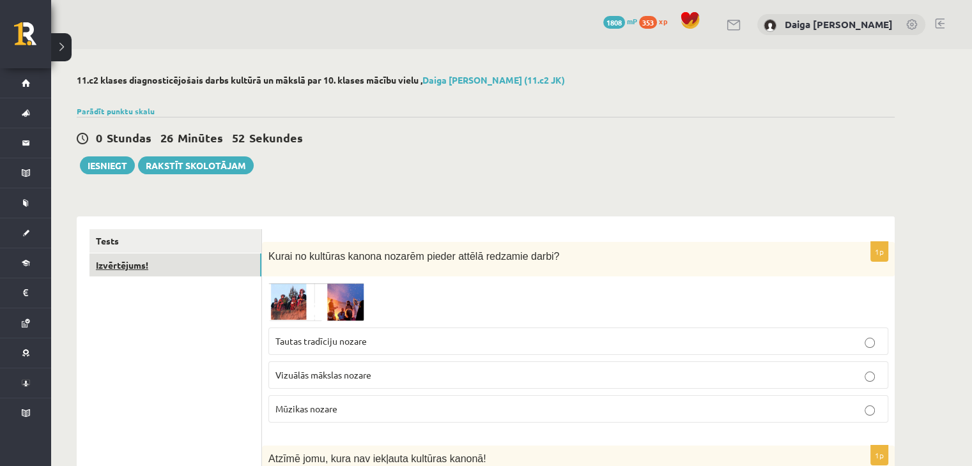
click at [125, 262] on link "Izvērtējums!" at bounding box center [175, 266] width 172 height 24
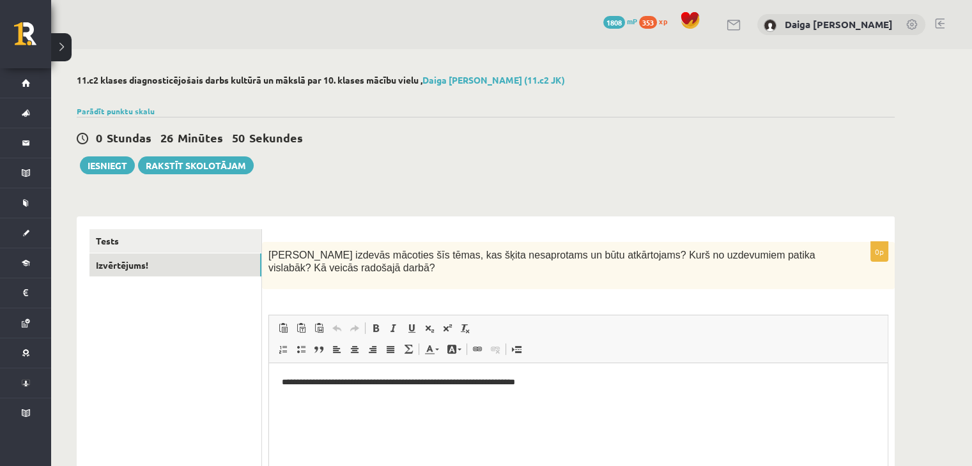
scroll to position [153, 0]
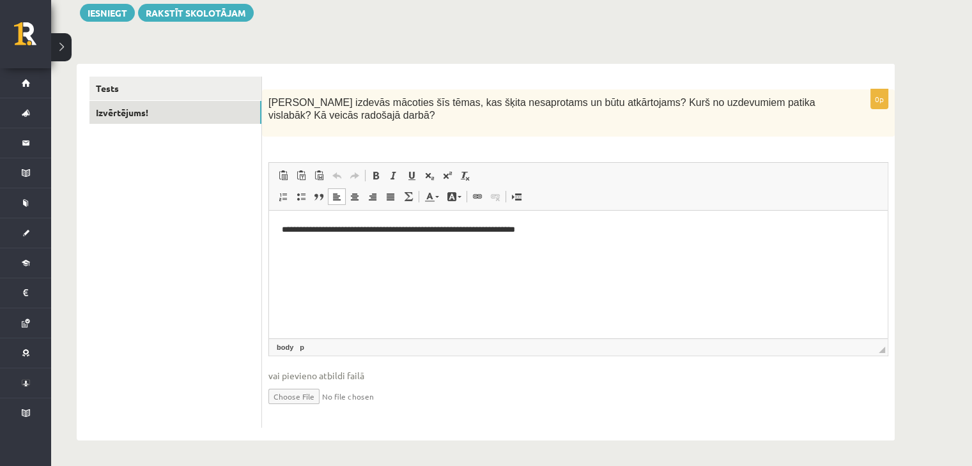
click at [568, 230] on p "**********" at bounding box center [579, 230] width 594 height 13
click at [107, 12] on button "Iesniegt" at bounding box center [107, 13] width 55 height 18
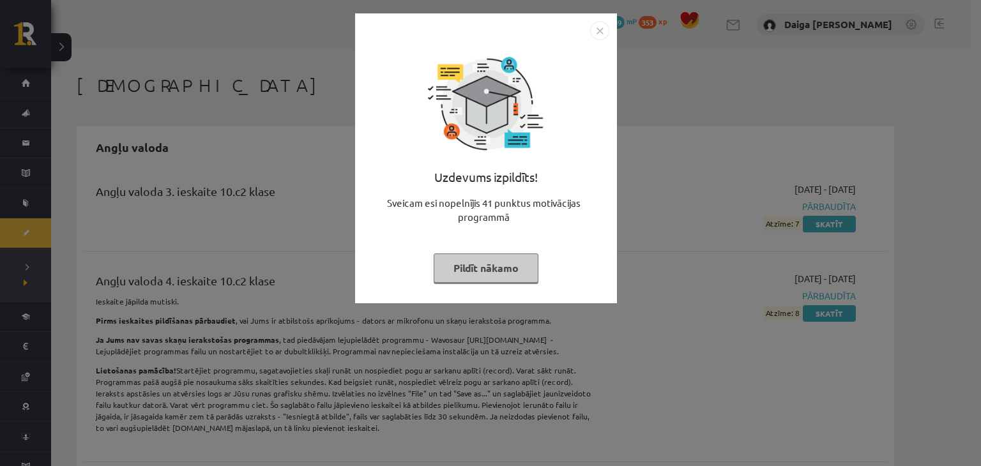
click at [505, 233] on div "Sveicam esi nopelnījis 41 punktus motivācijas programmā" at bounding box center [486, 215] width 247 height 38
click at [500, 254] on button "Pildīt nākamo" at bounding box center [486, 268] width 105 height 29
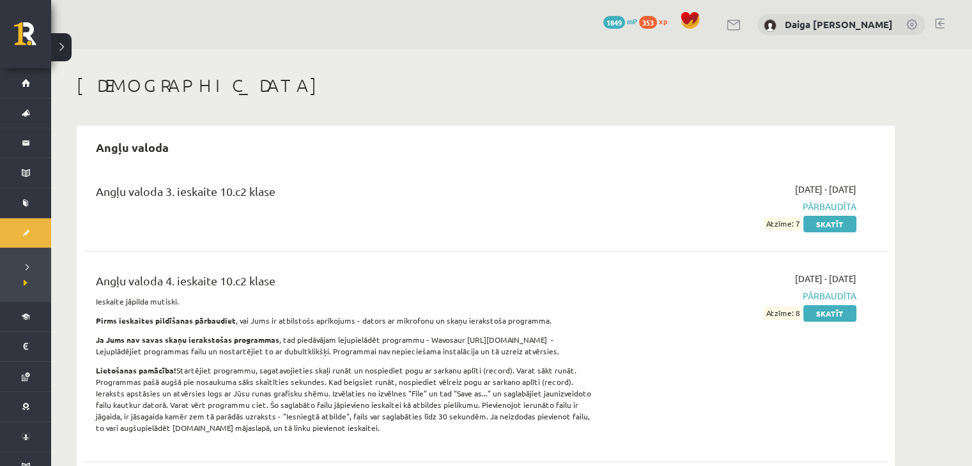
click at [617, 24] on span "1849" at bounding box center [614, 22] width 22 height 13
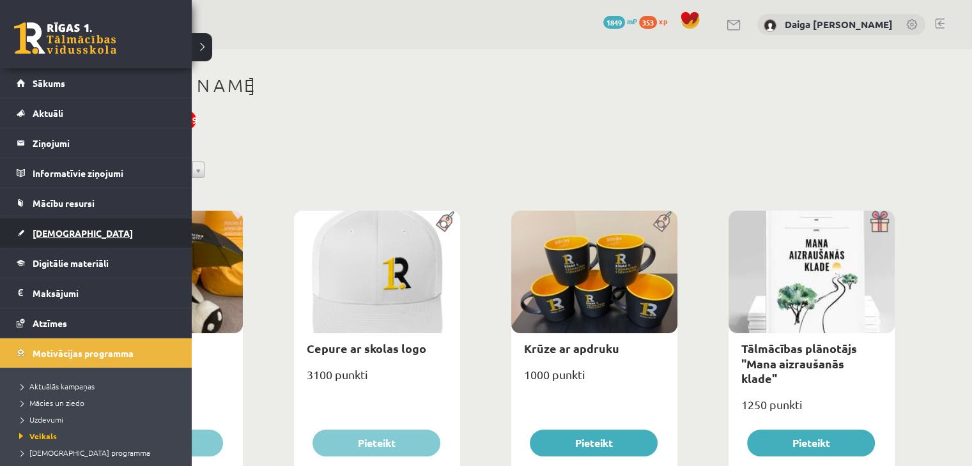
click at [49, 235] on span "[DEMOGRAPHIC_DATA]" at bounding box center [83, 233] width 100 height 12
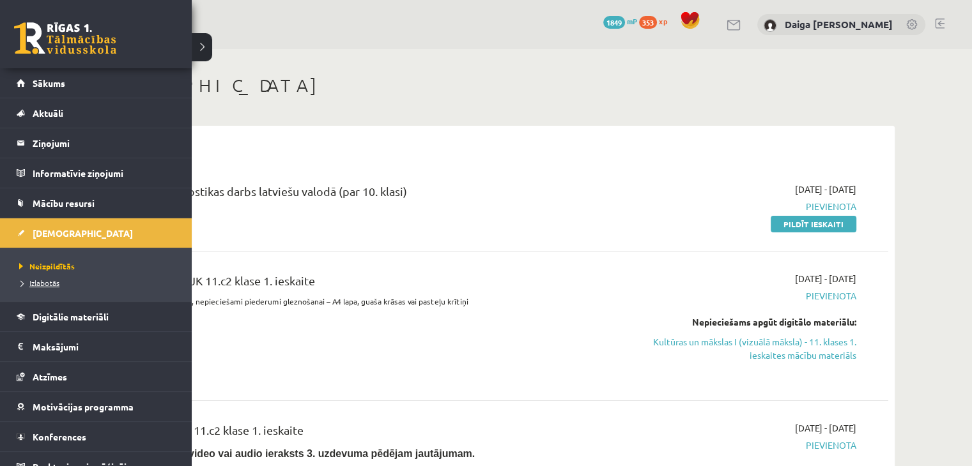
click at [44, 285] on span "Izlabotās" at bounding box center [37, 283] width 43 height 10
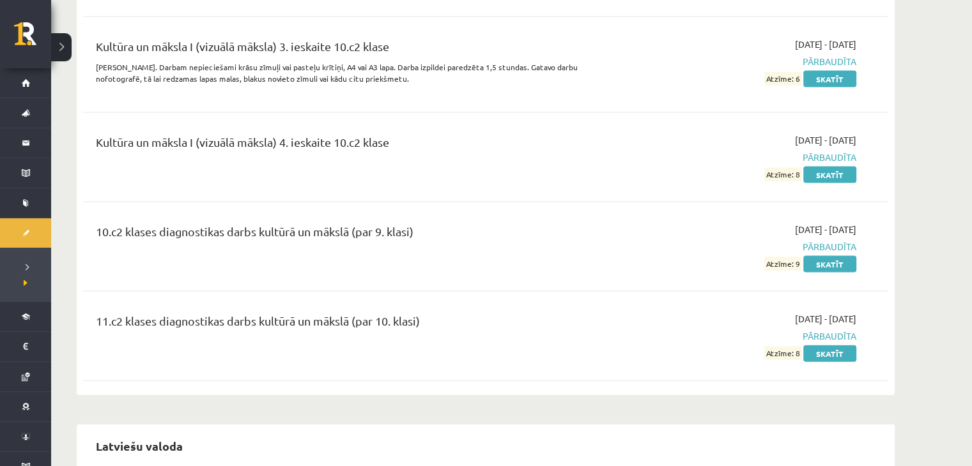
scroll to position [2711, 0]
click at [819, 355] on link "Skatīt" at bounding box center [829, 354] width 53 height 17
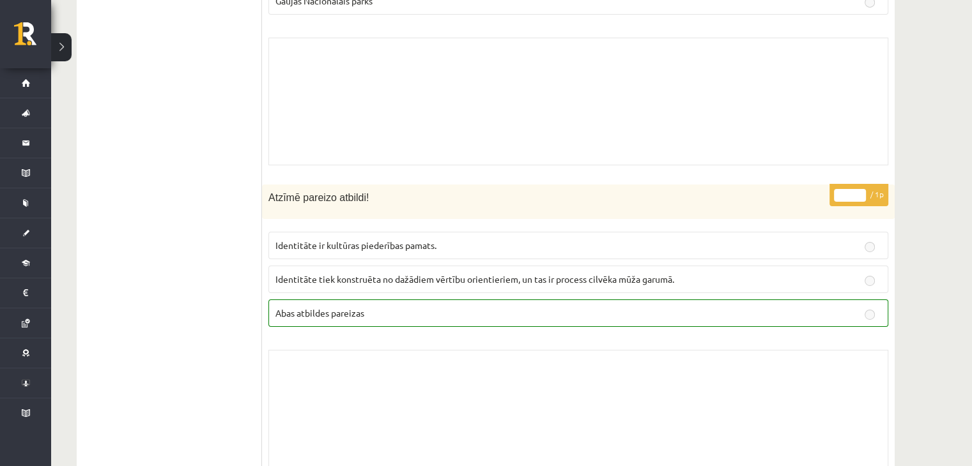
scroll to position [4109, 0]
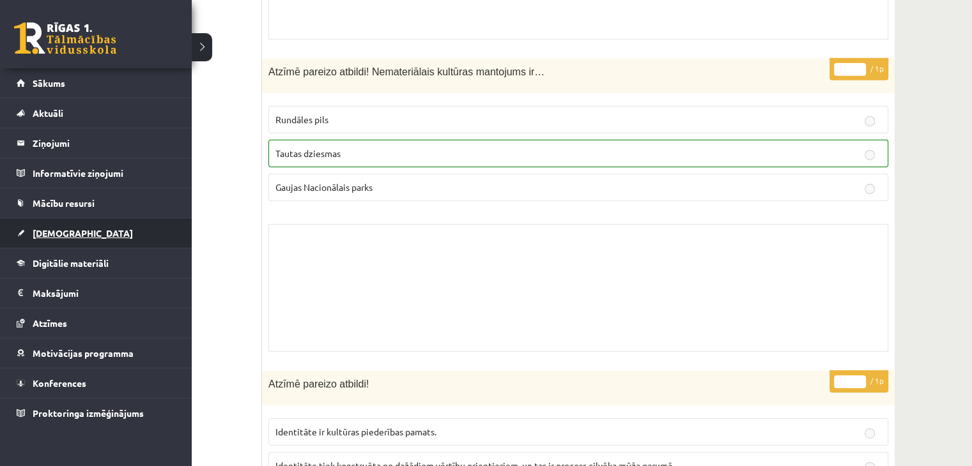
click at [52, 231] on span "[DEMOGRAPHIC_DATA]" at bounding box center [83, 233] width 100 height 12
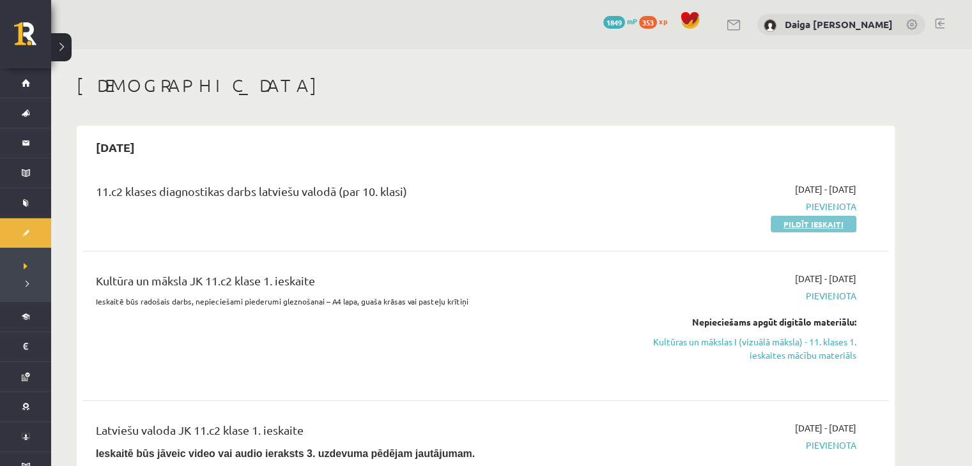
click at [786, 222] on link "Pildīt ieskaiti" at bounding box center [814, 224] width 86 height 17
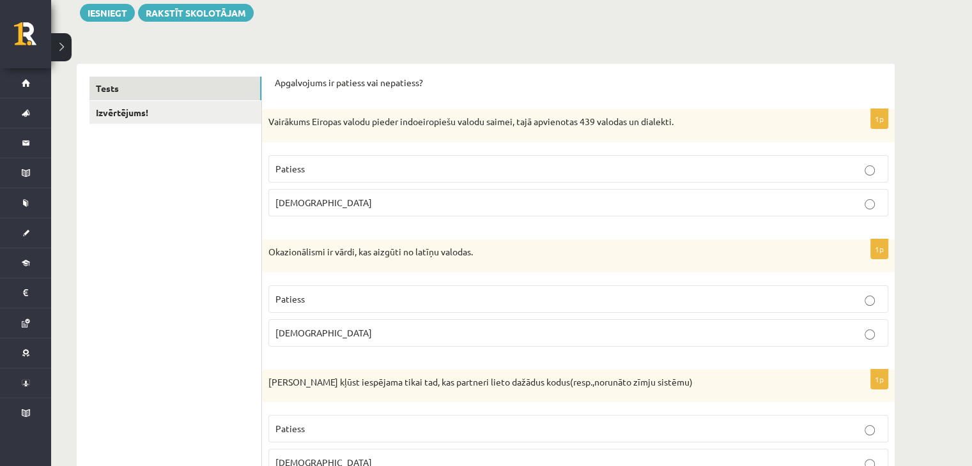
scroll to position [152, 0]
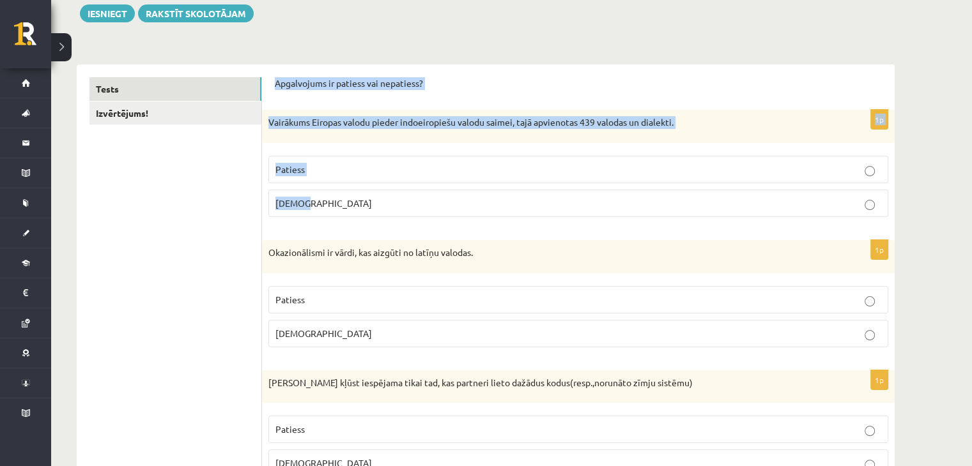
drag, startPoint x: 274, startPoint y: 80, endPoint x: 424, endPoint y: 204, distance: 195.1
copy form "Apgalvojums ir patiess vai nepatiess? 1p Vairākums Eiropas valodu pieder indoei…"
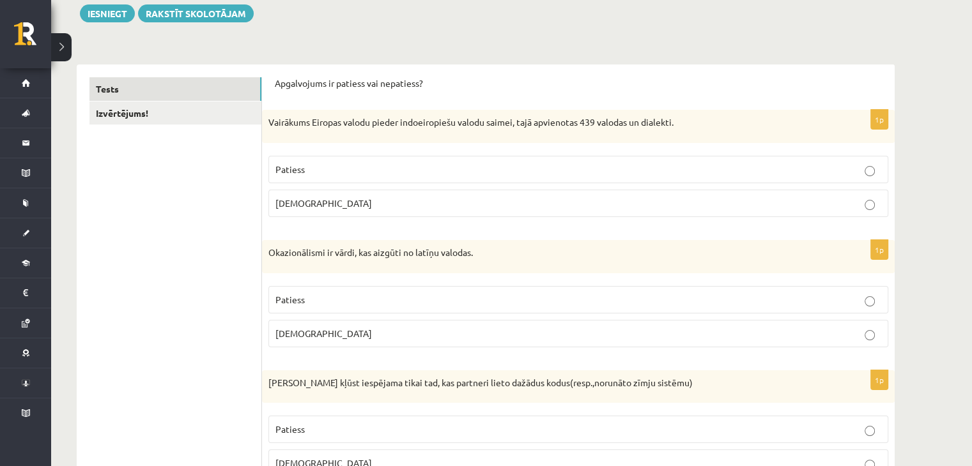
click at [335, 171] on p "Patiess" at bounding box center [578, 169] width 606 height 13
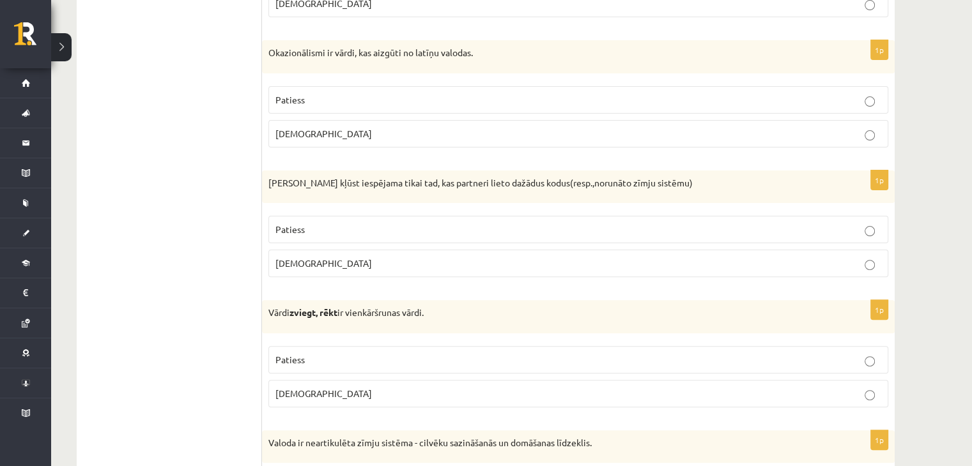
scroll to position [354, 0]
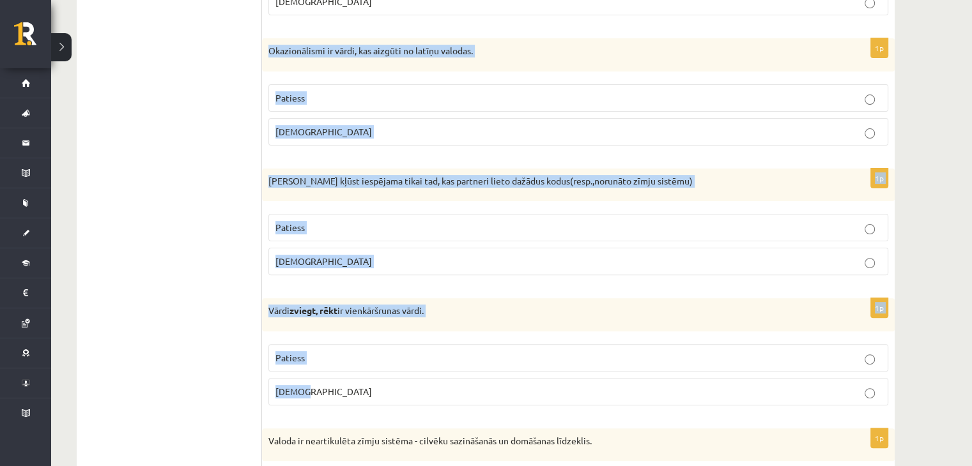
drag, startPoint x: 270, startPoint y: 52, endPoint x: 370, endPoint y: 397, distance: 359.2
copy form "Okazionālismi ir vārdi, kas aizgūti no latīņu valodas. Patiess Aplams 1p Saziņa…"
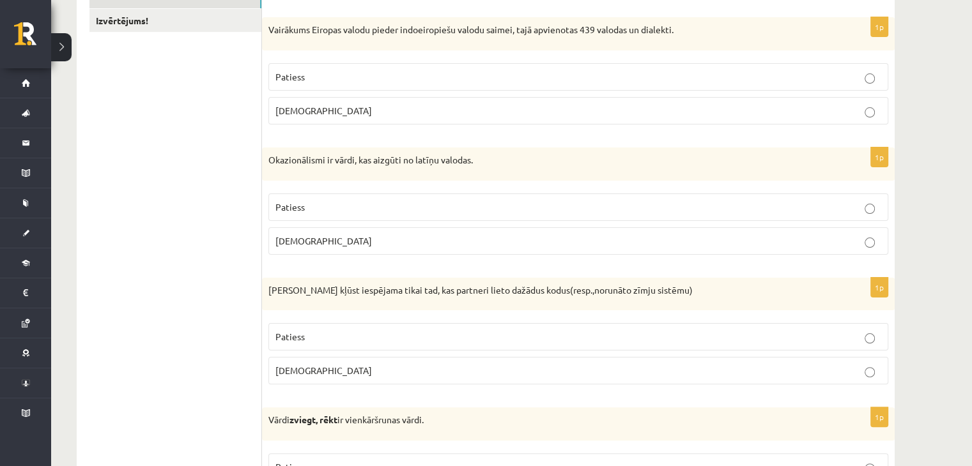
scroll to position [243, 0]
click at [293, 233] on label "Aplams" at bounding box center [578, 242] width 620 height 27
click at [295, 367] on span "Aplams" at bounding box center [323, 373] width 96 height 12
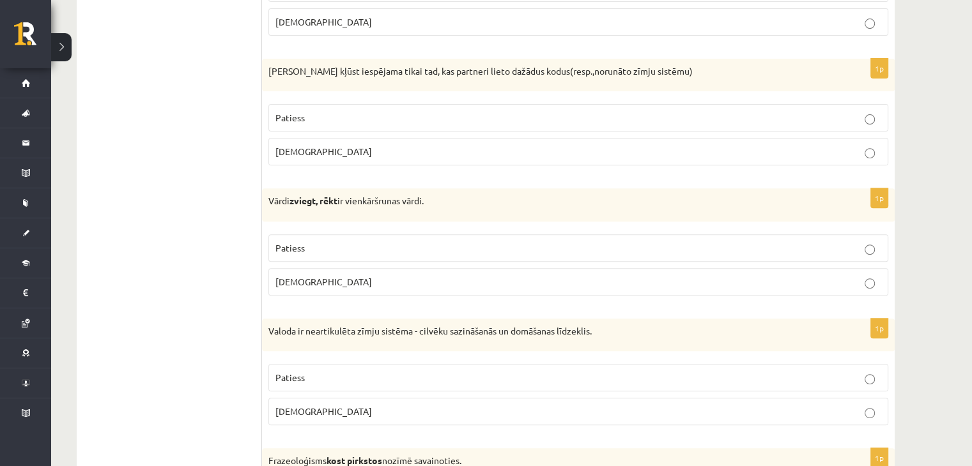
scroll to position [465, 0]
click at [322, 236] on label "Patiess" at bounding box center [578, 246] width 620 height 27
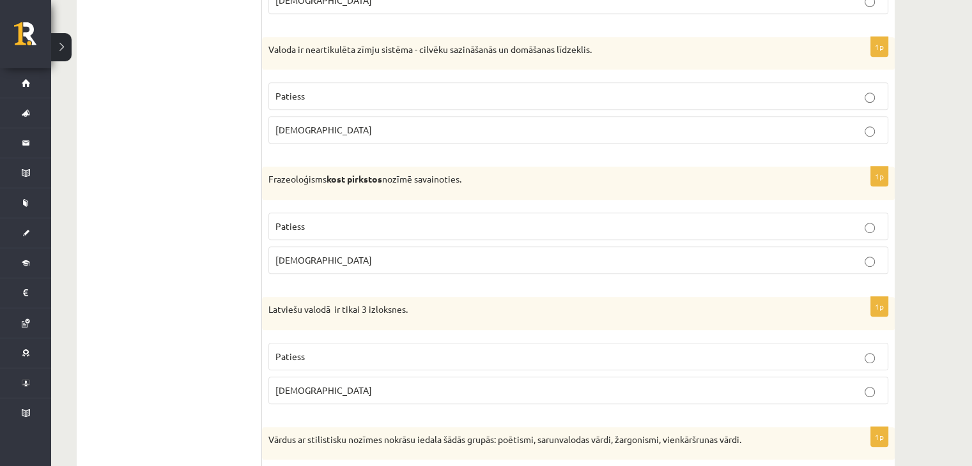
scroll to position [746, 0]
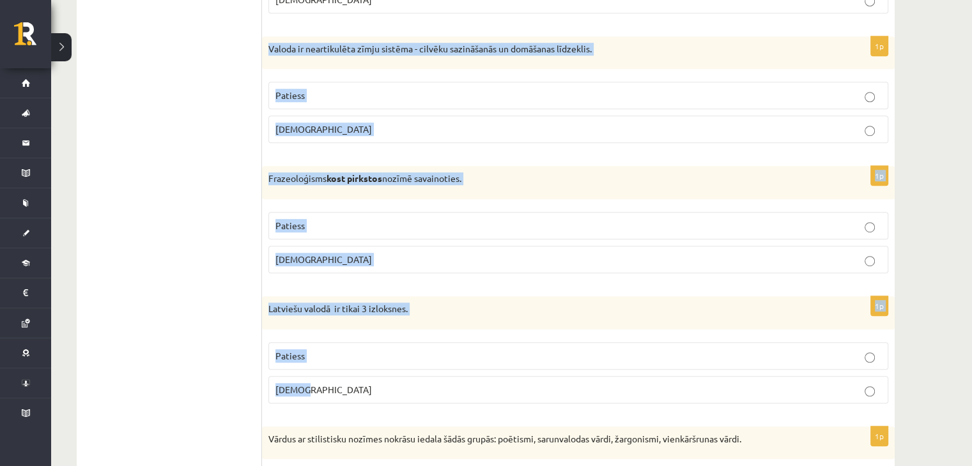
drag, startPoint x: 266, startPoint y: 44, endPoint x: 367, endPoint y: 394, distance: 364.2
copy form "Valoda ir neartikulēta zīmju sistēma - cilvēku sazināšanās un domāšanas līdzekl…"
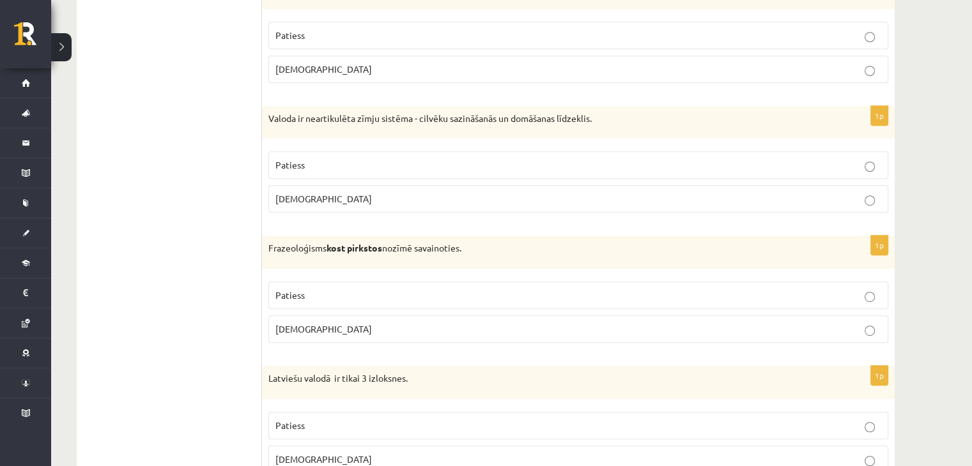
scroll to position [672, 0]
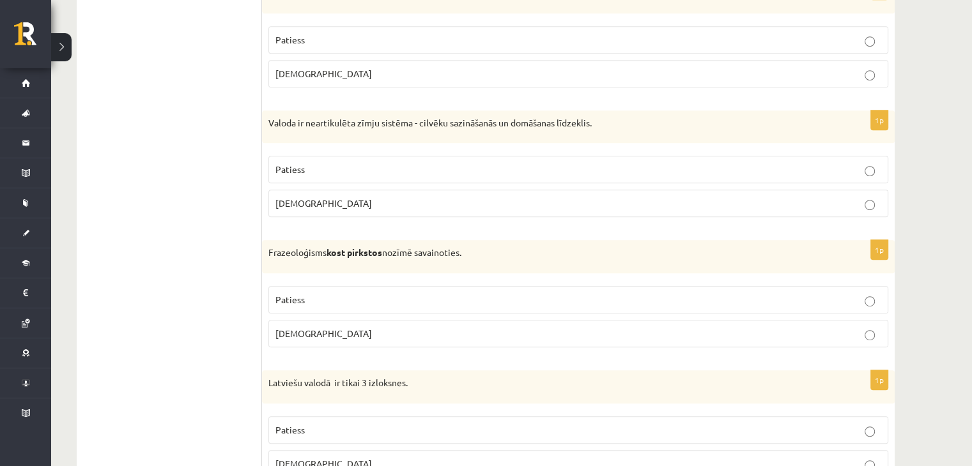
click at [309, 201] on p "Aplams" at bounding box center [578, 203] width 606 height 13
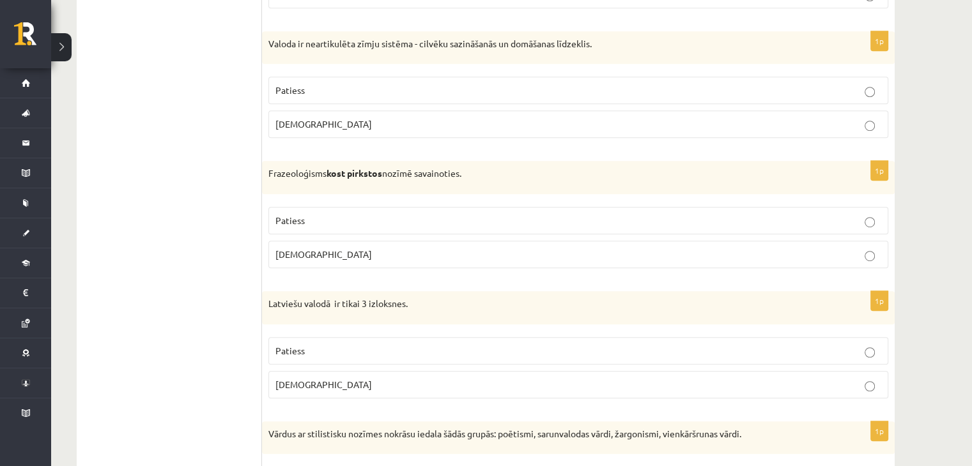
scroll to position [754, 0]
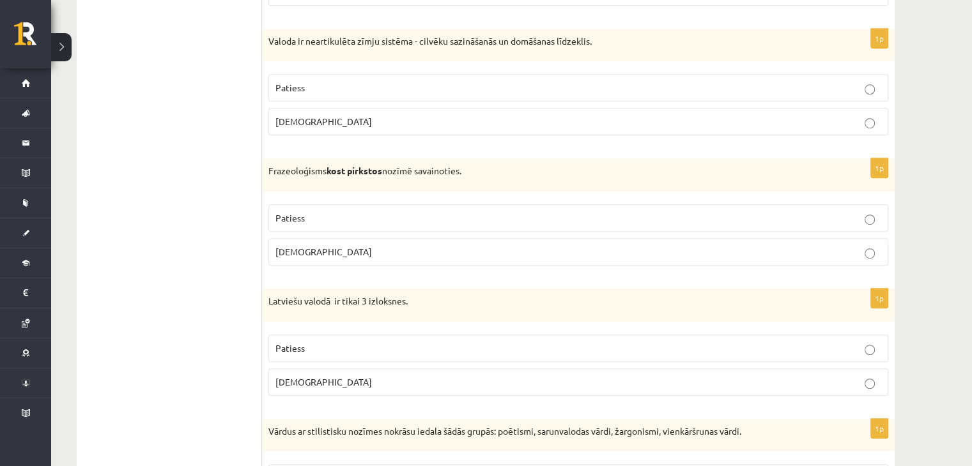
click at [282, 247] on span "Aplams" at bounding box center [323, 252] width 96 height 12
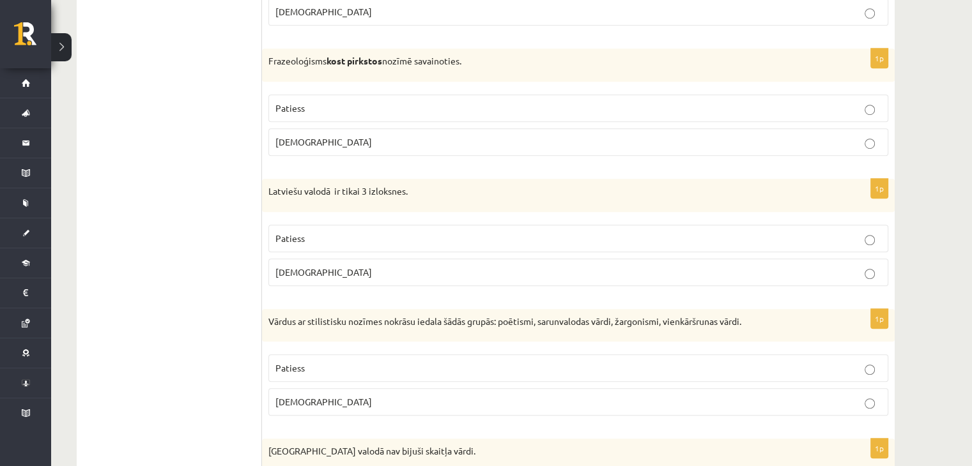
scroll to position [887, 0]
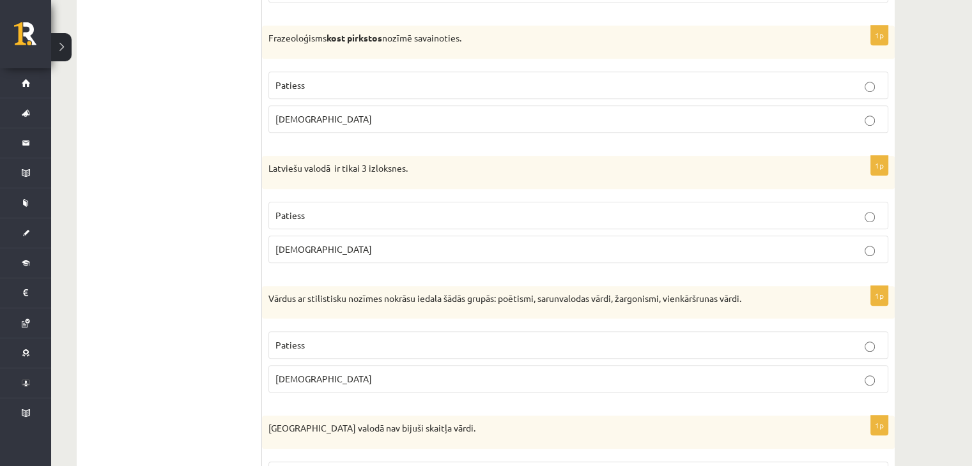
click at [289, 210] on span "Patiess" at bounding box center [289, 216] width 29 height 12
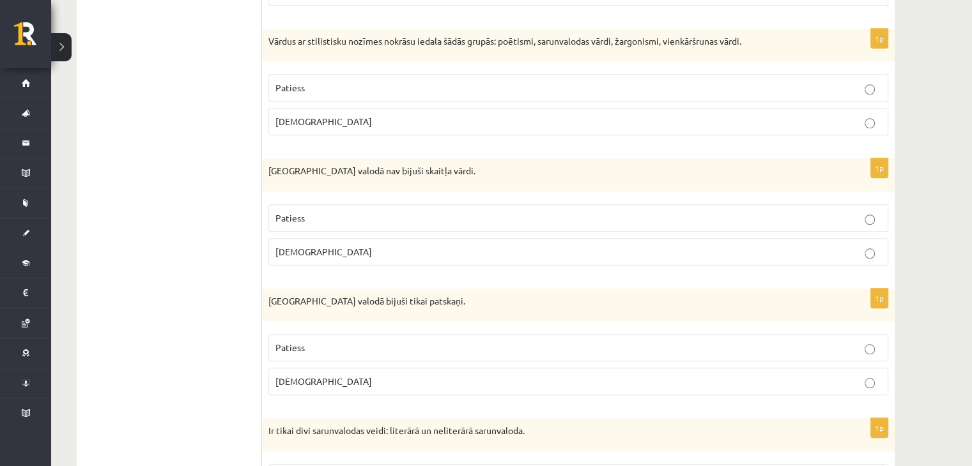
scroll to position [1146, 0]
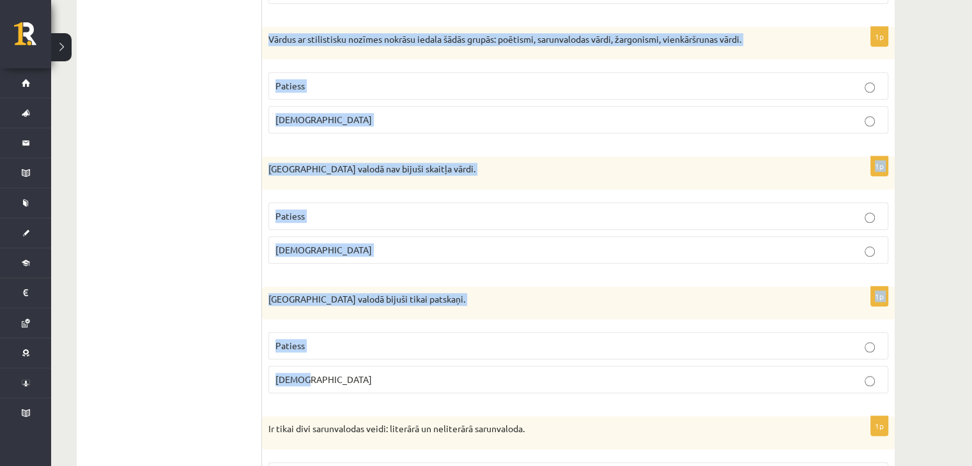
drag, startPoint x: 268, startPoint y: 38, endPoint x: 353, endPoint y: 374, distance: 346.5
copy form "Vārdus ar stilistisku nozīmes nokrāsu iedala šādās grupās: poētismi, sarunvalod…"
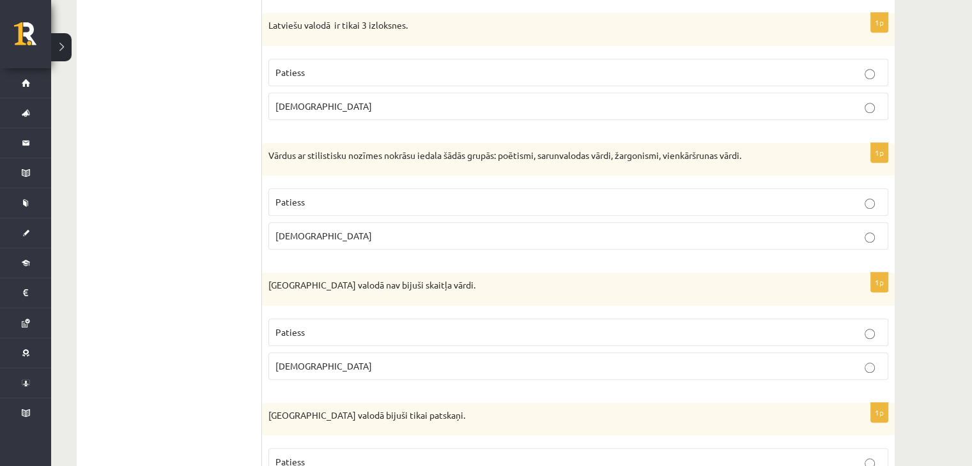
scroll to position [1029, 0]
click at [288, 201] on span "Patiess" at bounding box center [289, 203] width 29 height 12
click at [296, 332] on span "Patiess" at bounding box center [289, 334] width 29 height 12
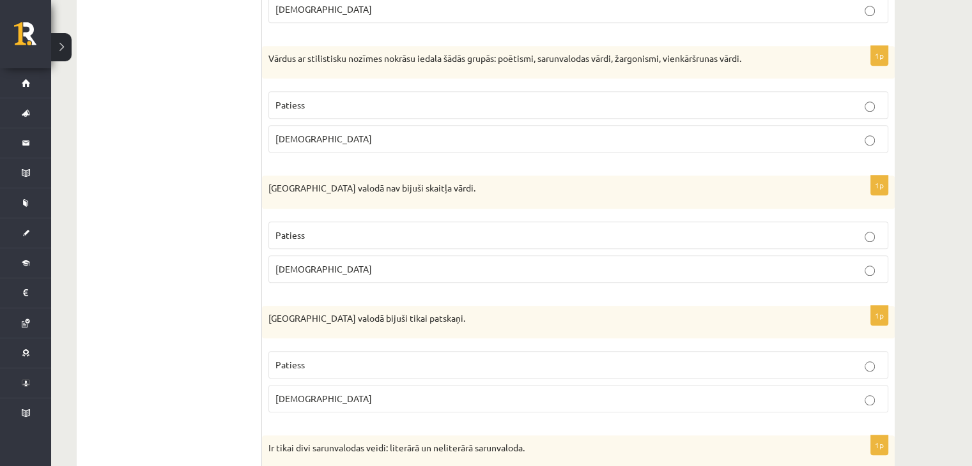
click at [296, 396] on span "Aplams" at bounding box center [323, 399] width 96 height 12
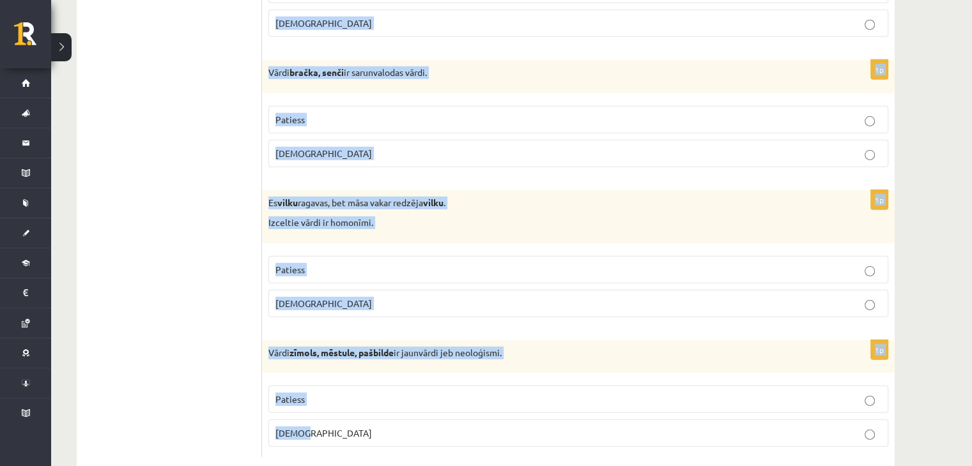
scroll to position [3750, 0]
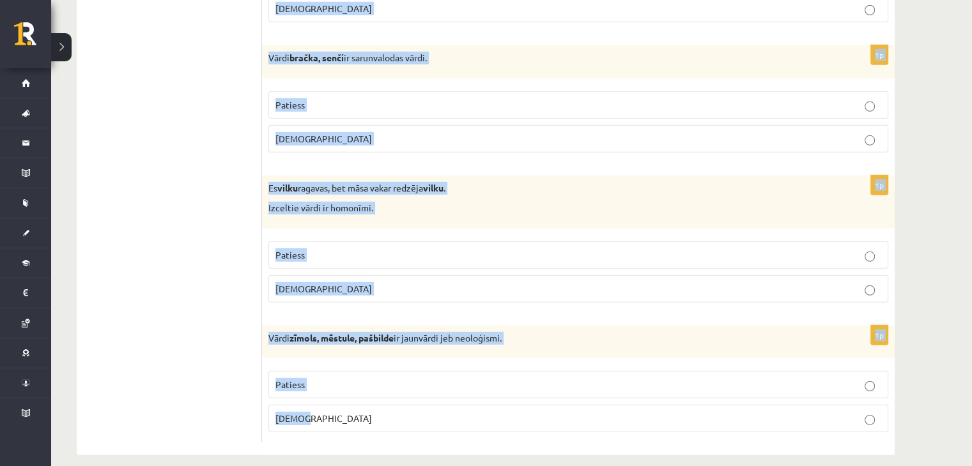
drag, startPoint x: 266, startPoint y: 188, endPoint x: 355, endPoint y: 483, distance: 308.5
copy form "Ir tikai divi sarunvalodas veidi: literārā un neliterārā sarunvaloda. Patiess A…"
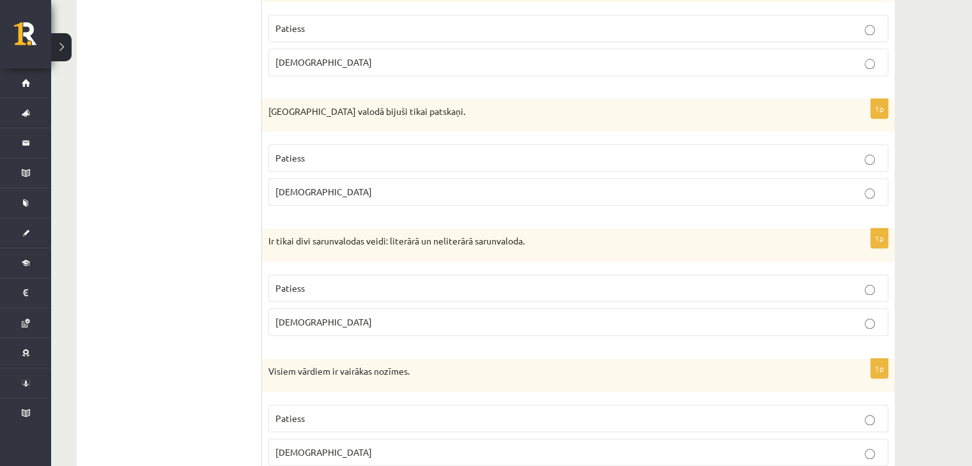
scroll to position [1335, 0]
click at [286, 320] on p "Aplams" at bounding box center [578, 320] width 606 height 13
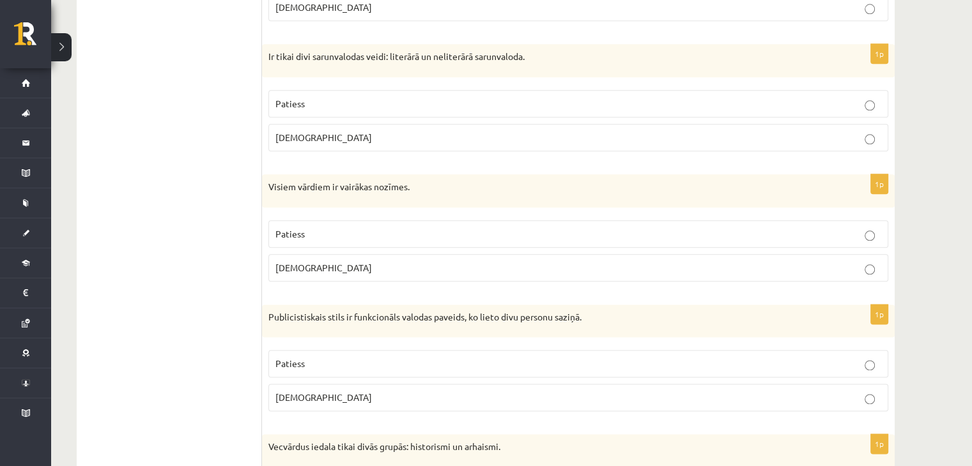
scroll to position [1519, 0]
click at [296, 261] on span "Aplams" at bounding box center [323, 267] width 96 height 12
click at [322, 392] on p "Aplams" at bounding box center [578, 396] width 606 height 13
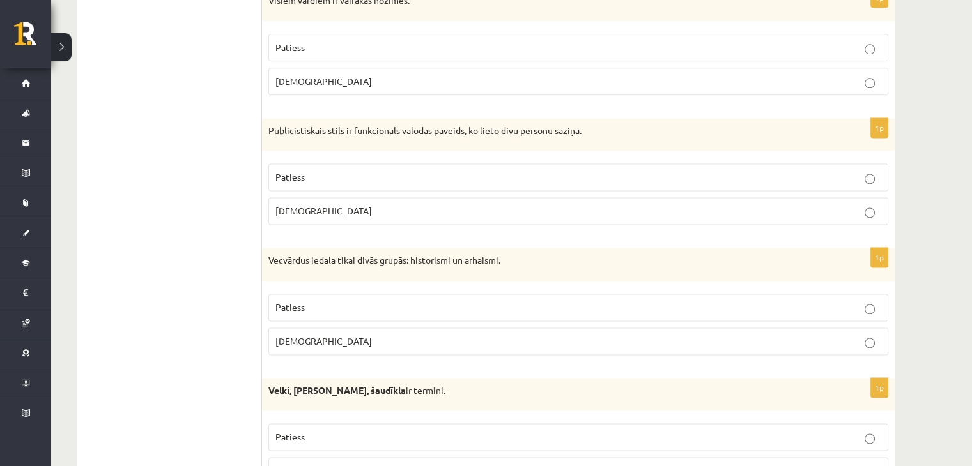
scroll to position [1707, 0]
click at [304, 309] on label "Patiess" at bounding box center [578, 305] width 620 height 27
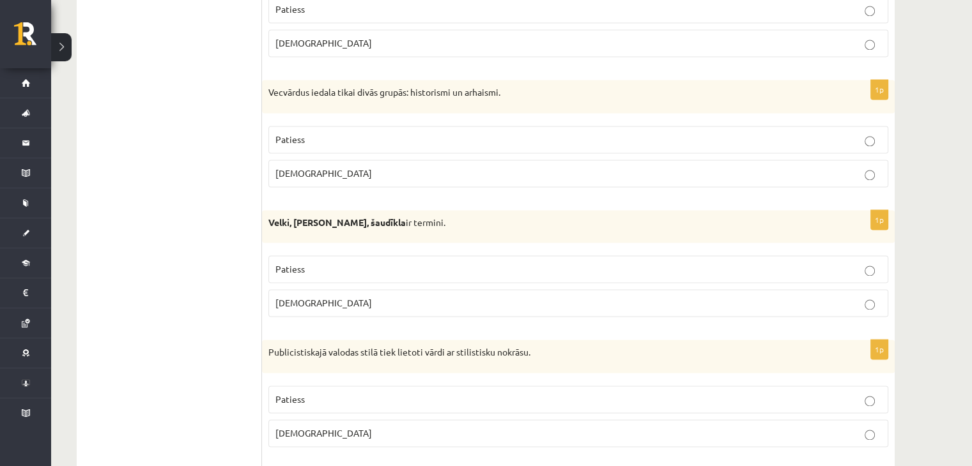
scroll to position [1973, 0]
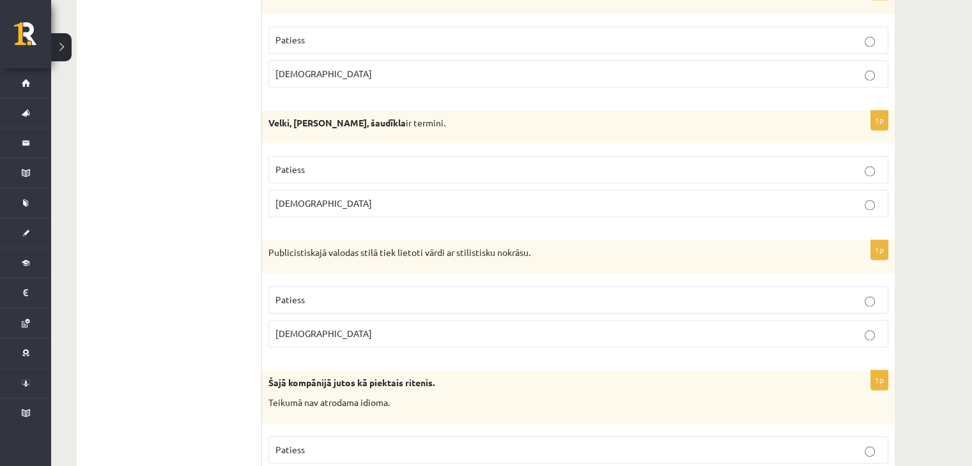
click at [298, 156] on label "Patiess" at bounding box center [578, 169] width 620 height 27
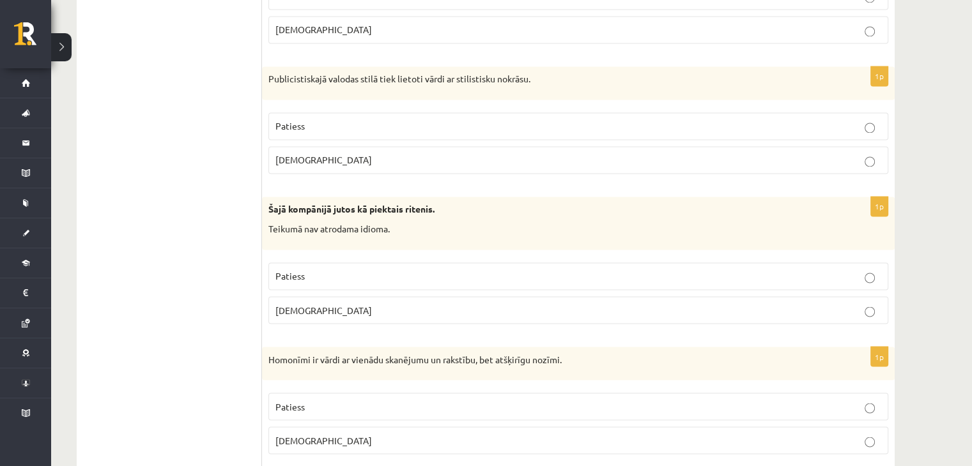
scroll to position [2147, 0]
click at [302, 121] on span "Patiess" at bounding box center [289, 126] width 29 height 12
click at [299, 312] on label "Aplams" at bounding box center [578, 309] width 620 height 27
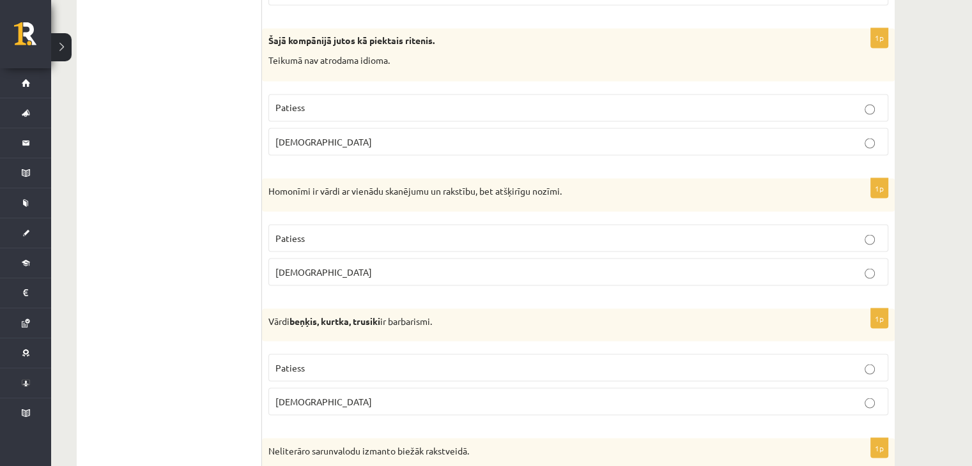
scroll to position [2313, 0]
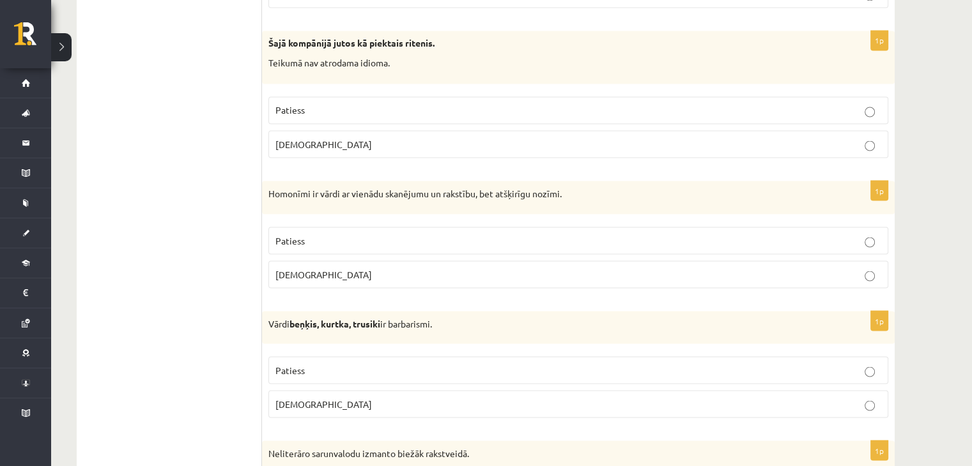
click at [291, 238] on p "Patiess" at bounding box center [578, 240] width 606 height 13
click at [298, 364] on span "Patiess" at bounding box center [289, 370] width 29 height 12
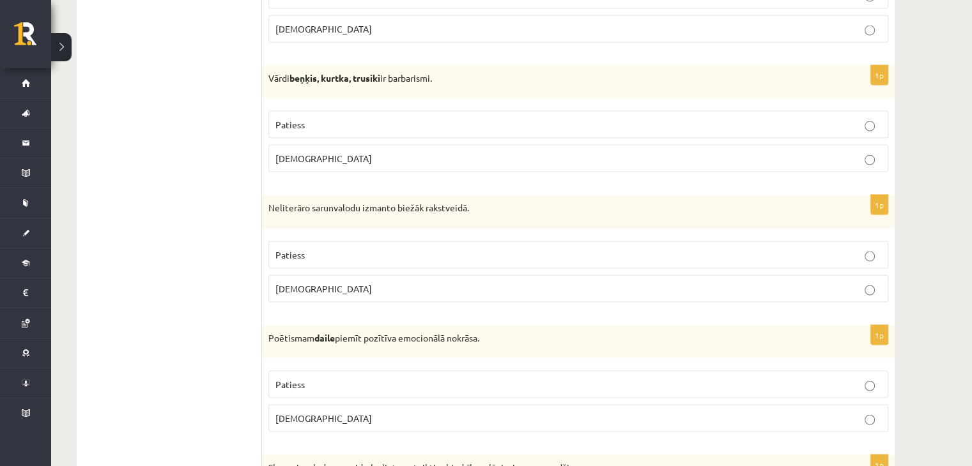
scroll to position [2558, 0]
click at [304, 283] on span "Aplams" at bounding box center [323, 289] width 96 height 12
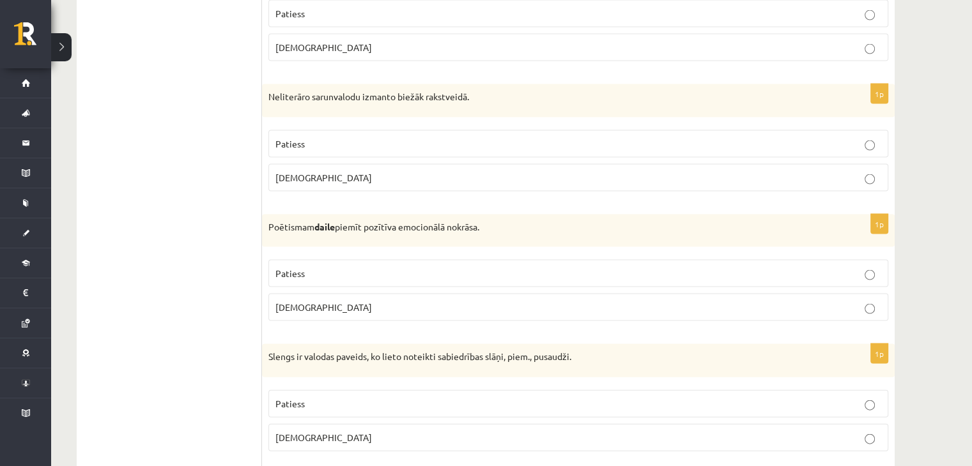
scroll to position [2676, 0]
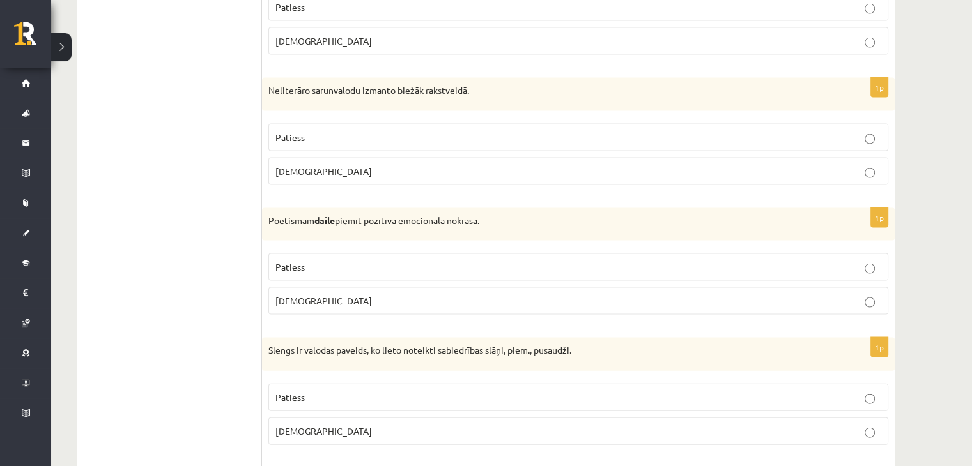
click at [310, 247] on fieldset "Patiess Aplams" at bounding box center [578, 283] width 620 height 72
click at [309, 262] on p "Patiess" at bounding box center [578, 267] width 606 height 13
click at [294, 393] on p "Patiess" at bounding box center [578, 397] width 606 height 13
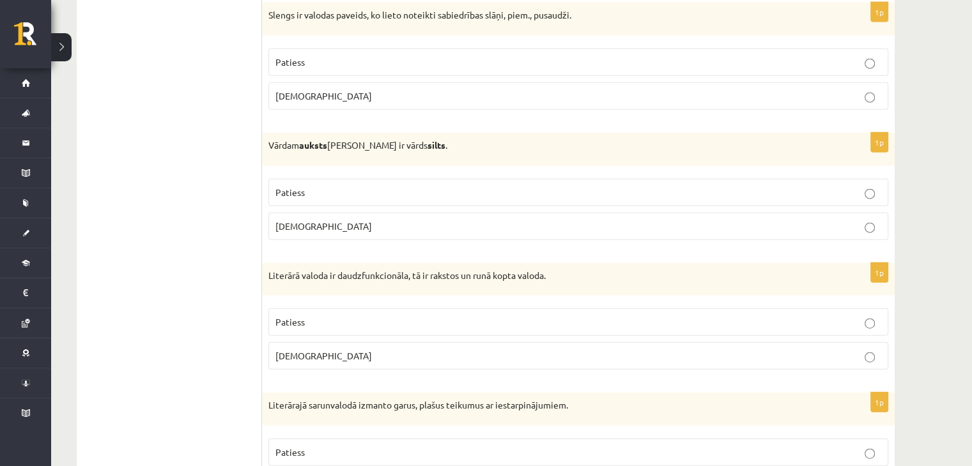
scroll to position [3011, 0]
click at [335, 187] on p "Patiess" at bounding box center [578, 193] width 606 height 13
click at [314, 316] on p "Patiess" at bounding box center [578, 322] width 606 height 13
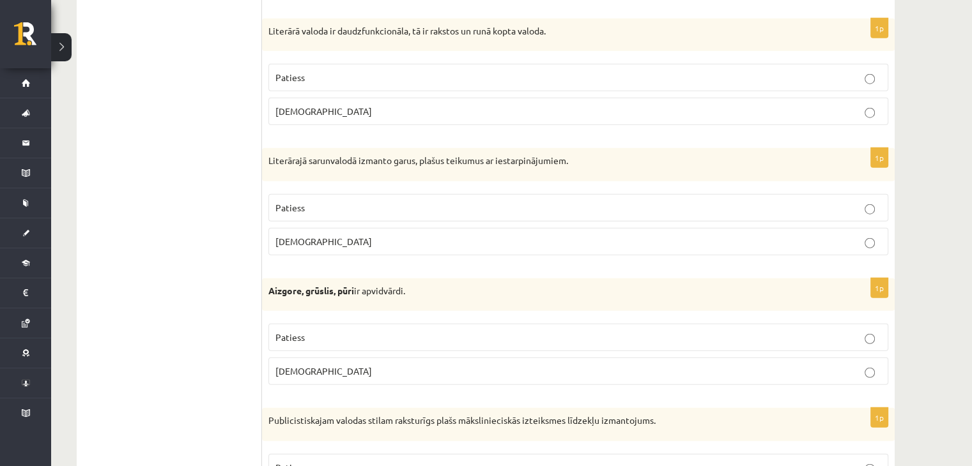
scroll to position [3277, 0]
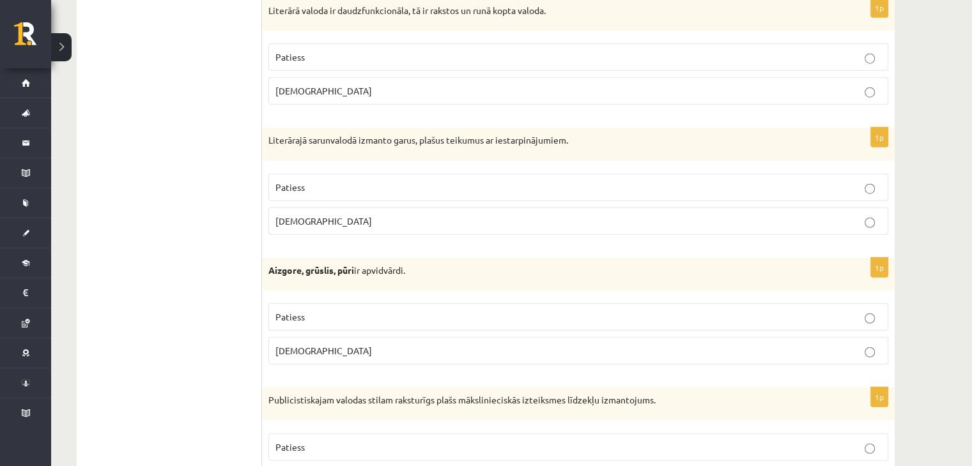
click at [318, 181] on p "Patiess" at bounding box center [578, 187] width 606 height 13
click at [309, 314] on label "Patiess" at bounding box center [578, 317] width 620 height 27
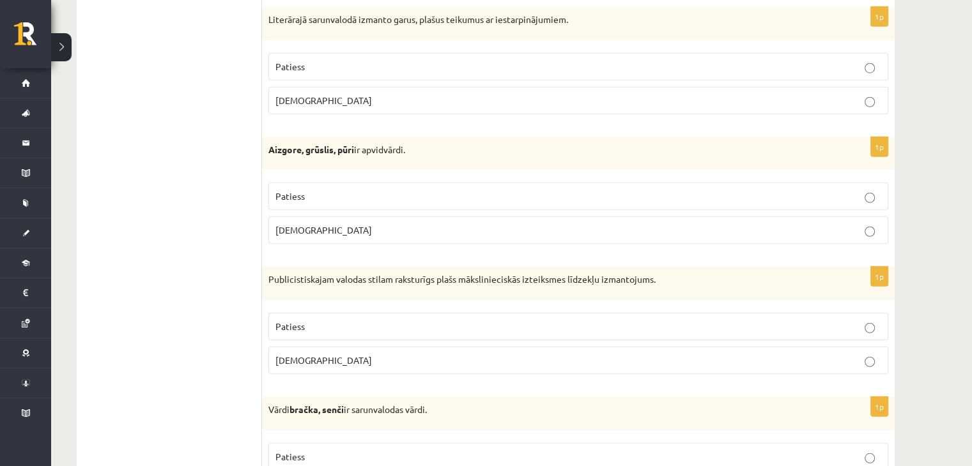
scroll to position [3415, 0]
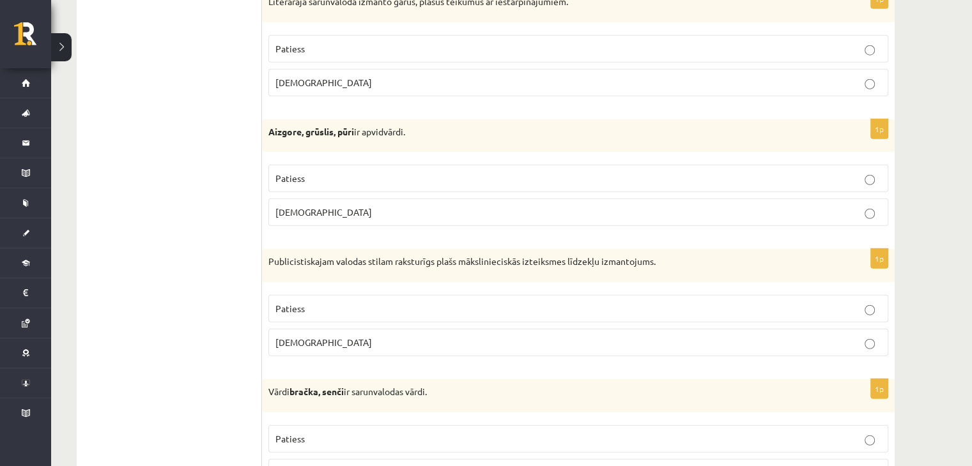
click at [307, 336] on p "Aplams" at bounding box center [578, 342] width 606 height 13
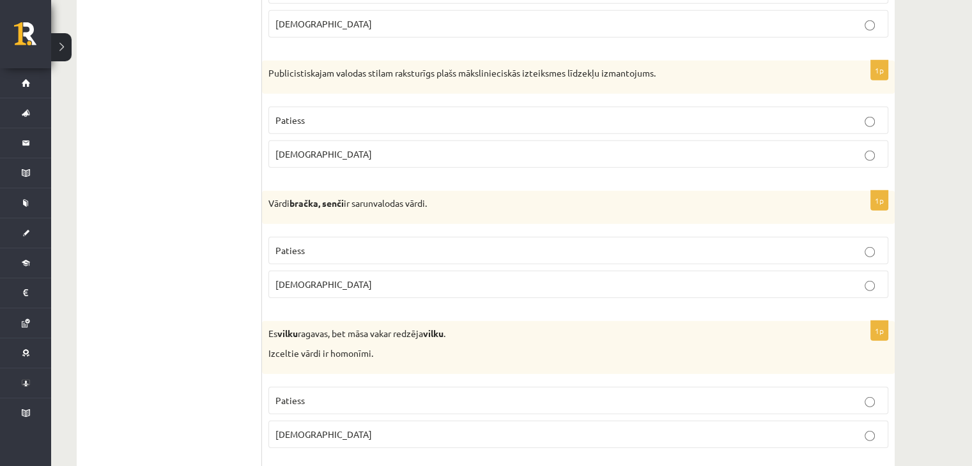
scroll to position [3609, 0]
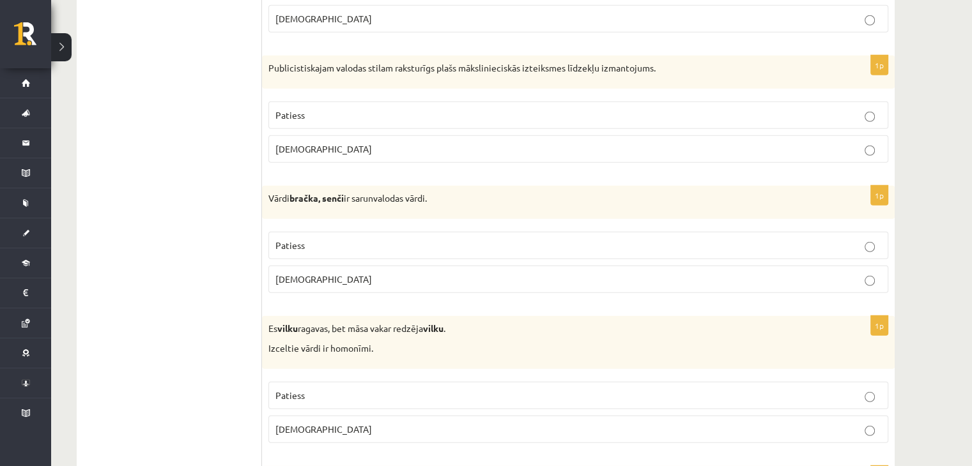
click at [302, 240] on span "Patiess" at bounding box center [289, 246] width 29 height 12
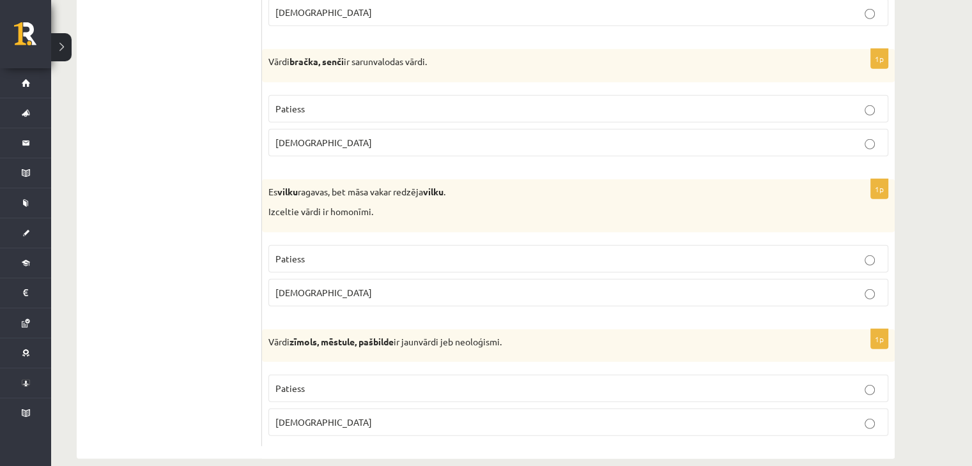
scroll to position [3750, 0]
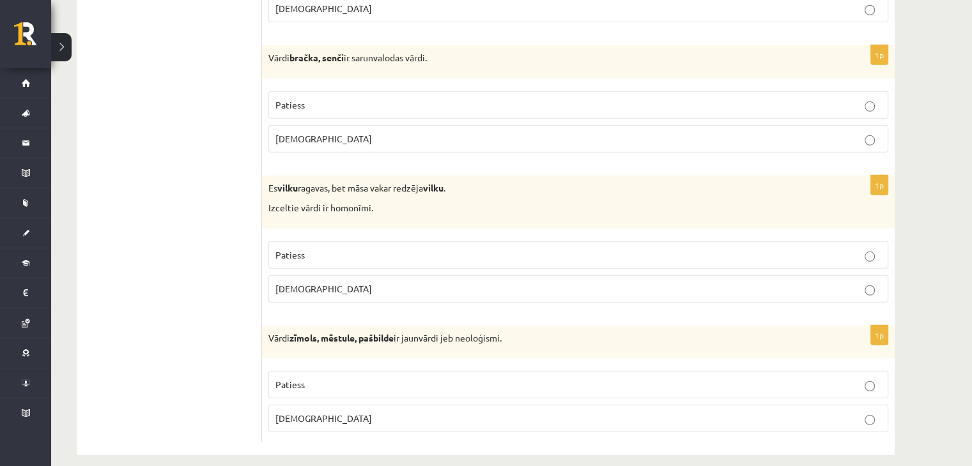
click at [308, 249] on p "Patiess" at bounding box center [578, 255] width 606 height 13
click at [305, 378] on p "Patiess" at bounding box center [578, 384] width 606 height 13
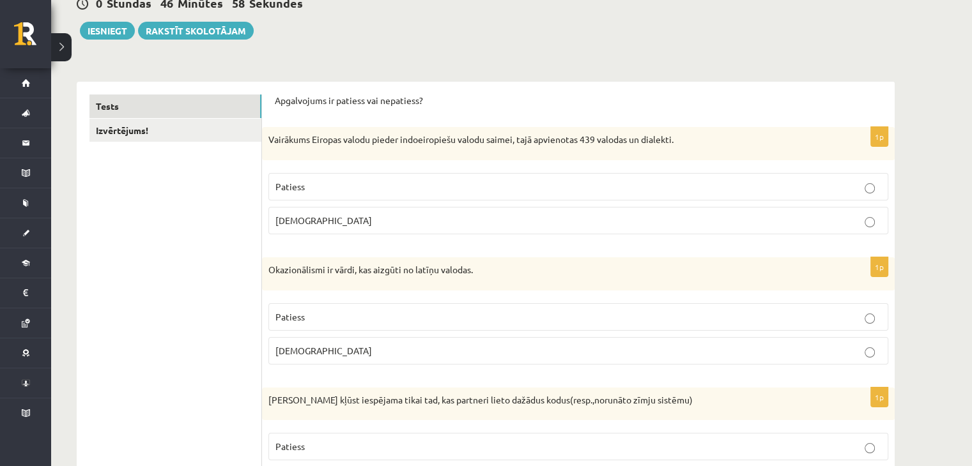
scroll to position [0, 0]
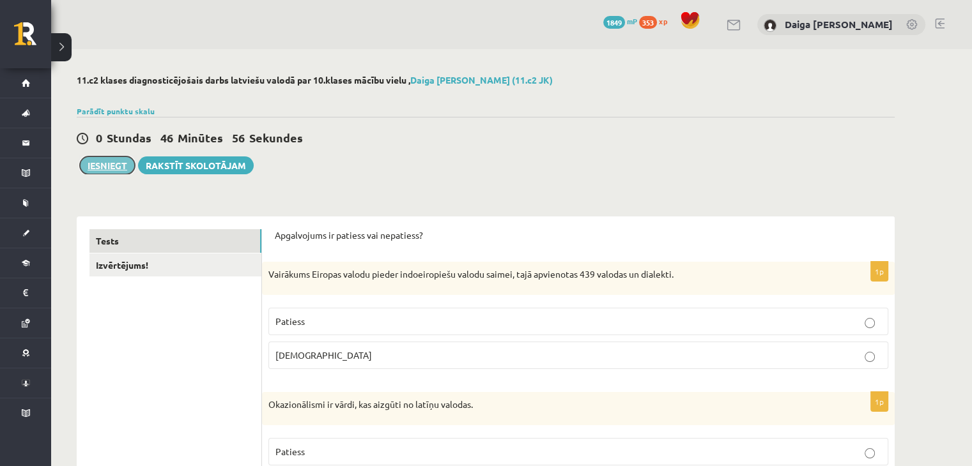
click at [121, 169] on button "Iesniegt" at bounding box center [107, 166] width 55 height 18
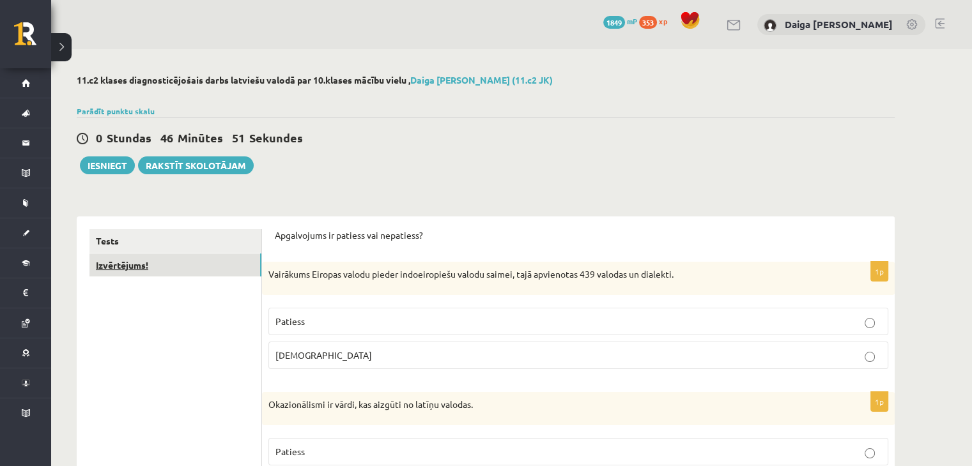
click at [143, 263] on link "Izvērtējums!" at bounding box center [175, 266] width 172 height 24
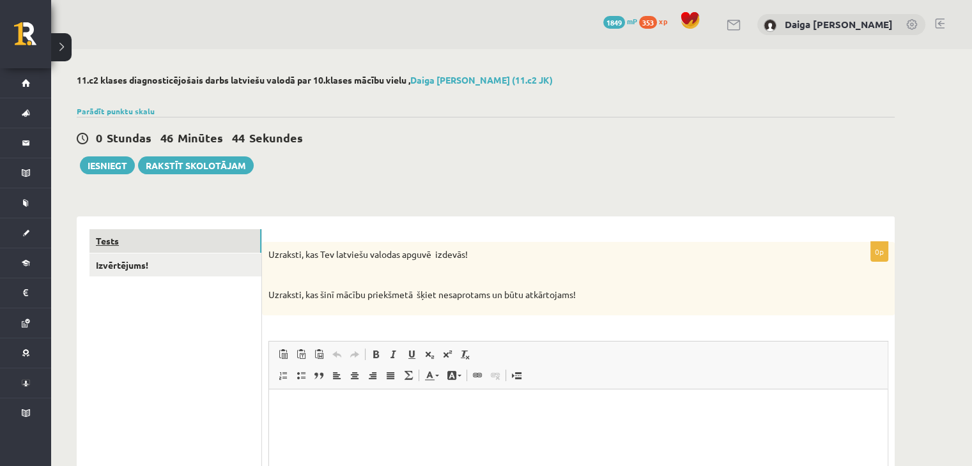
click at [117, 233] on link "Tests" at bounding box center [175, 241] width 172 height 24
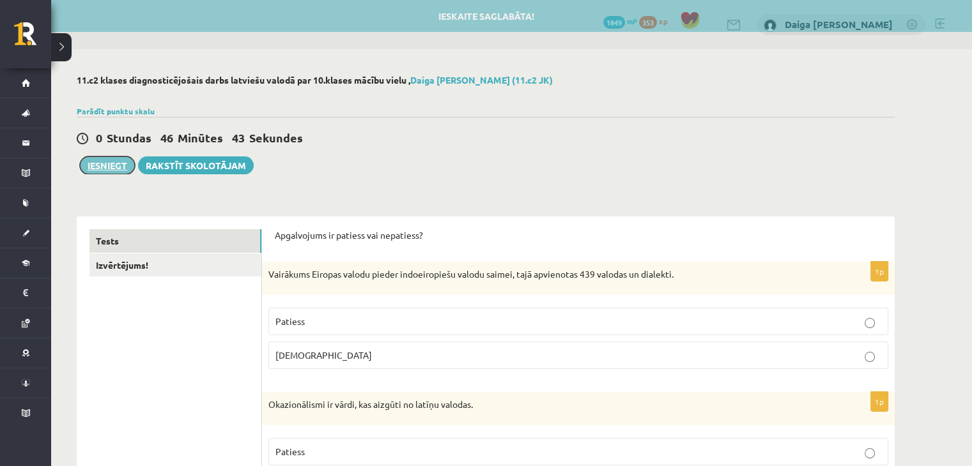
click at [114, 166] on button "Iesniegt" at bounding box center [107, 166] width 55 height 18
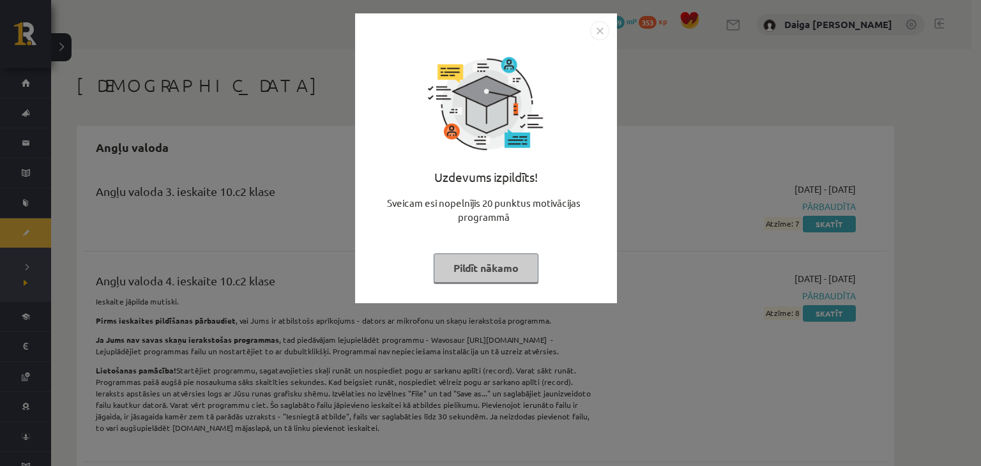
click at [504, 261] on button "Pildīt nākamo" at bounding box center [486, 268] width 105 height 29
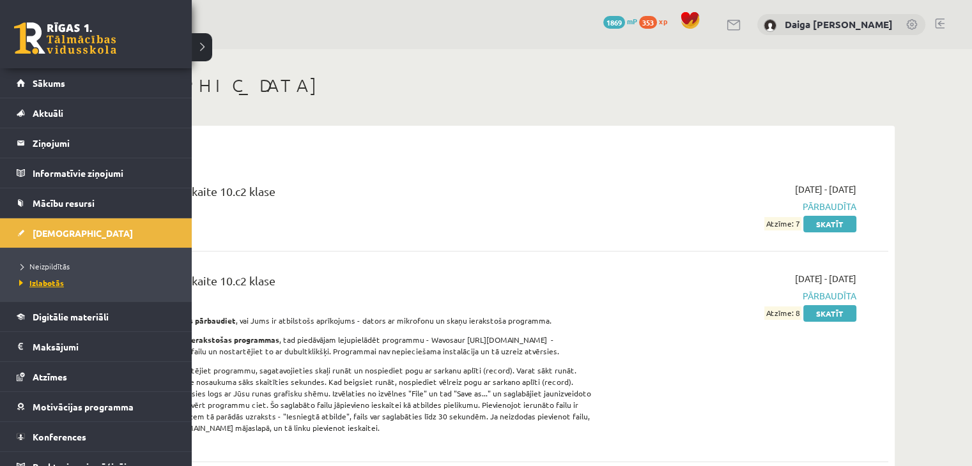
click at [42, 285] on span "Izlabotās" at bounding box center [40, 283] width 48 height 10
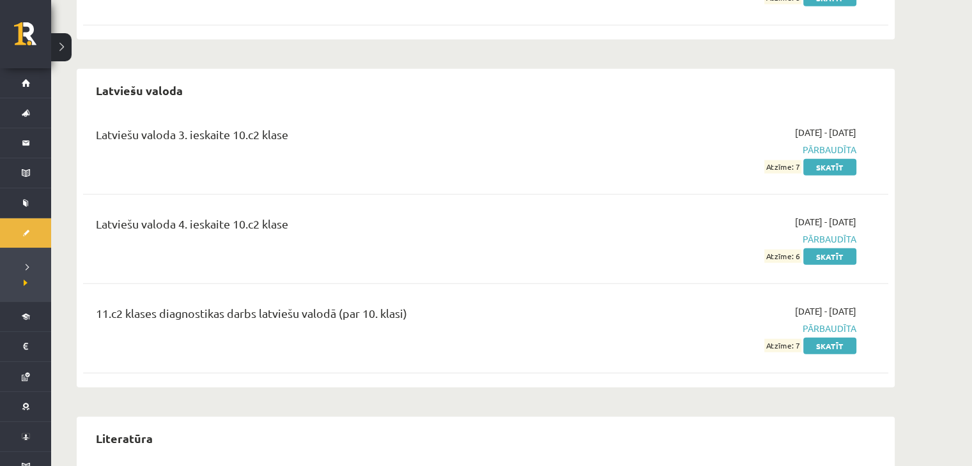
scroll to position [3066, 0]
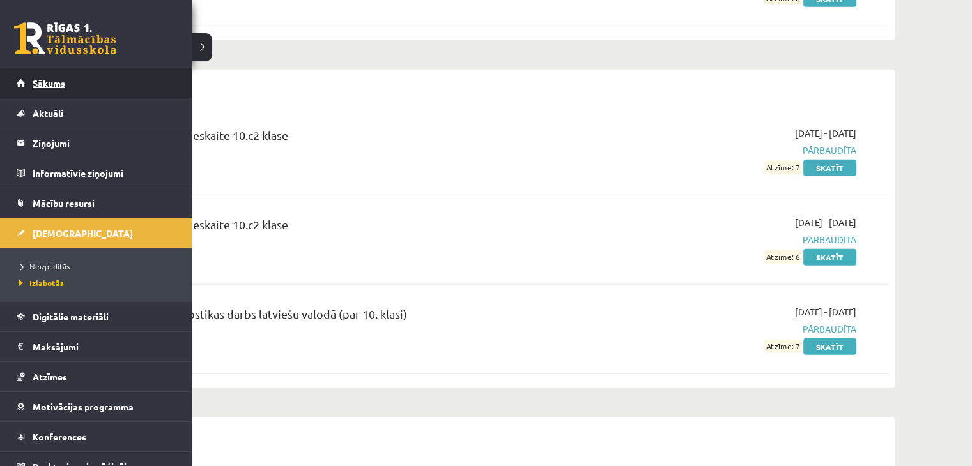
click at [47, 80] on span "Sākums" at bounding box center [49, 83] width 33 height 12
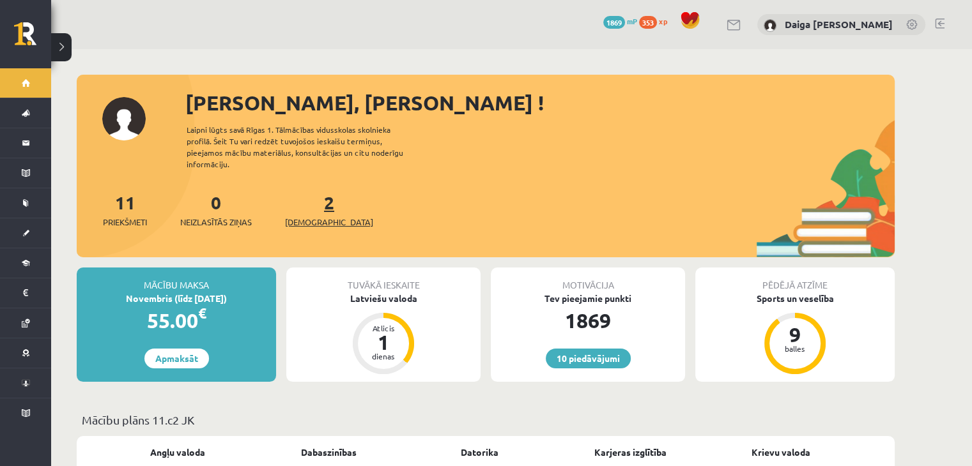
click at [319, 216] on span "[DEMOGRAPHIC_DATA]" at bounding box center [329, 222] width 88 height 13
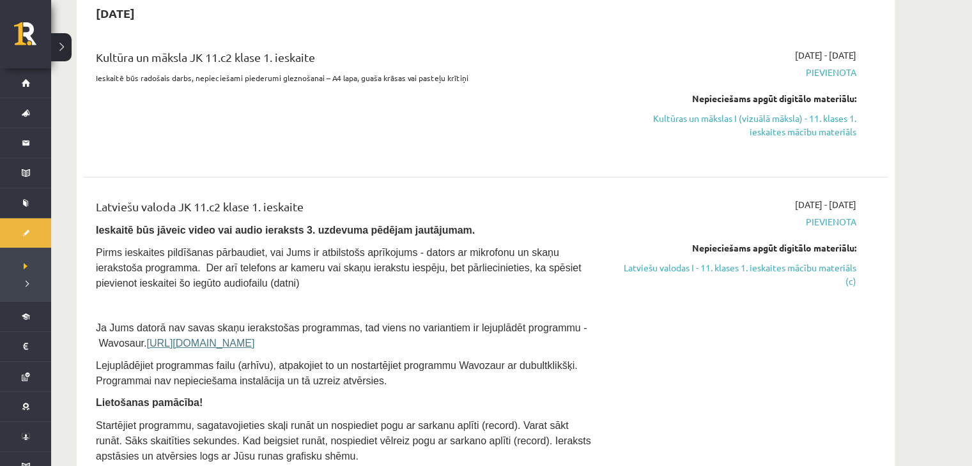
scroll to position [138, 0]
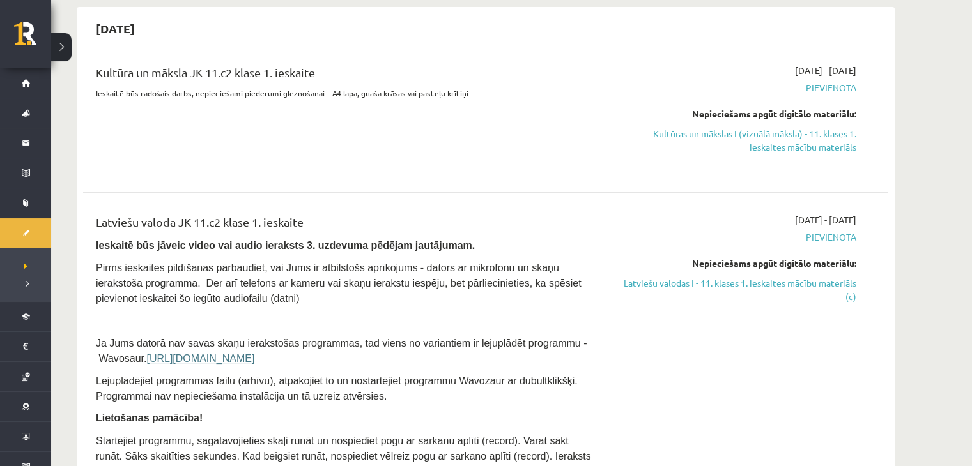
scroll to position [119, 0]
